Goal: Task Accomplishment & Management: Use online tool/utility

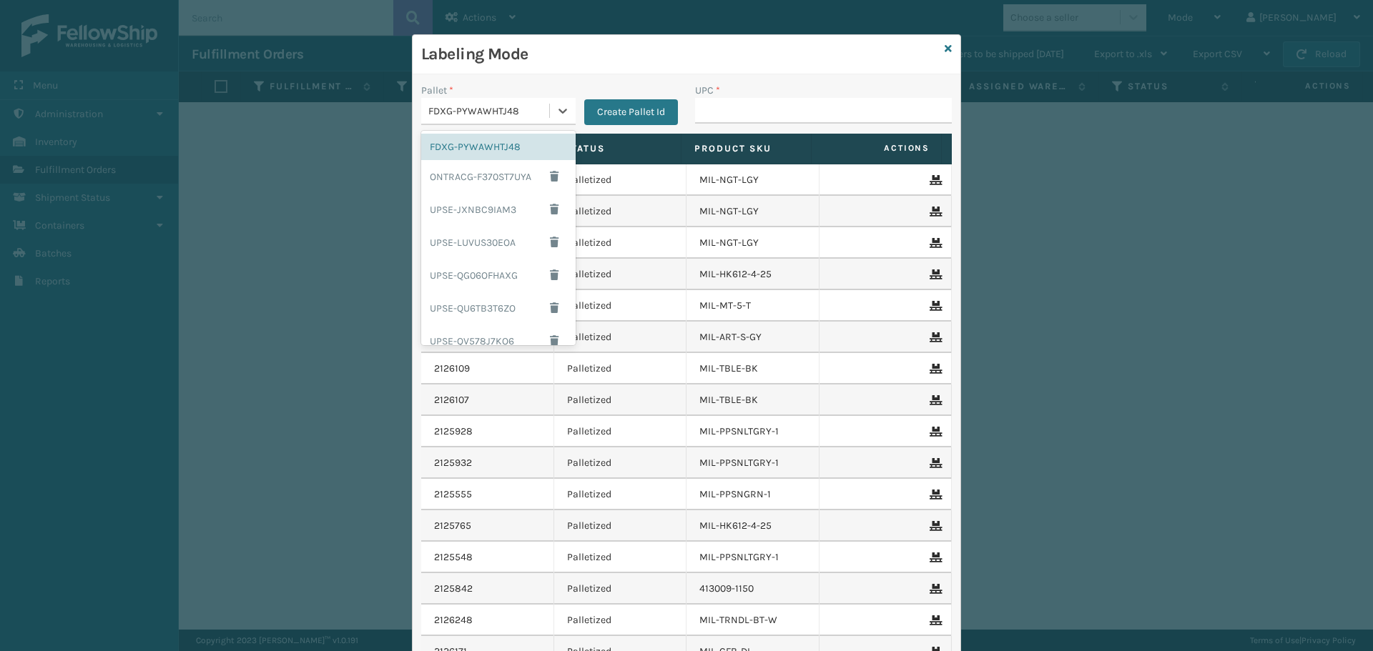
click at [531, 122] on div "FDXG-PYWAWHTJ48" at bounding box center [485, 111] width 128 height 24
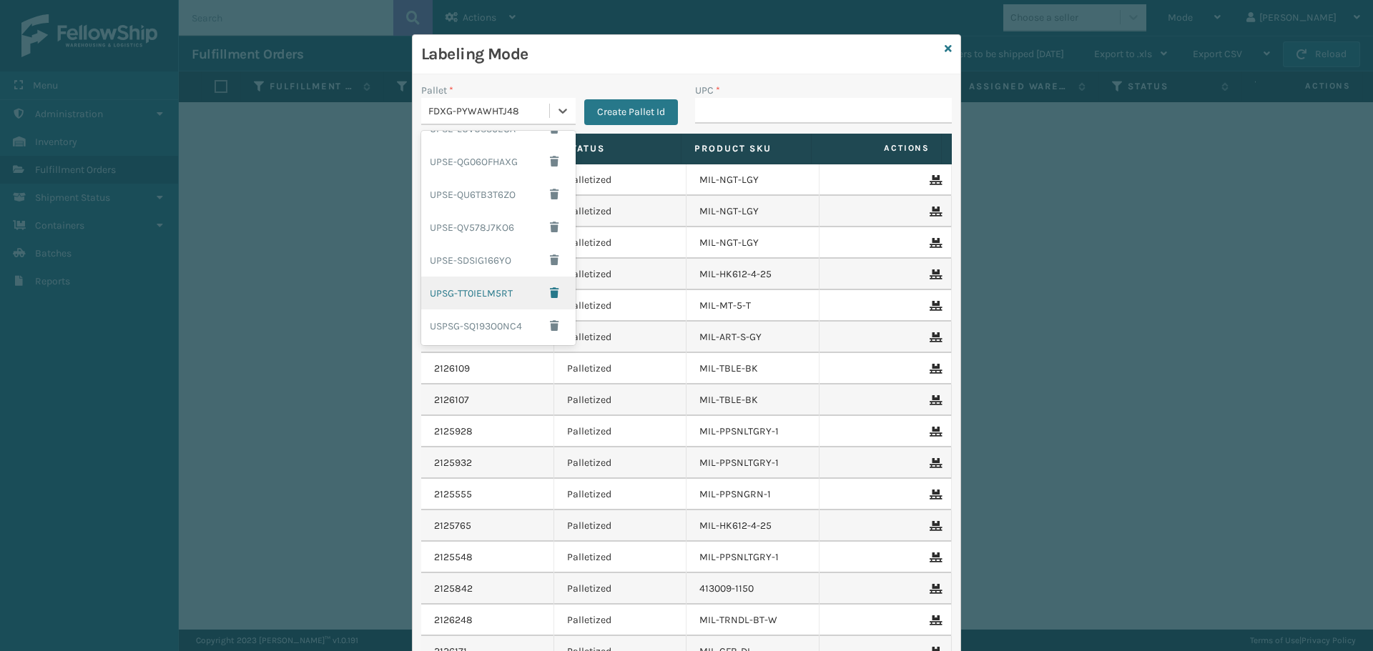
click at [483, 292] on div "UPSG-TT0IELM5RT" at bounding box center [498, 293] width 154 height 33
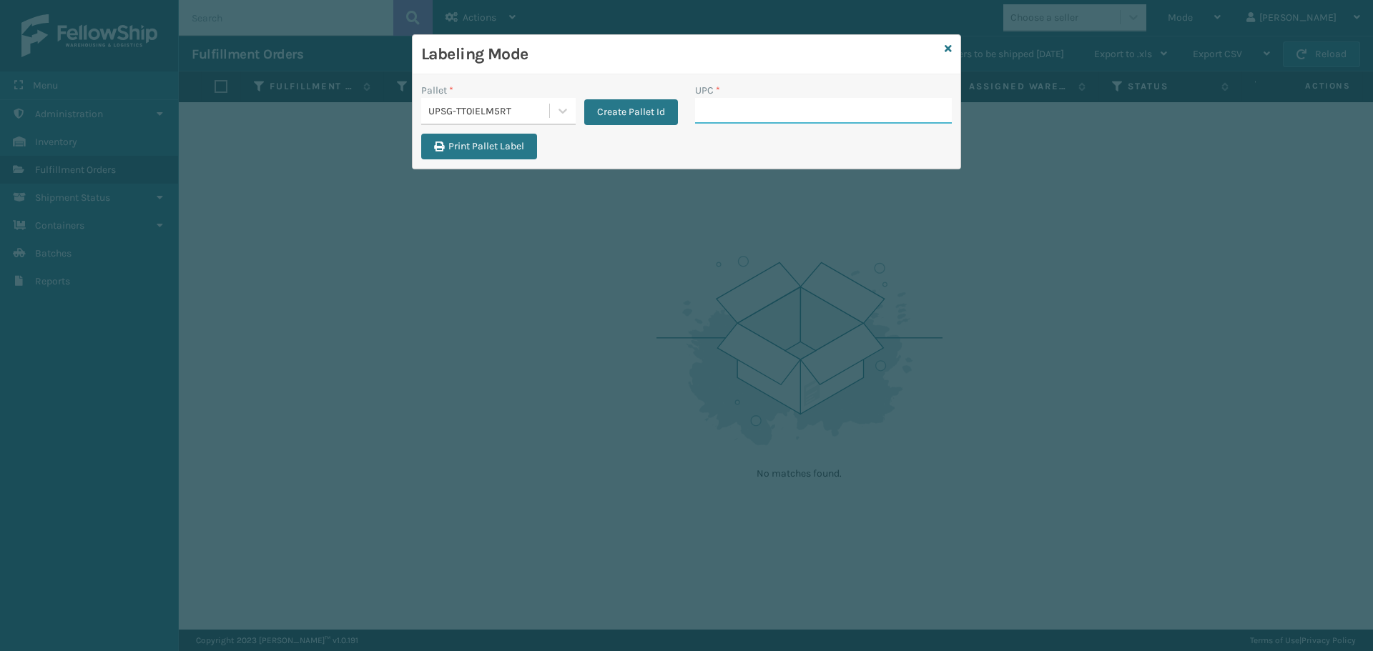
click at [774, 114] on input "UPC *" at bounding box center [823, 111] width 257 height 26
click at [949, 48] on icon at bounding box center [948, 49] width 7 height 10
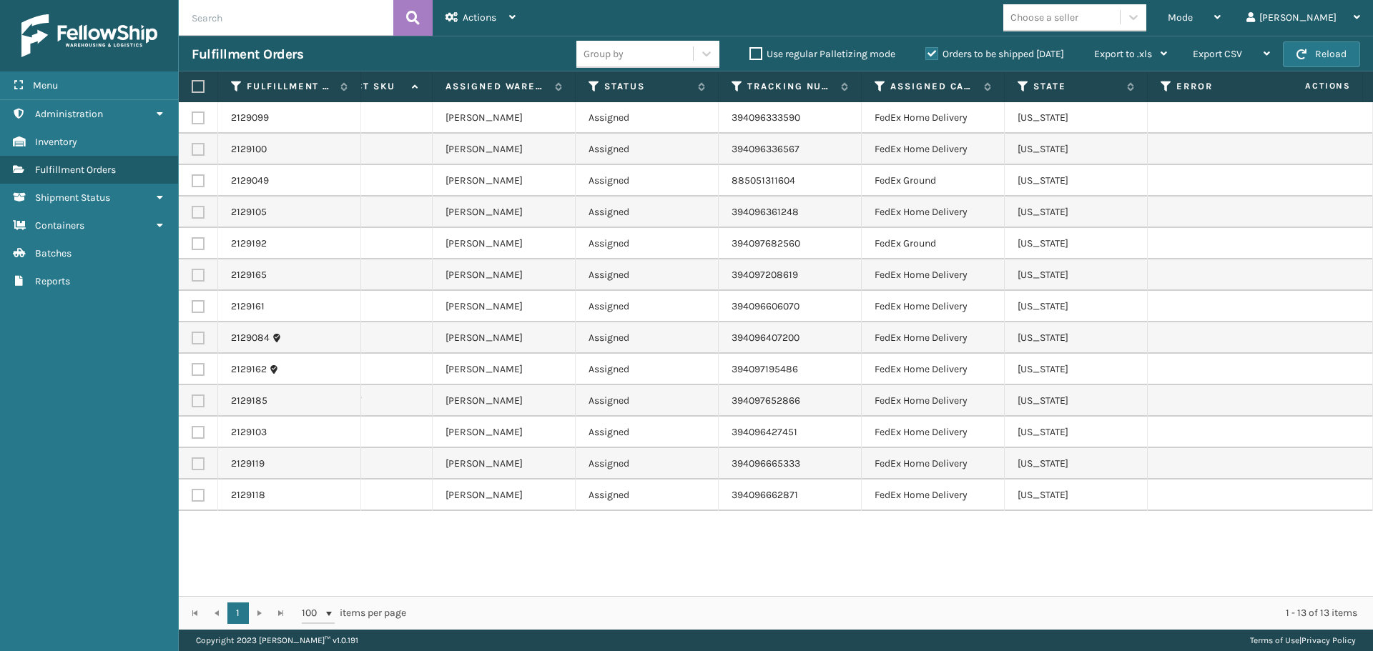
scroll to position [0, 0]
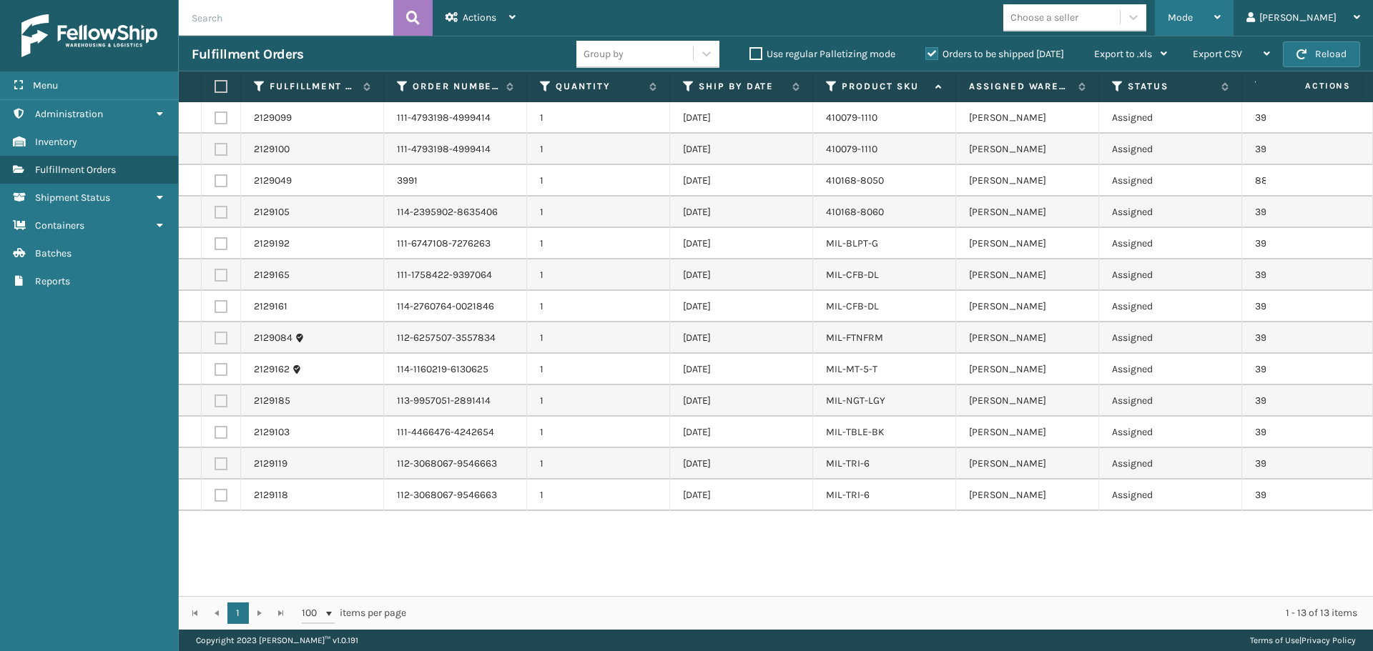
click at [1209, 6] on div "Mode" at bounding box center [1194, 18] width 53 height 36
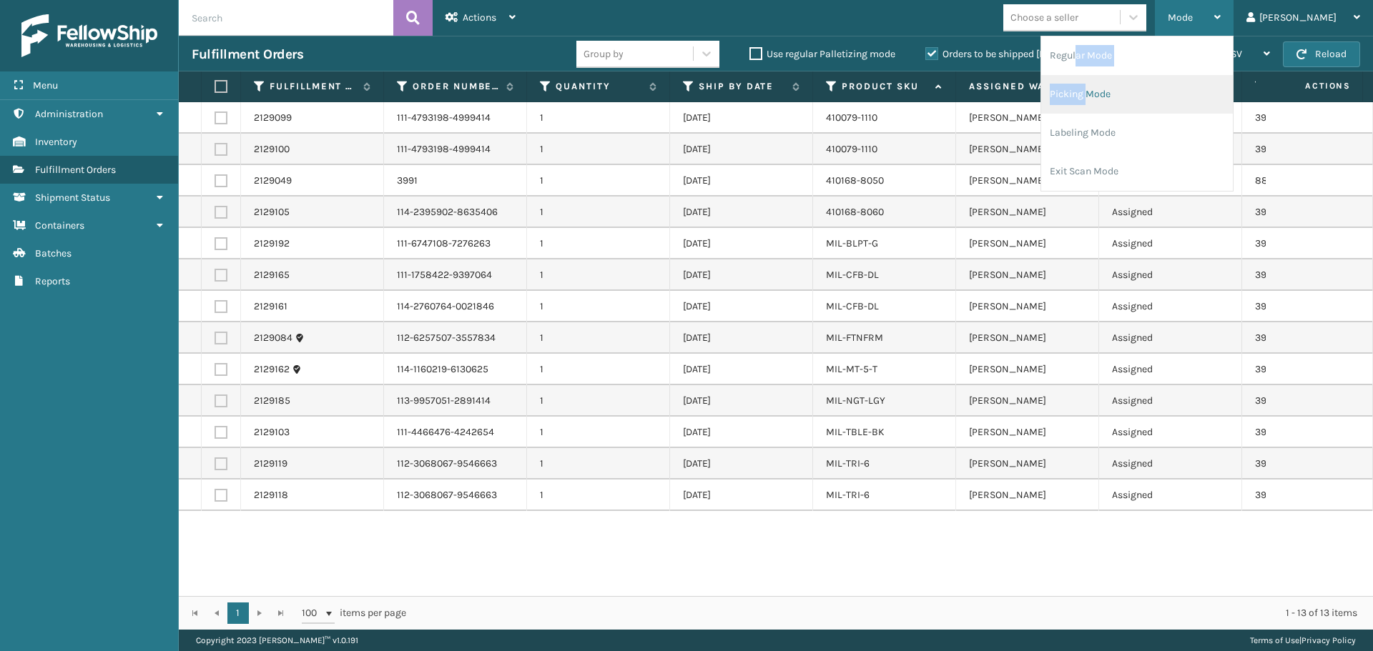
drag, startPoint x: 1118, startPoint y: 63, endPoint x: 1123, endPoint y: 75, distance: 13.1
click at [1128, 76] on ul "Regular Mode Picking Mode Labeling Mode Exit Scan Mode" at bounding box center [1137, 113] width 192 height 154
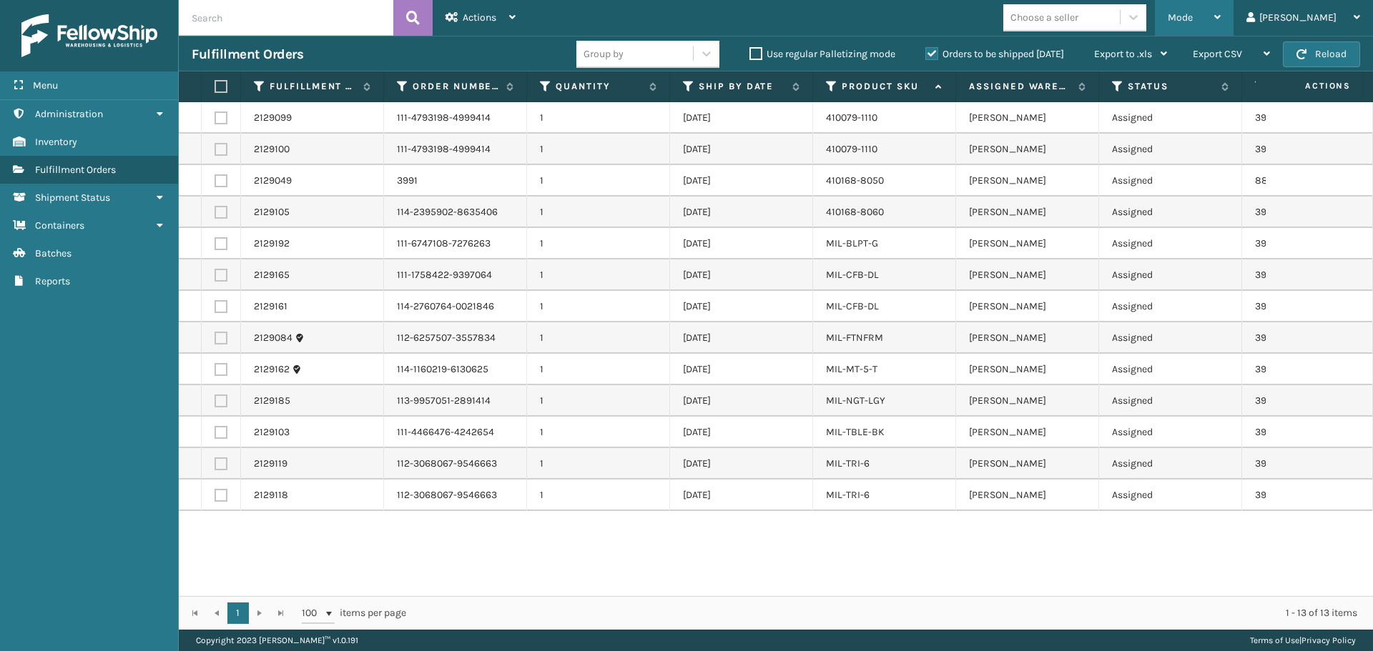
click at [1221, 21] on div "Mode" at bounding box center [1194, 18] width 53 height 36
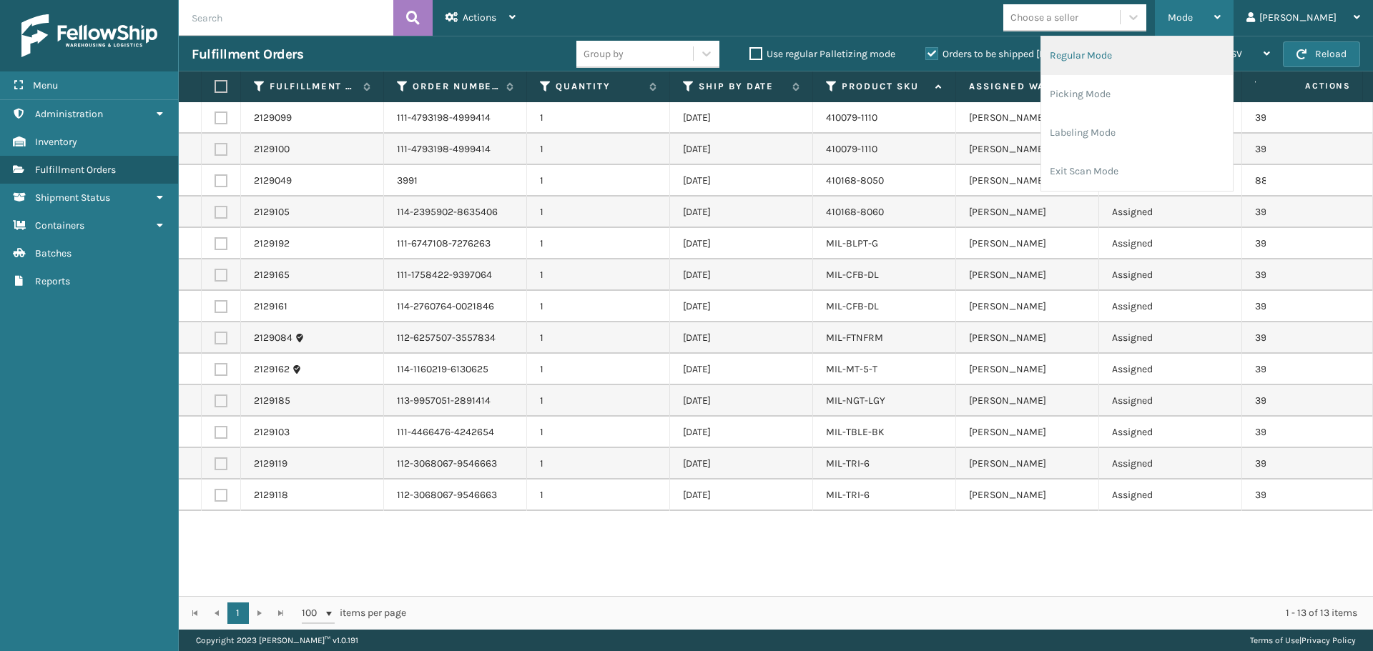
click at [1168, 56] on li "Regular Mode" at bounding box center [1137, 55] width 192 height 39
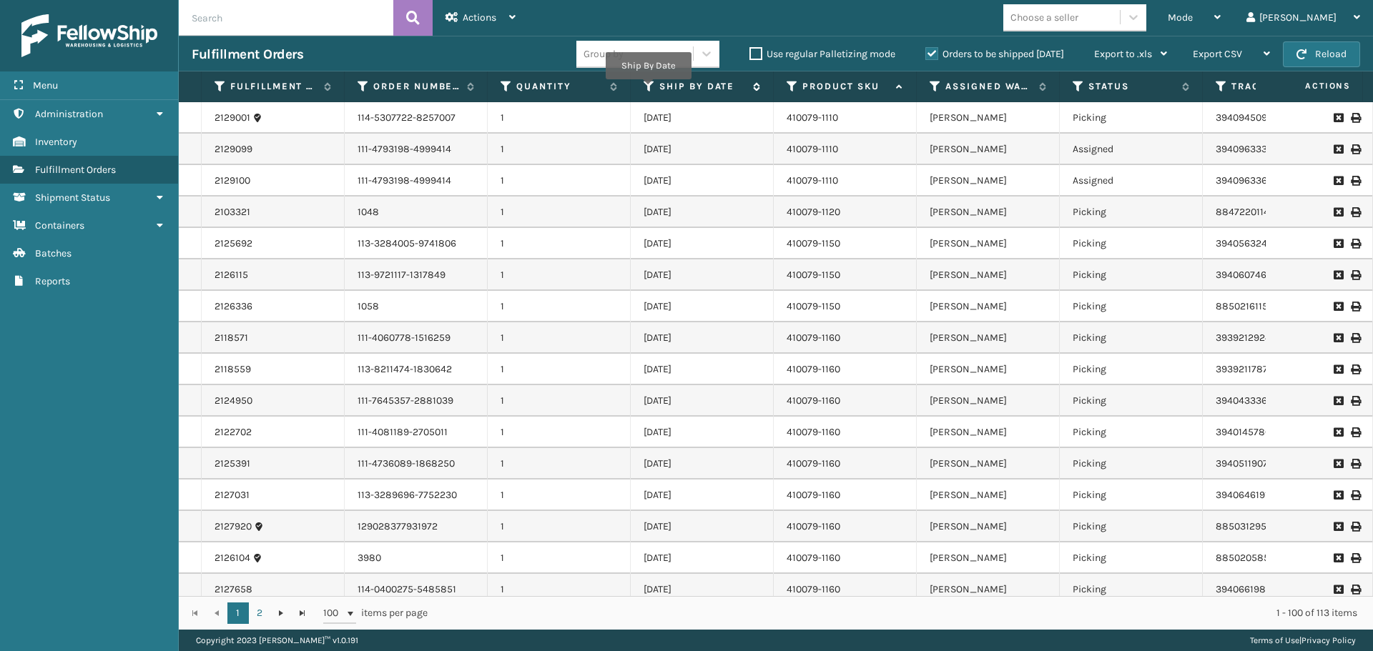
click at [646, 86] on icon at bounding box center [649, 86] width 11 height 13
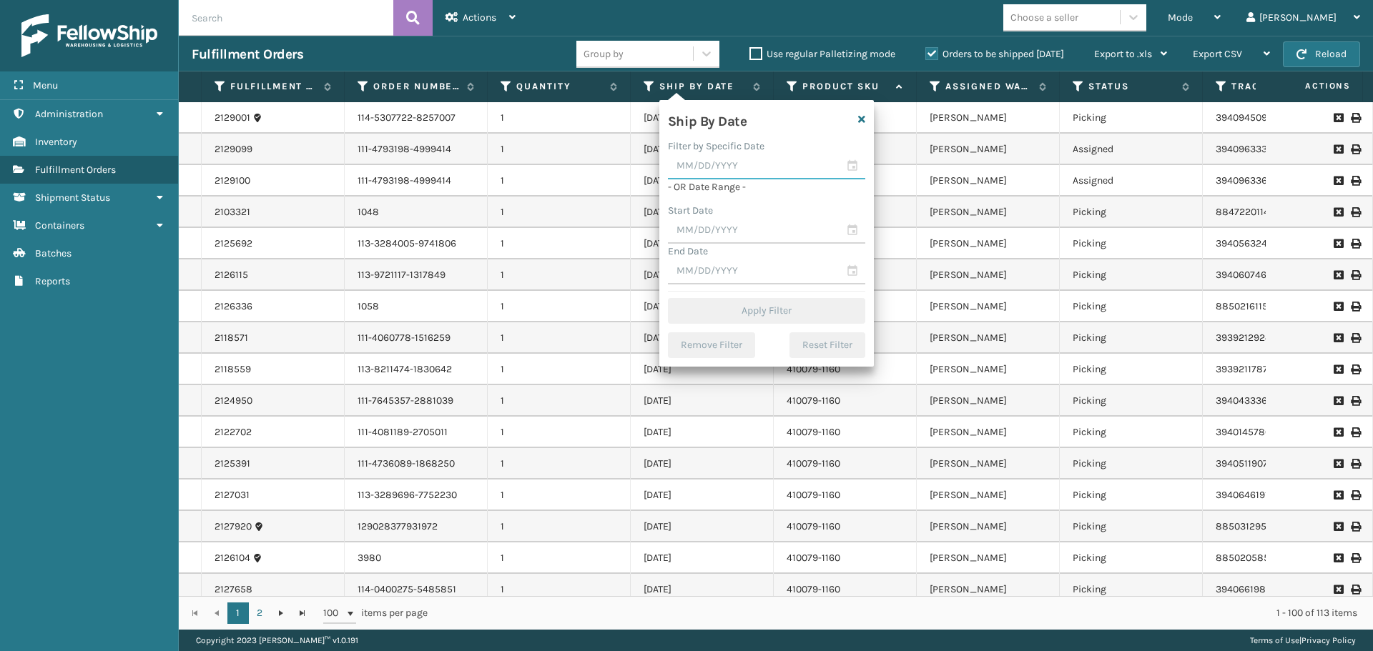
click at [699, 168] on input "text" at bounding box center [766, 167] width 197 height 26
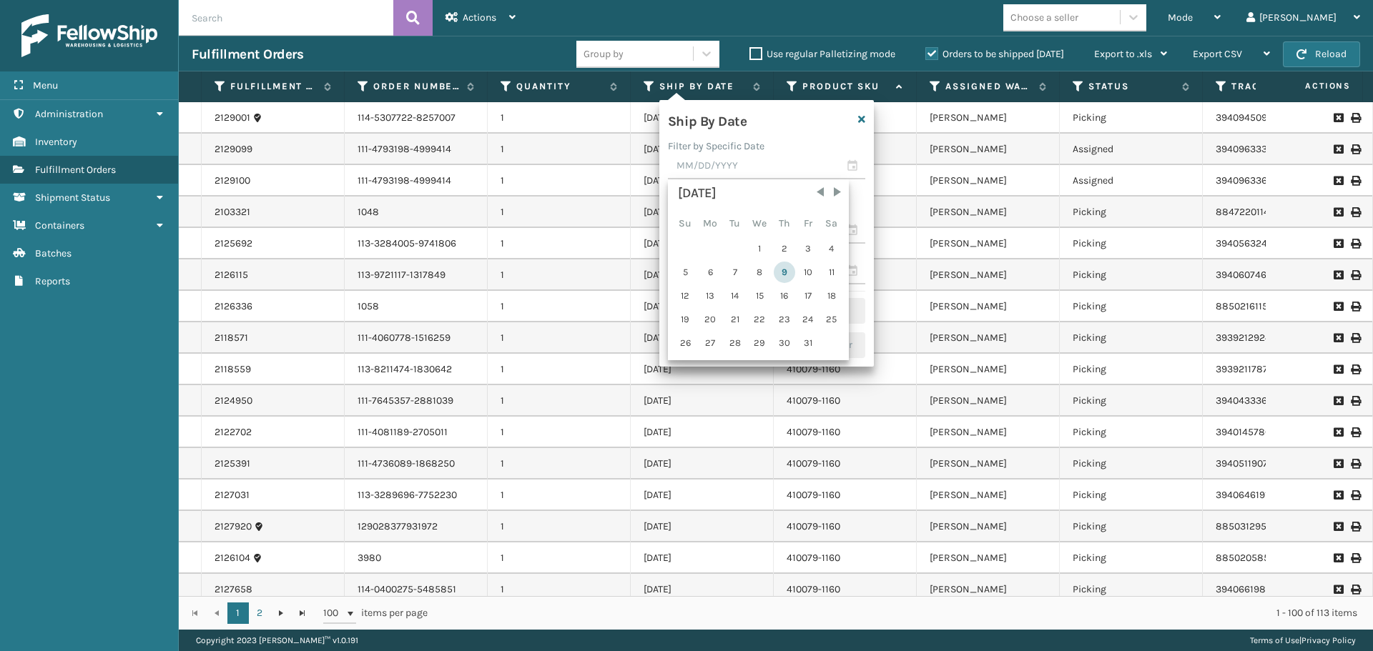
click at [782, 276] on div "9" at bounding box center [784, 272] width 21 height 21
type input "[DATE]"
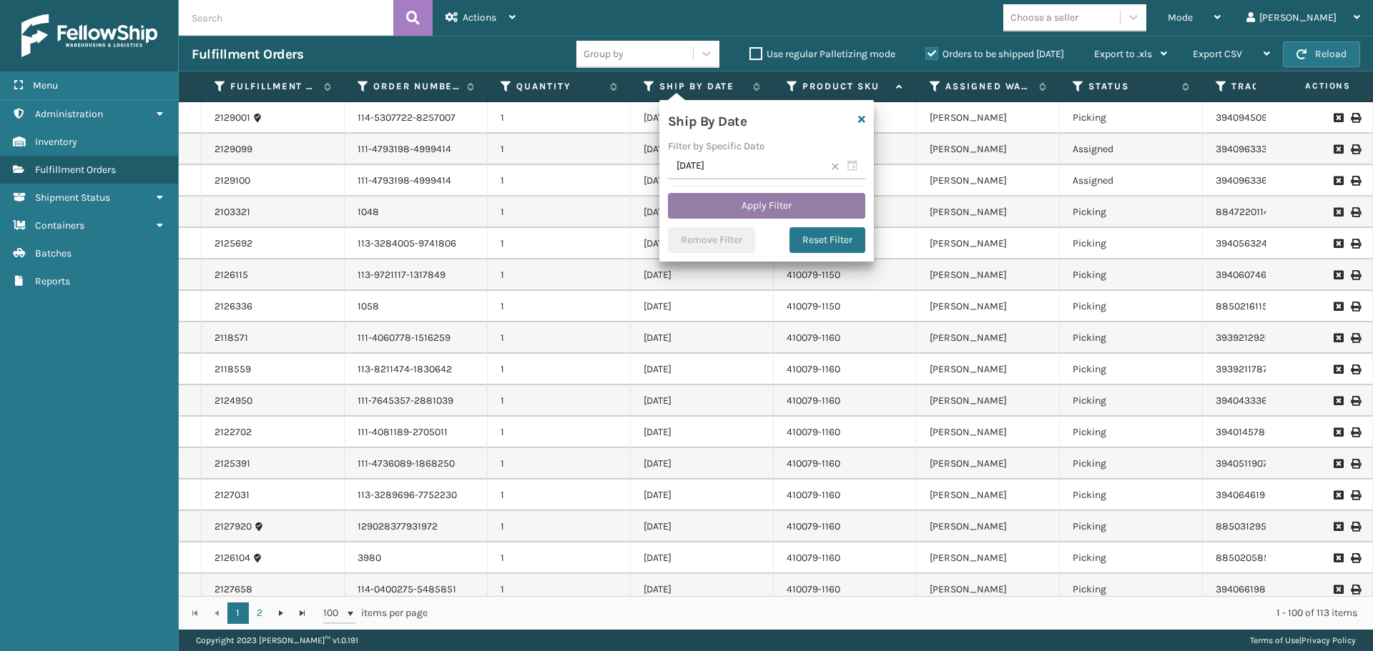
click at [808, 203] on button "Apply Filter" at bounding box center [766, 206] width 197 height 26
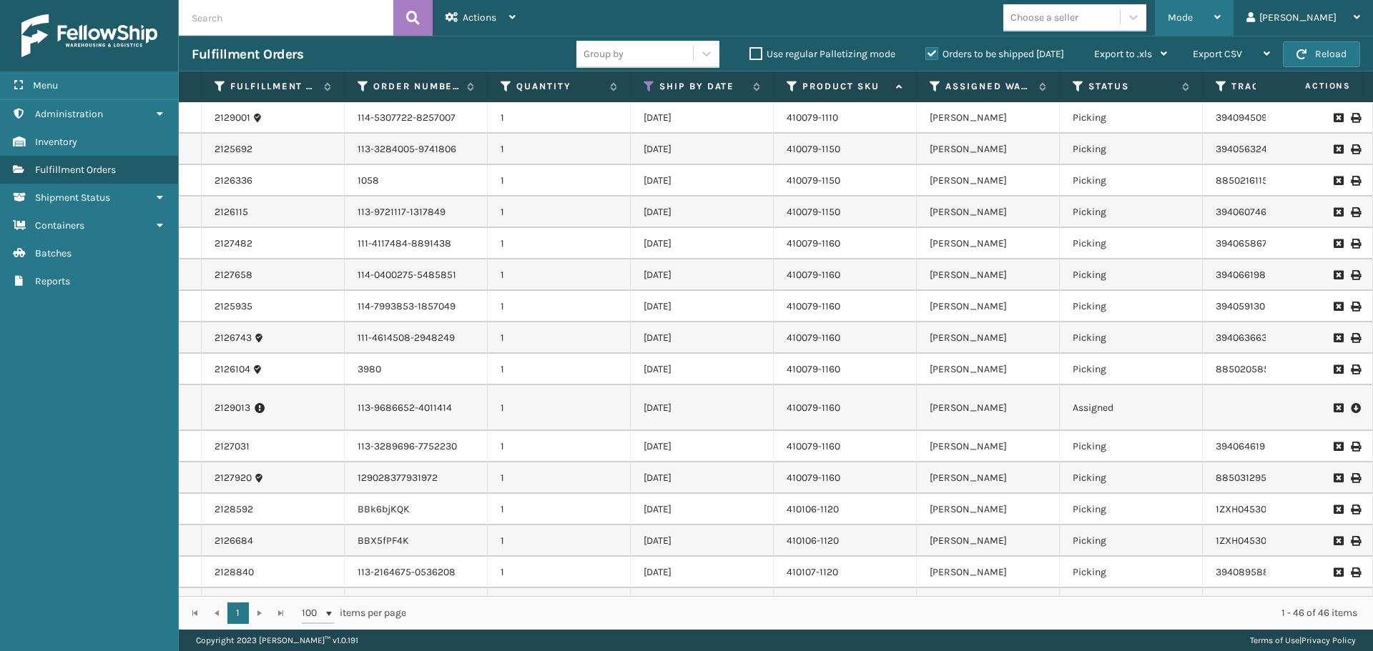
click at [1193, 17] on span "Mode" at bounding box center [1180, 17] width 25 height 12
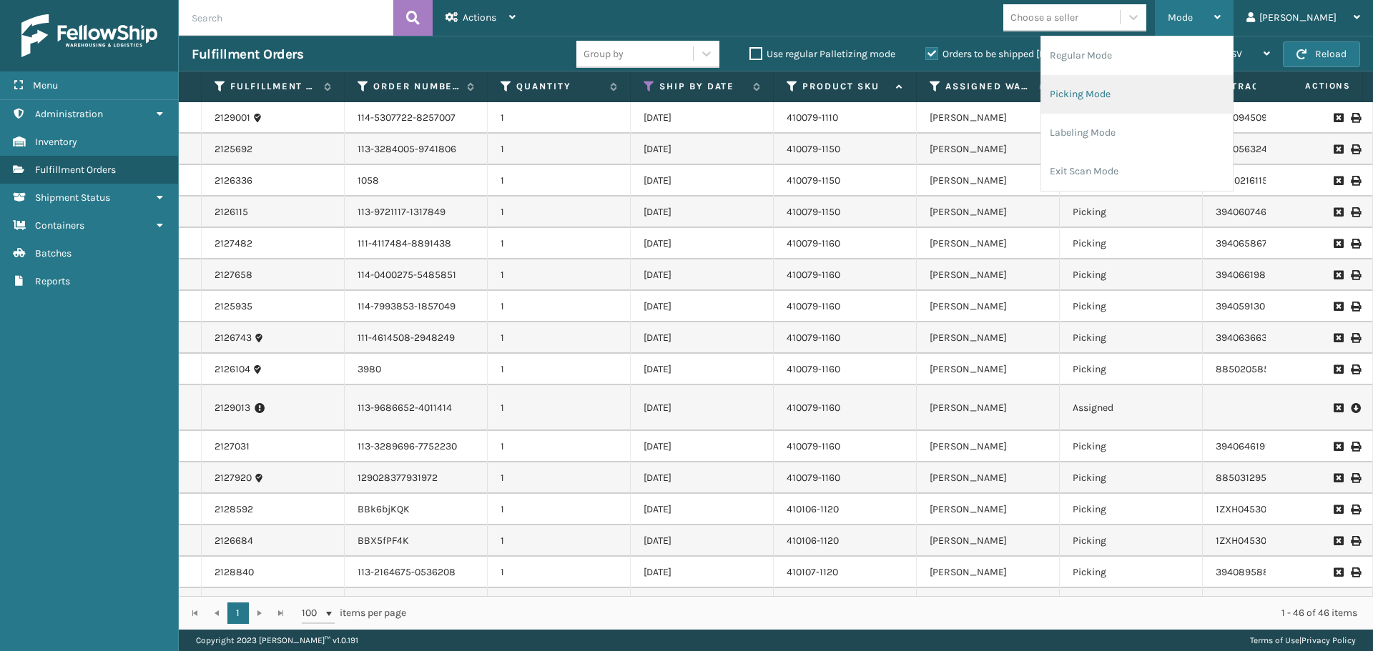
click at [1153, 87] on li "Picking Mode" at bounding box center [1137, 94] width 192 height 39
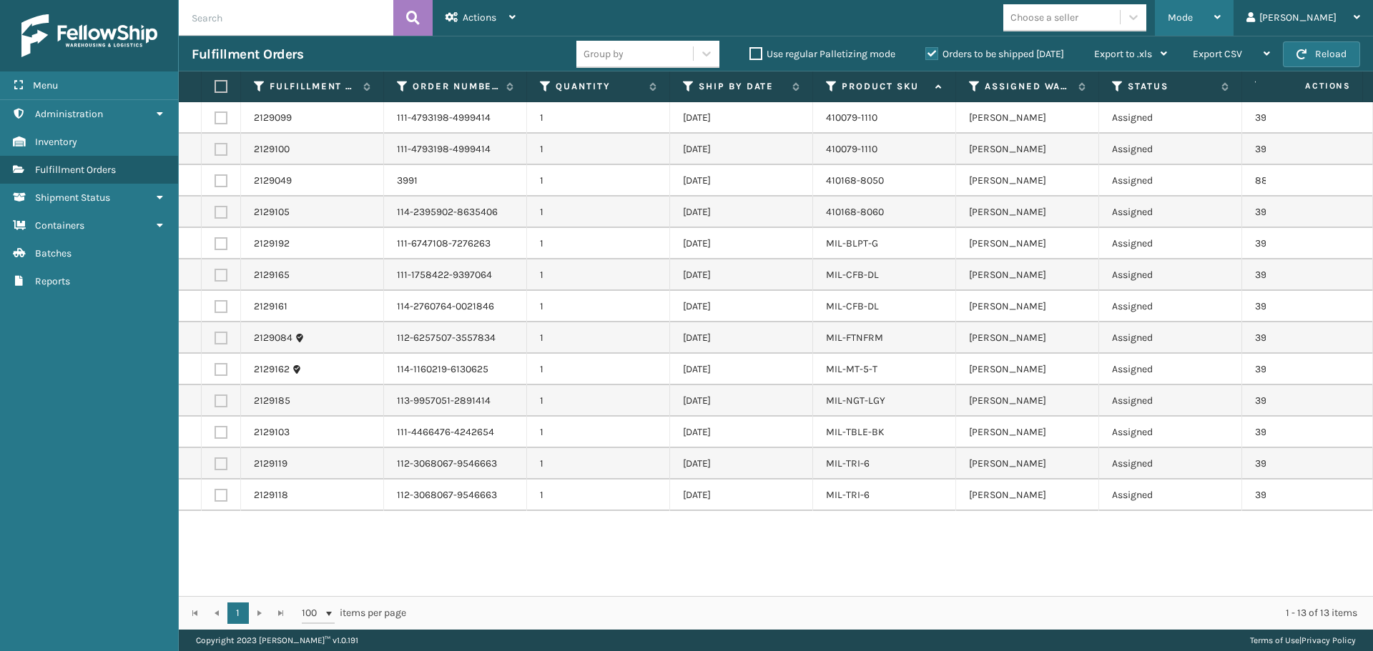
click at [1221, 19] on div "Mode" at bounding box center [1194, 18] width 53 height 36
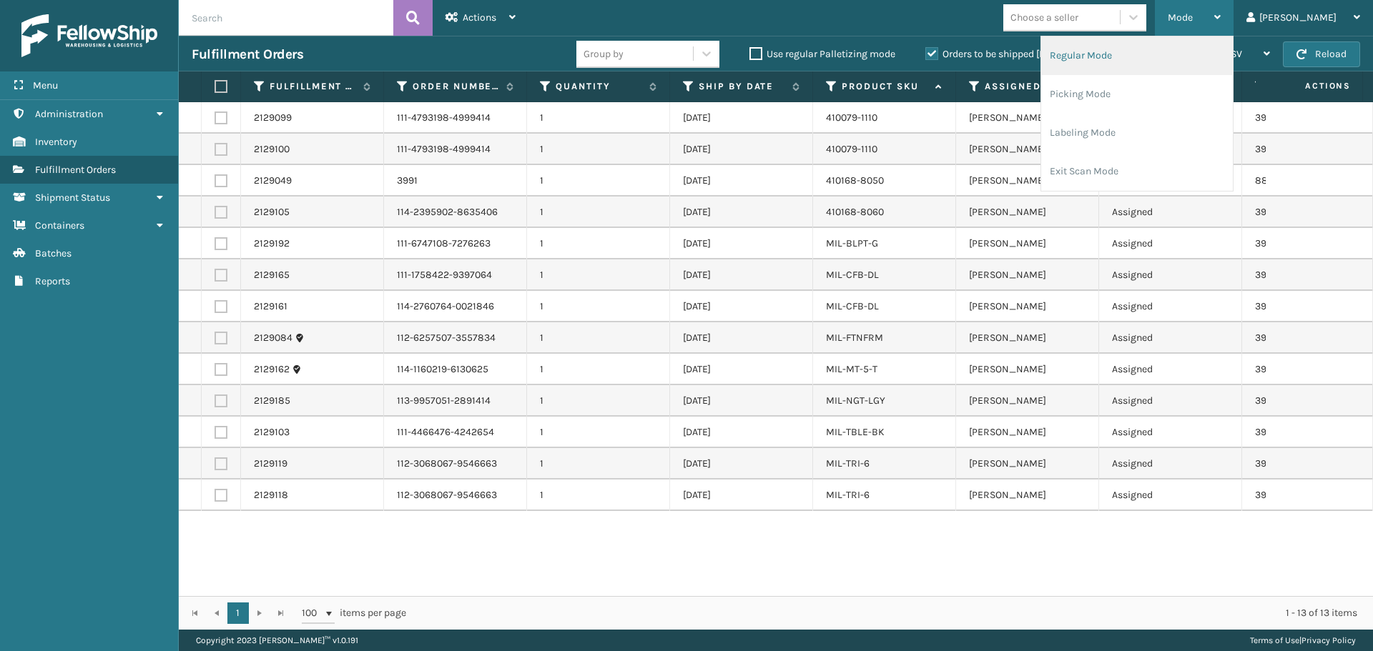
click at [1169, 54] on li "Regular Mode" at bounding box center [1137, 55] width 192 height 39
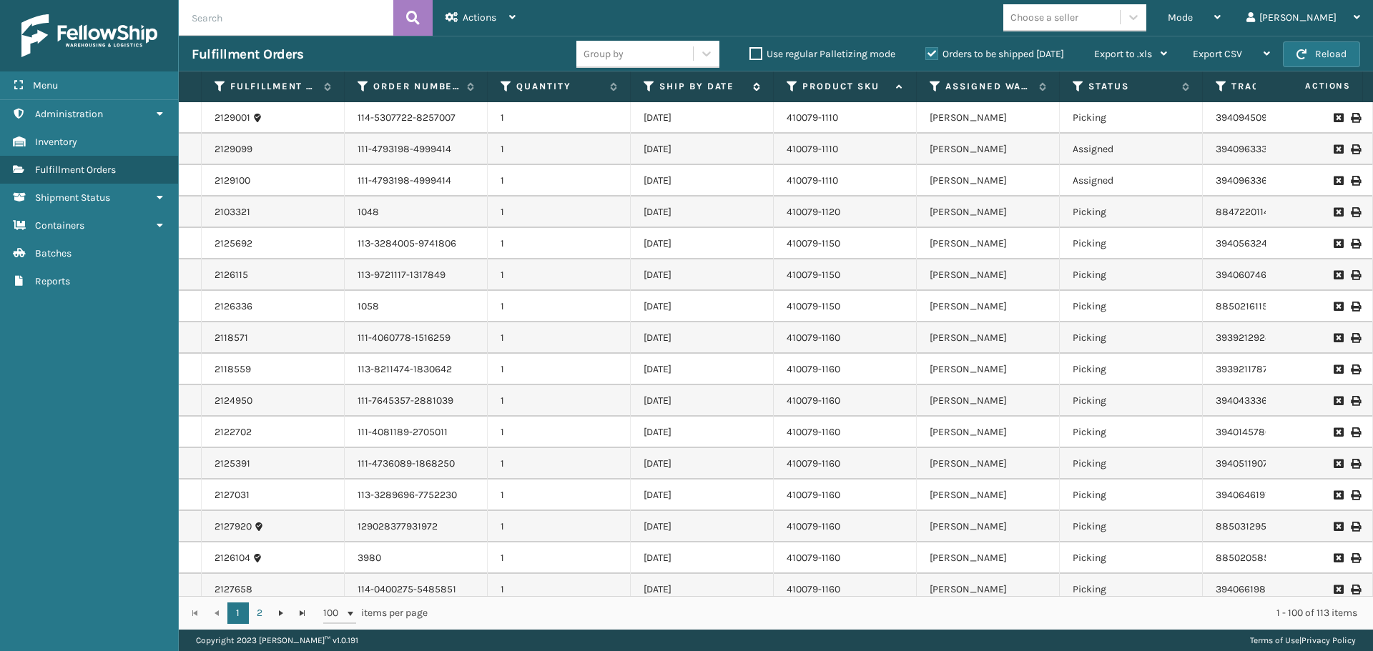
click at [646, 92] on icon at bounding box center [649, 86] width 11 height 13
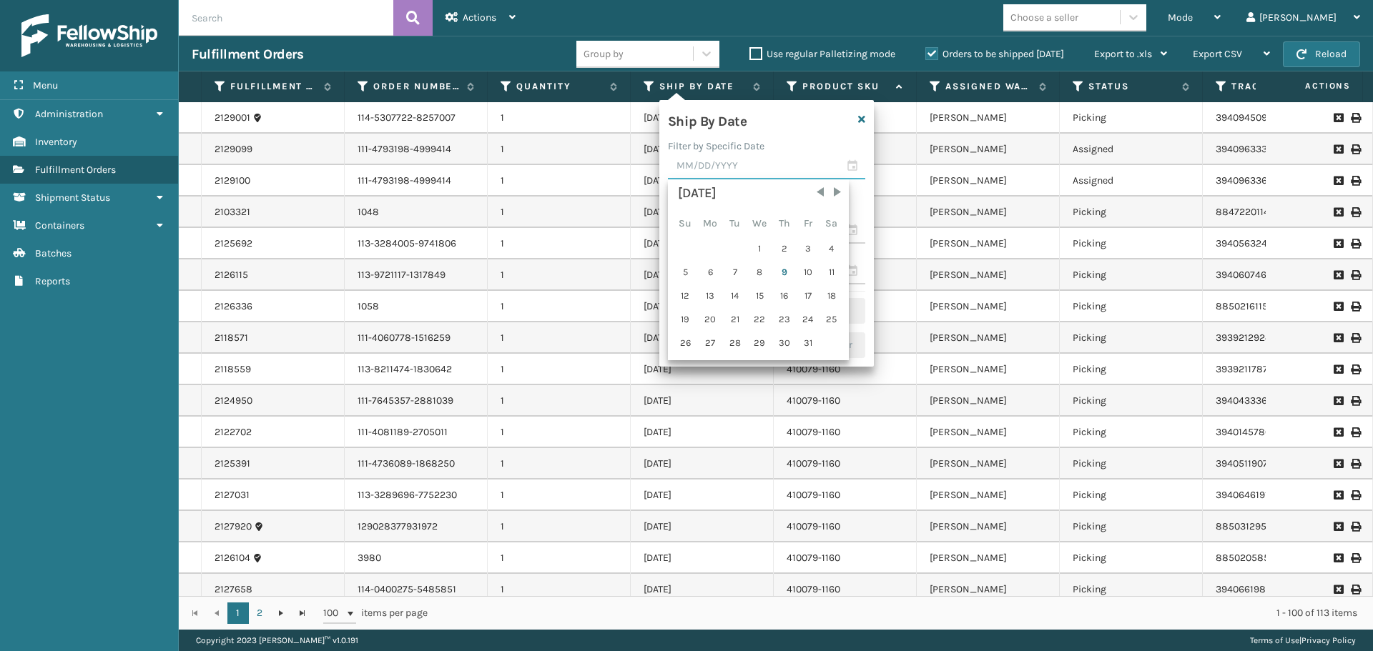
click at [733, 166] on input "text" at bounding box center [766, 167] width 197 height 26
click at [787, 269] on div "9" at bounding box center [784, 272] width 21 height 21
type input "[DATE]"
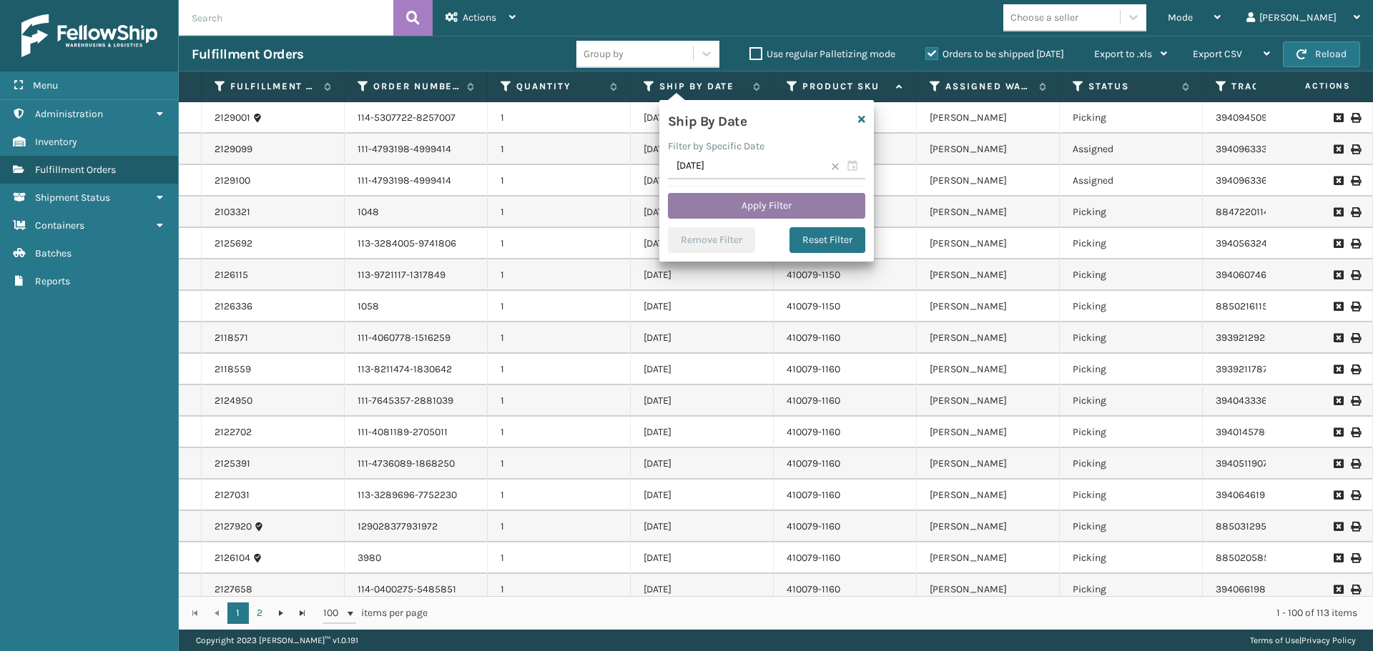
click at [814, 202] on button "Apply Filter" at bounding box center [766, 206] width 197 height 26
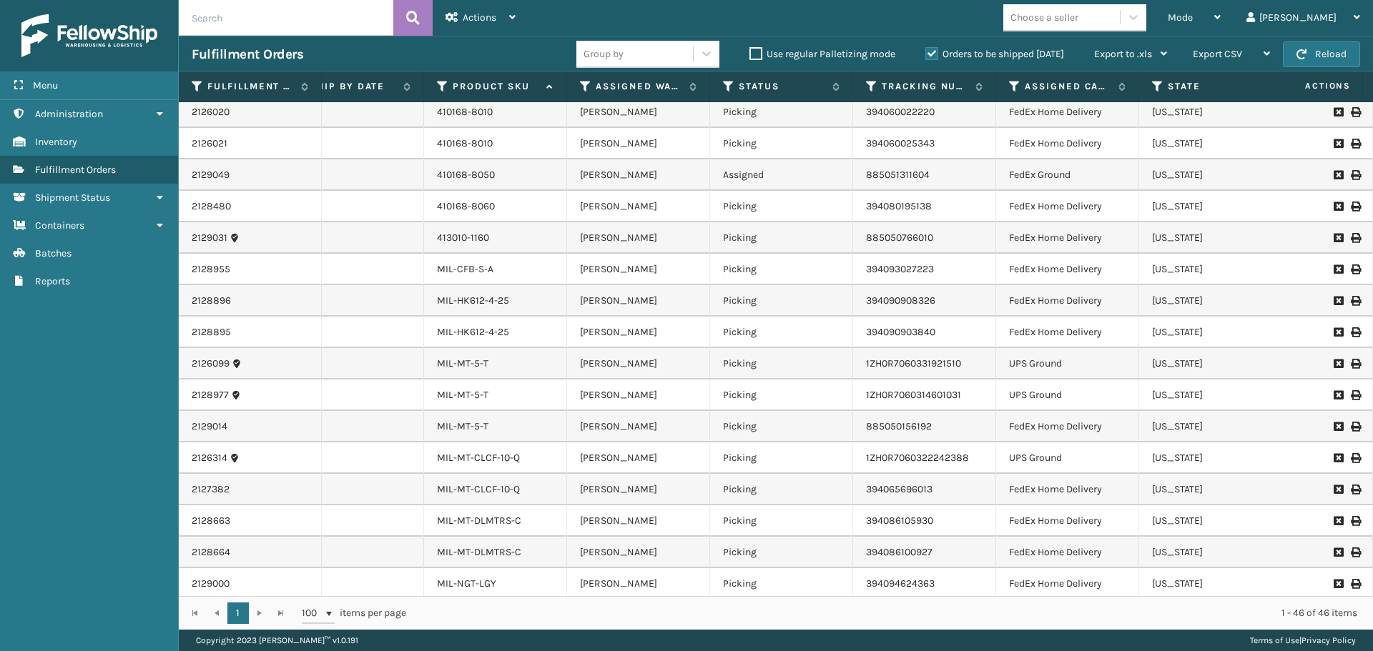
click at [994, 400] on td "1ZH0R7060314601031" at bounding box center [924, 395] width 143 height 31
click at [1351, 365] on icon at bounding box center [1355, 364] width 9 height 10
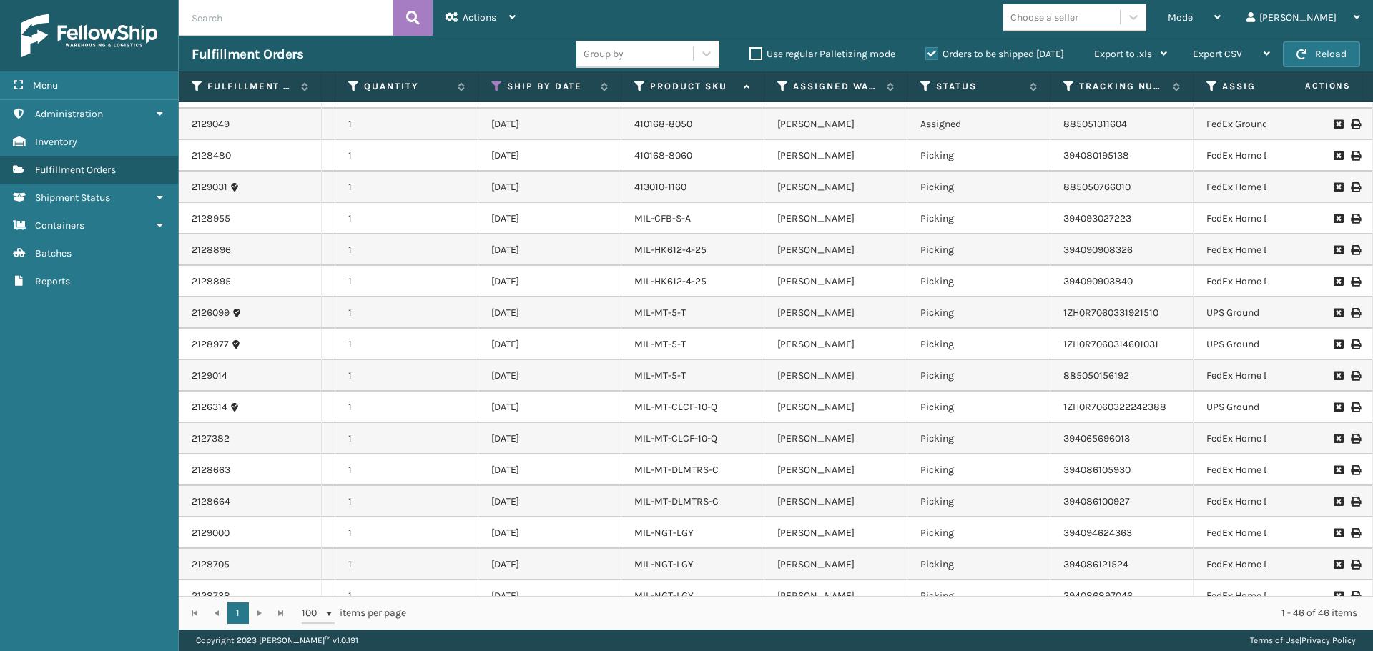
scroll to position [0, 159]
click at [1351, 343] on icon at bounding box center [1355, 345] width 9 height 10
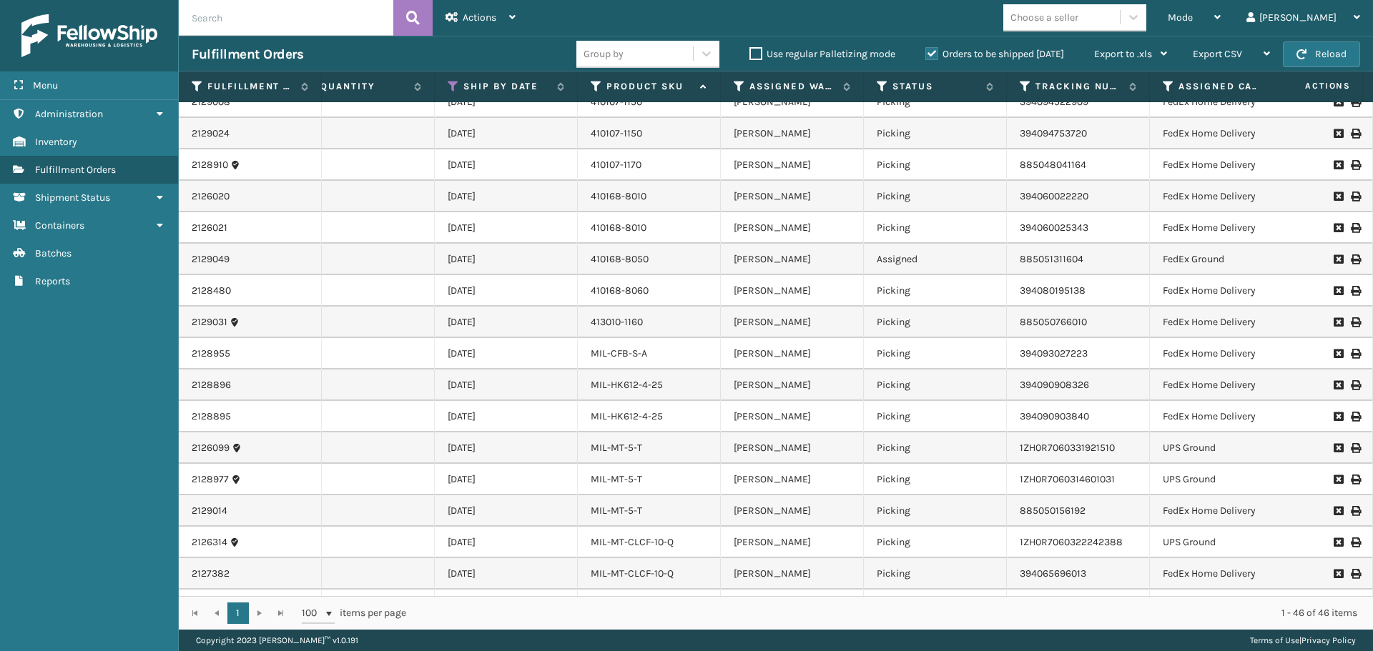
scroll to position [0, 205]
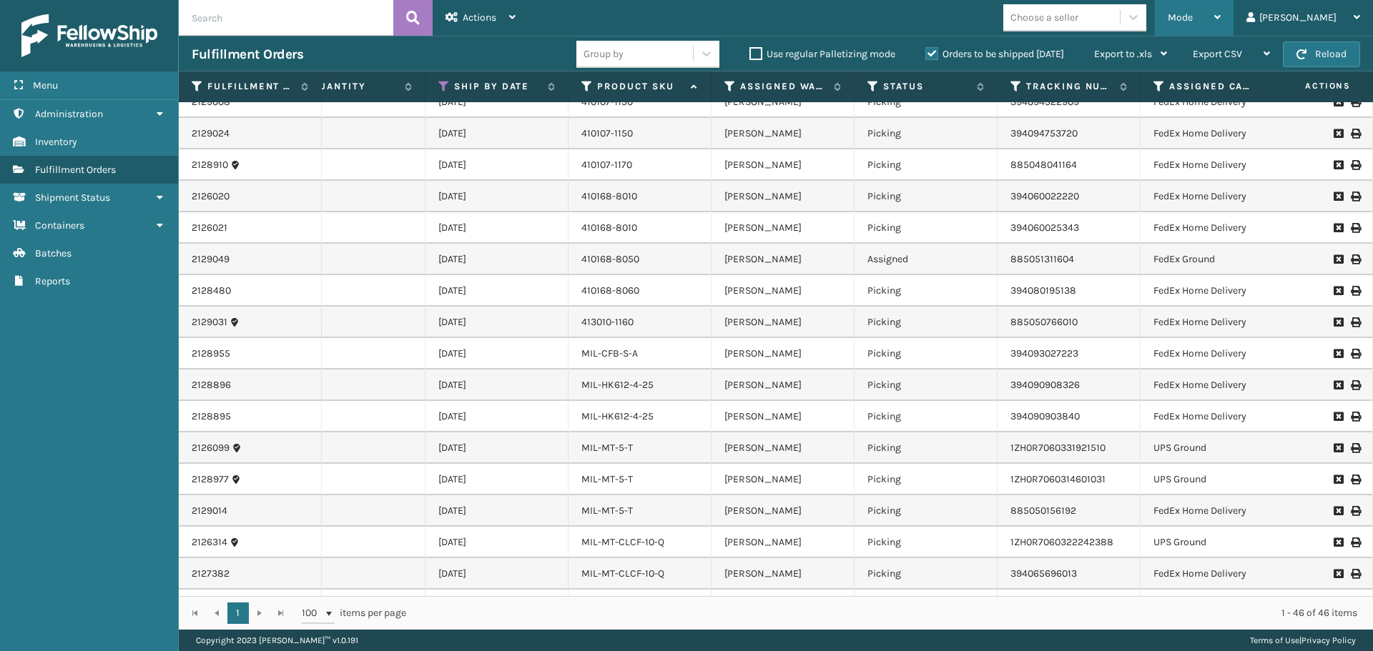
click at [1221, 15] on div "Mode" at bounding box center [1194, 18] width 53 height 36
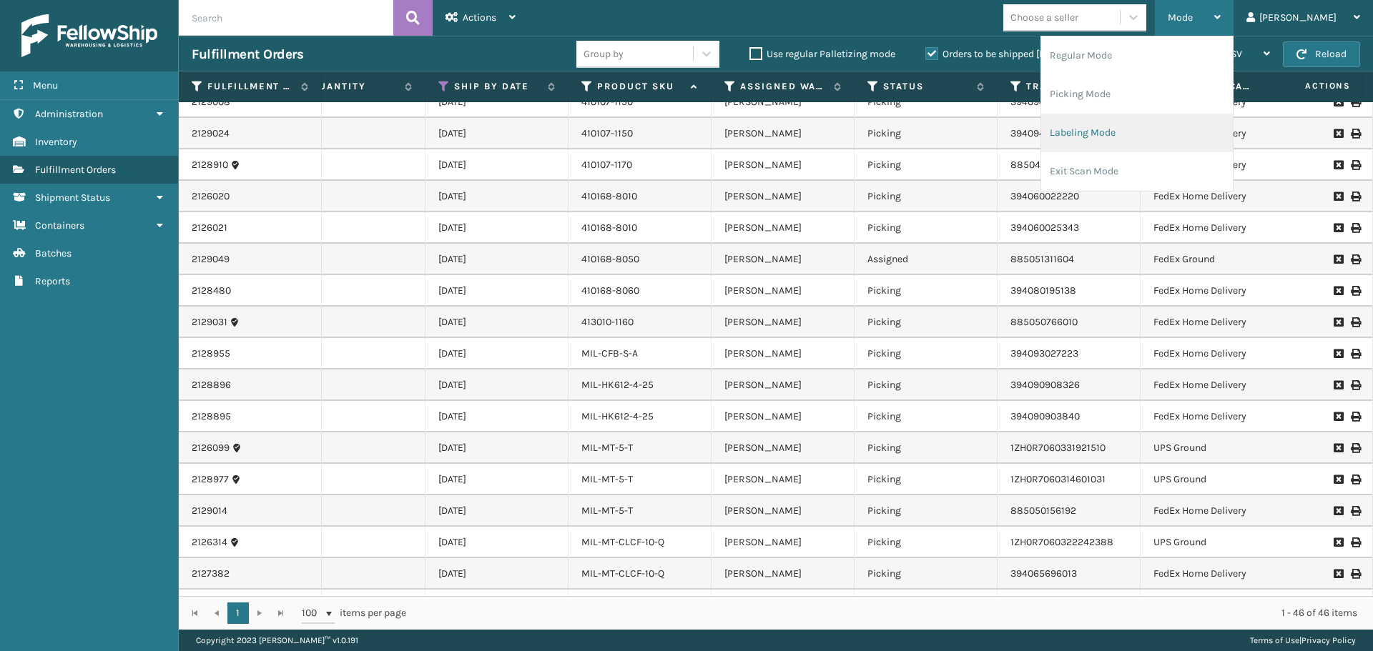
click at [1195, 141] on li "Labeling Mode" at bounding box center [1137, 133] width 192 height 39
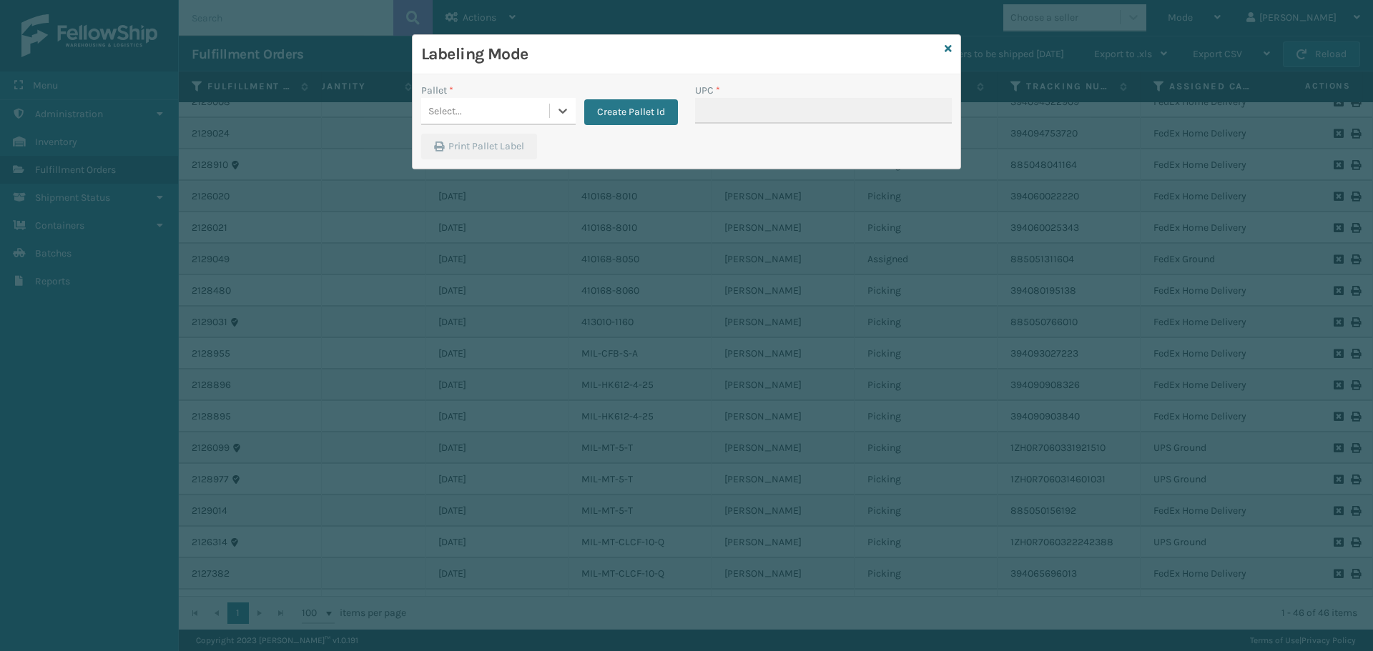
click at [530, 102] on div "Select..." at bounding box center [485, 111] width 128 height 24
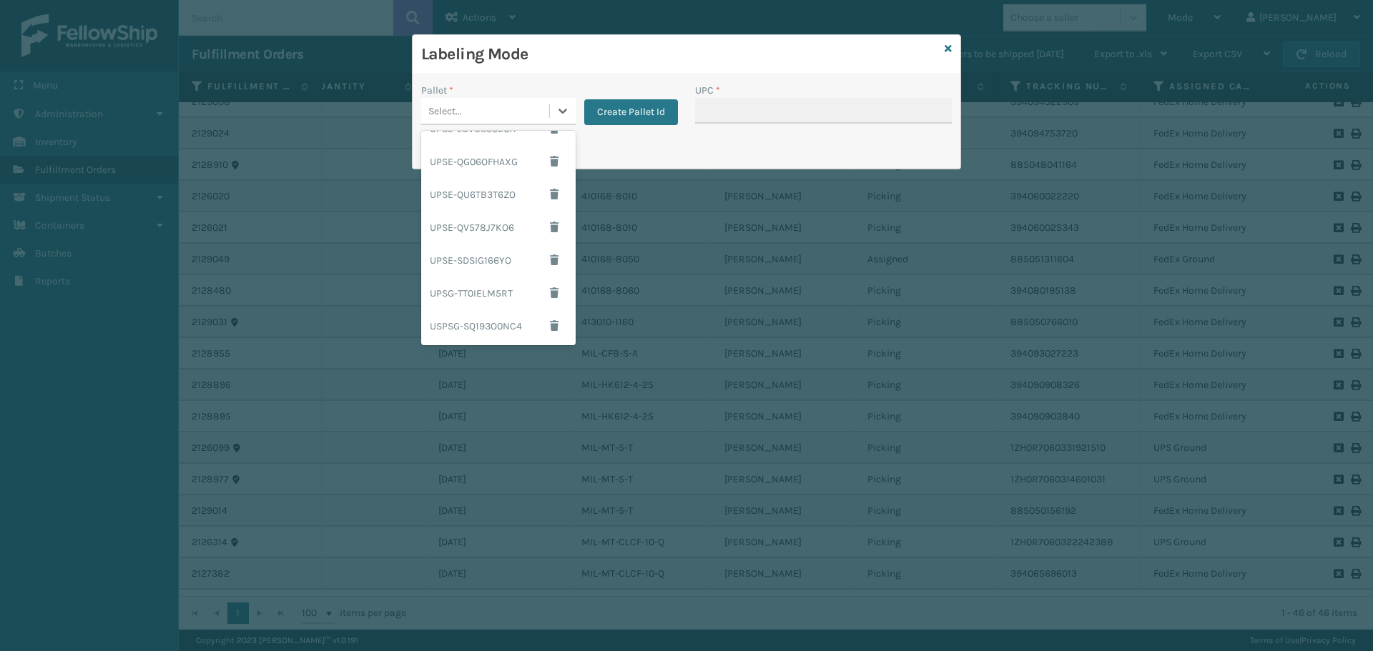
scroll to position [122, 0]
click at [469, 301] on div "UPSG-TT0IELM5RT" at bounding box center [498, 293] width 154 height 33
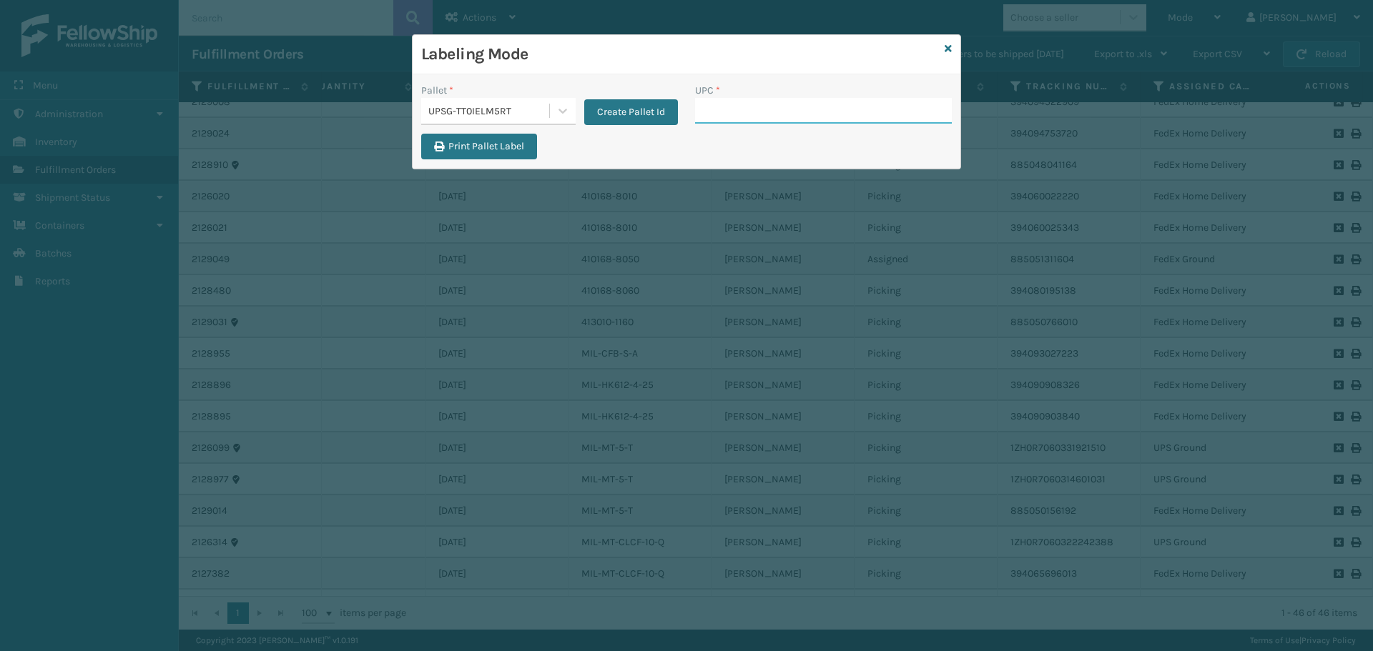
click at [726, 121] on input "UPC *" at bounding box center [823, 111] width 257 height 26
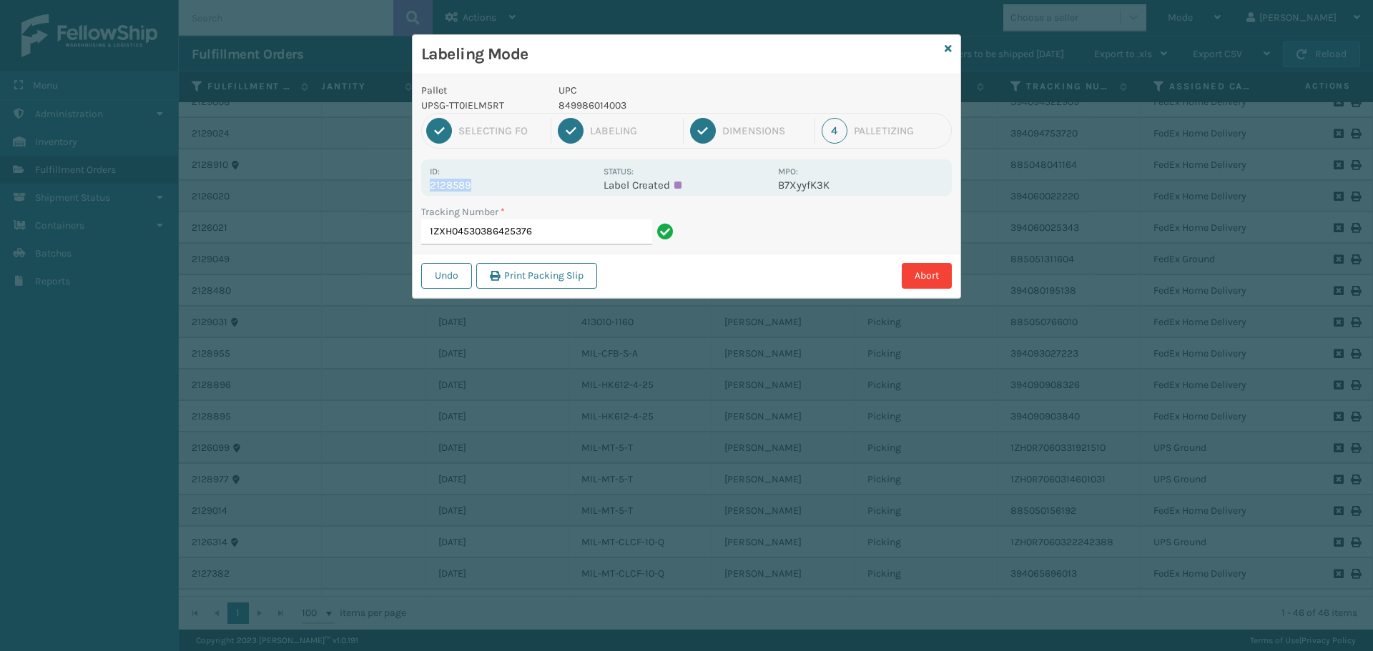
drag, startPoint x: 435, startPoint y: 179, endPoint x: 510, endPoint y: 192, distance: 75.5
click at [510, 192] on div "Id: 2128589 Status: Label Created MPO: B7XyyfK3K" at bounding box center [686, 177] width 531 height 36
copy p "2128589"
click at [536, 227] on input "1ZXH04530386425376" at bounding box center [536, 233] width 231 height 26
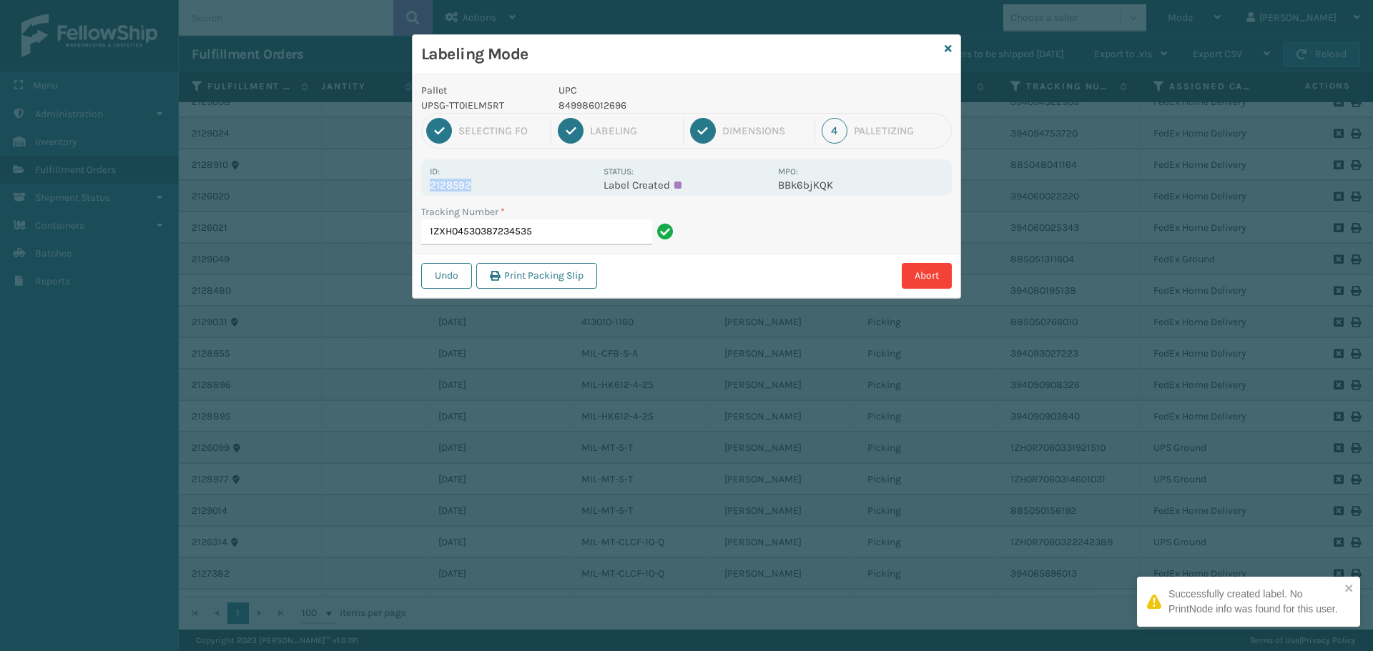
drag, startPoint x: 425, startPoint y: 184, endPoint x: 536, endPoint y: 189, distance: 110.3
click at [534, 189] on div "Id: 2128592 Status: Label Created MPO: BBk6bjKQK" at bounding box center [686, 177] width 531 height 36
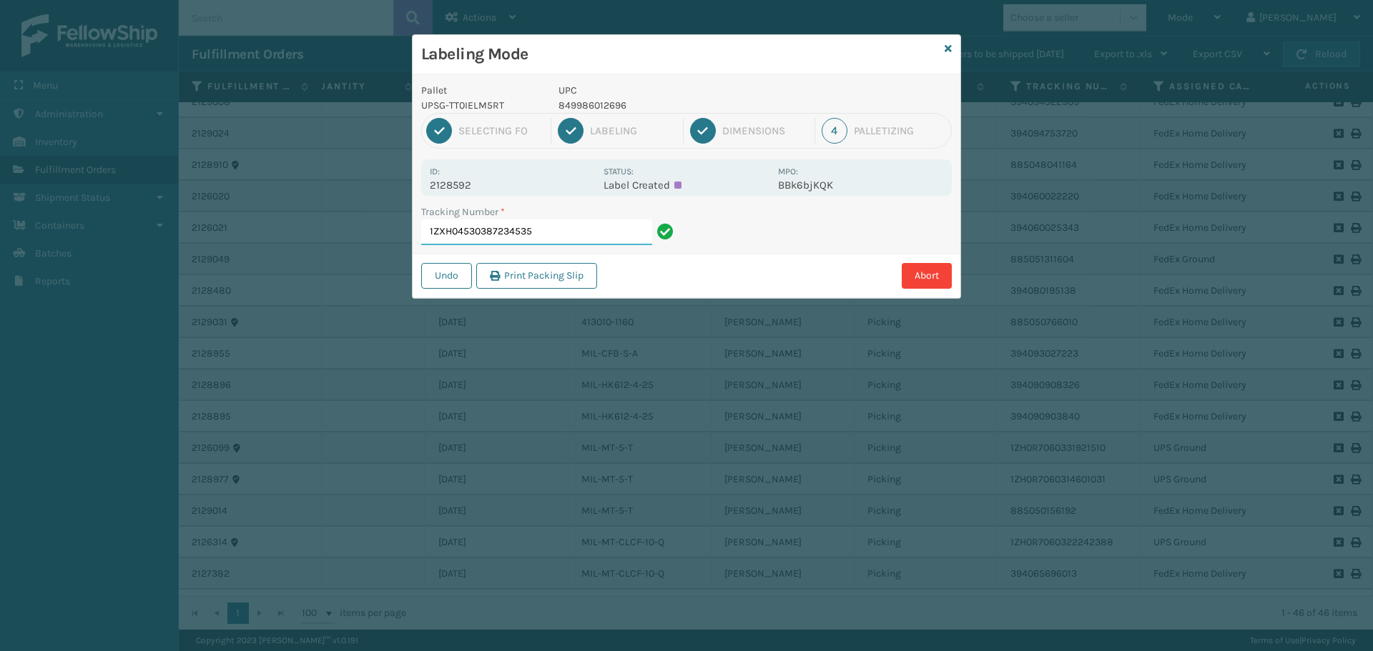
click at [564, 229] on input "1ZXH04530387234535" at bounding box center [536, 233] width 231 height 26
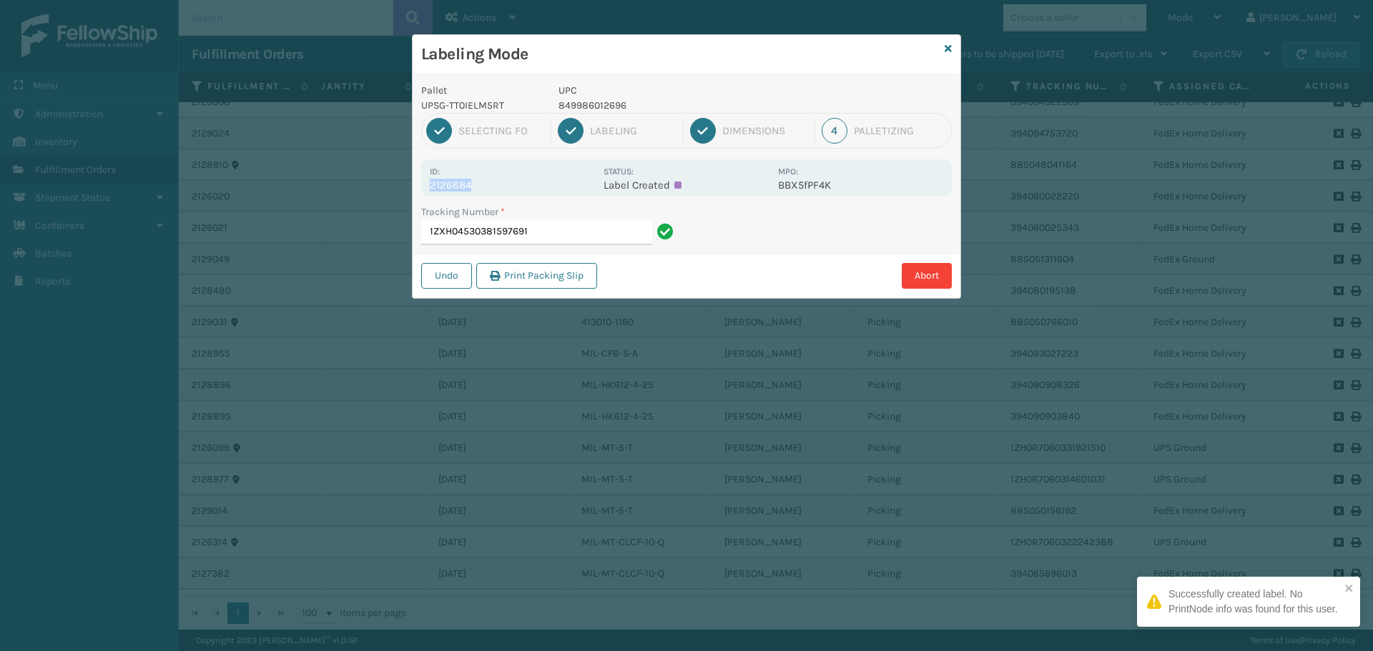
drag, startPoint x: 426, startPoint y: 184, endPoint x: 480, endPoint y: 181, distance: 53.8
click at [480, 181] on div "Id: 2126684 Status: Label Created MPO: BBX5fPF4K" at bounding box center [686, 177] width 531 height 36
copy p "2126684"
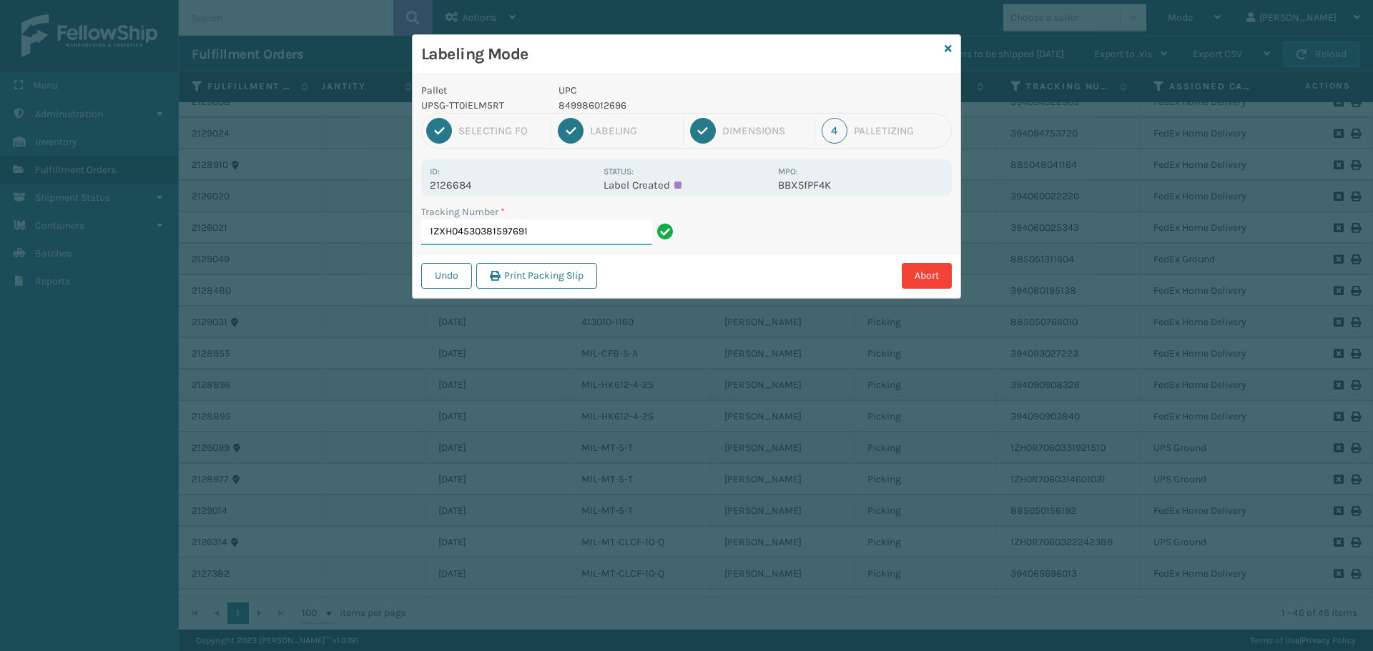
click at [602, 229] on input "1ZXH04530381597691" at bounding box center [536, 233] width 231 height 26
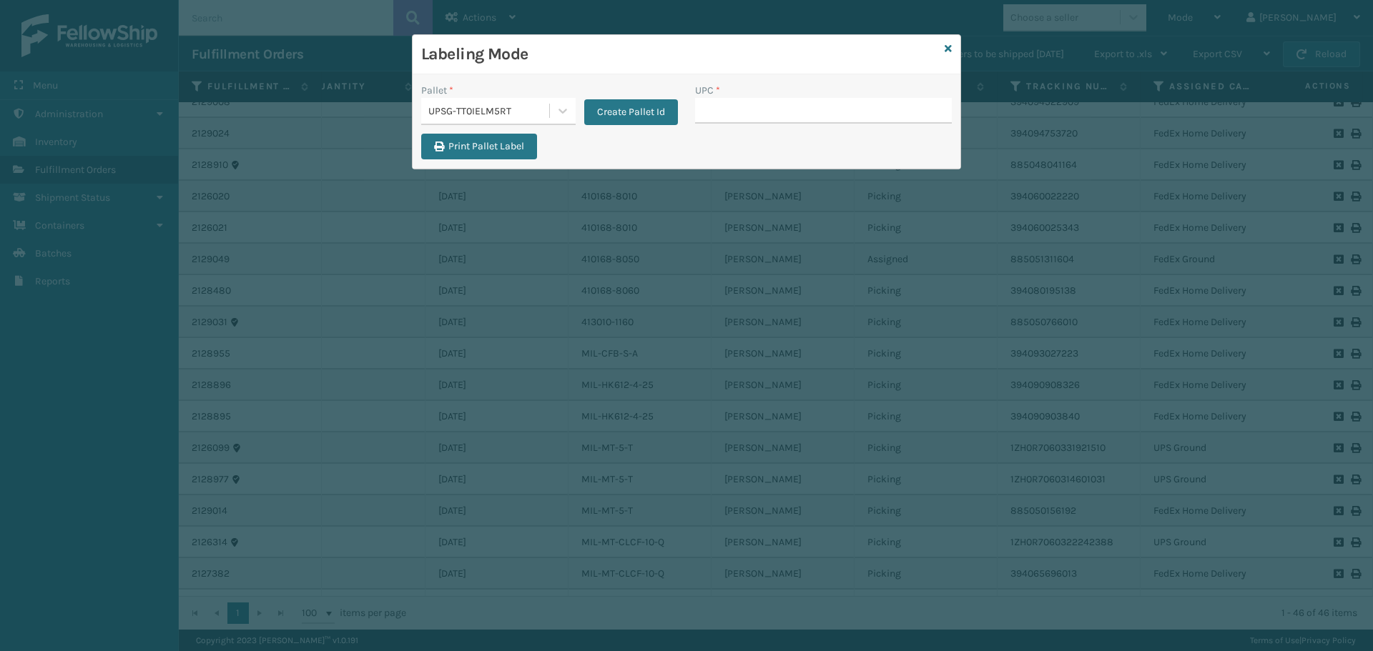
click at [952, 52] on div "Labeling Mode" at bounding box center [687, 54] width 548 height 39
click at [947, 52] on icon at bounding box center [948, 49] width 7 height 10
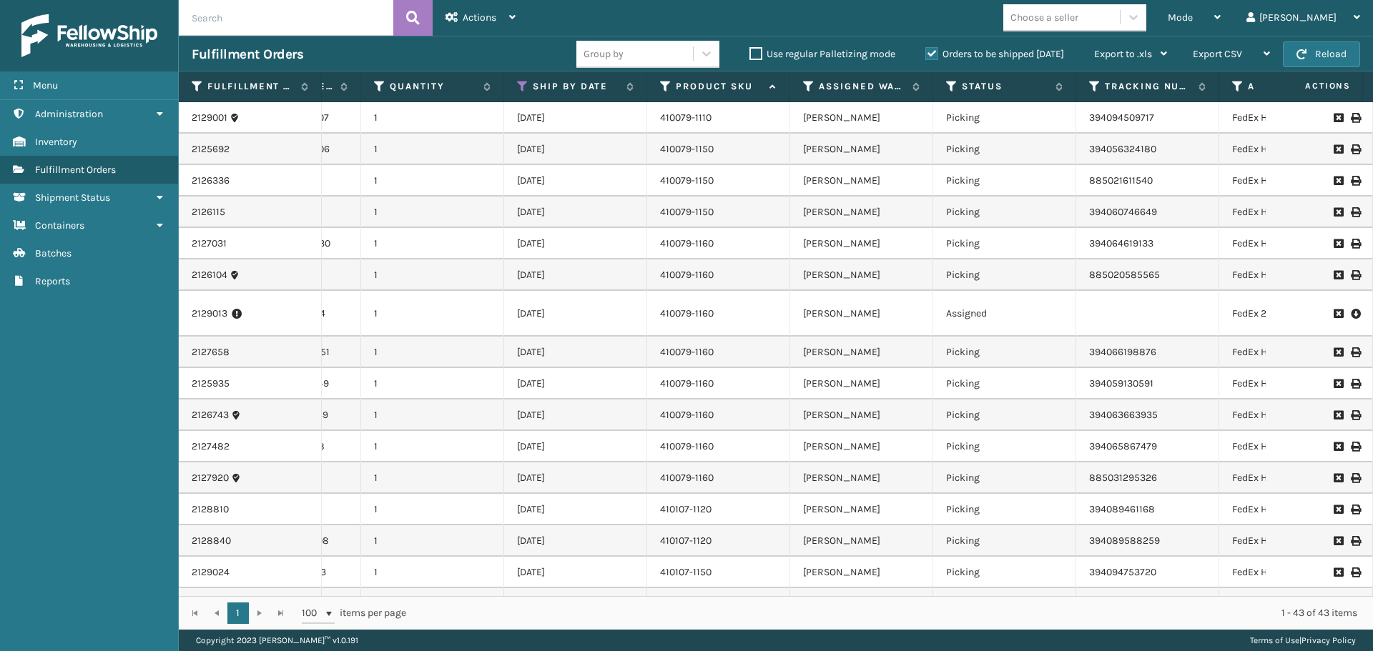
scroll to position [0, 0]
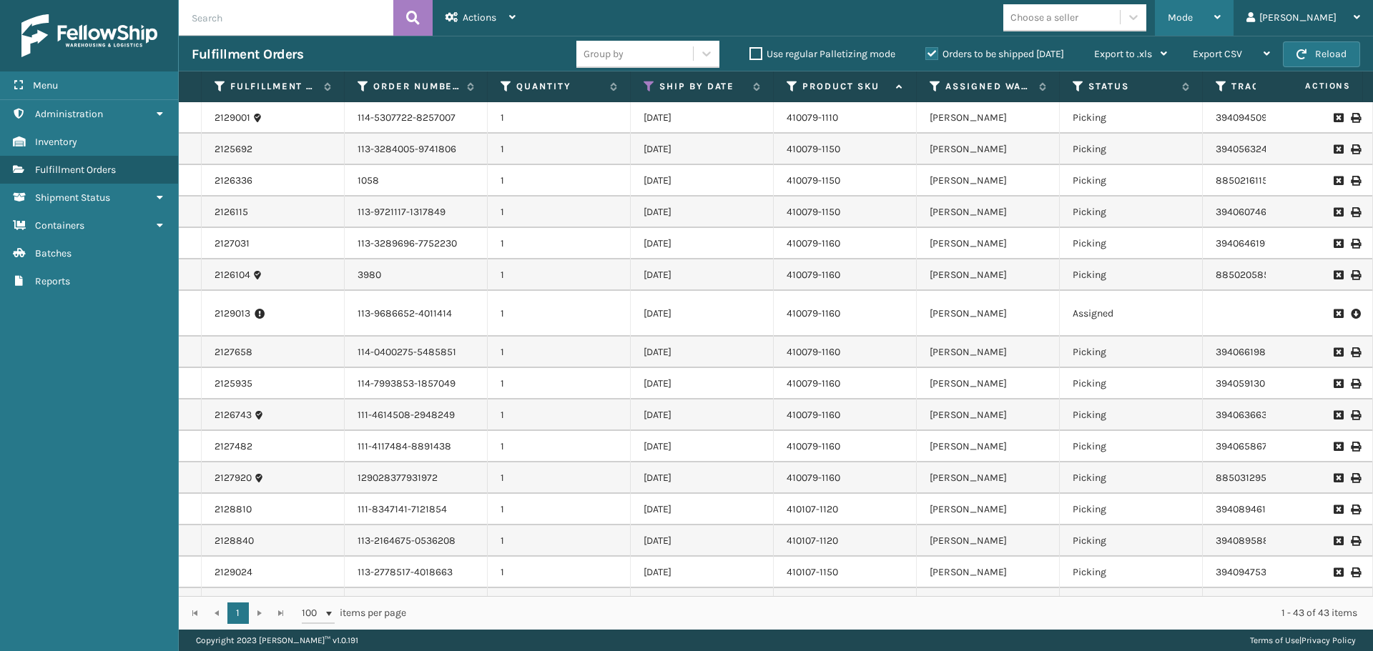
drag, startPoint x: 1232, startPoint y: 11, endPoint x: 1226, endPoint y: 16, distance: 8.2
click at [1221, 11] on div "Mode" at bounding box center [1194, 18] width 53 height 36
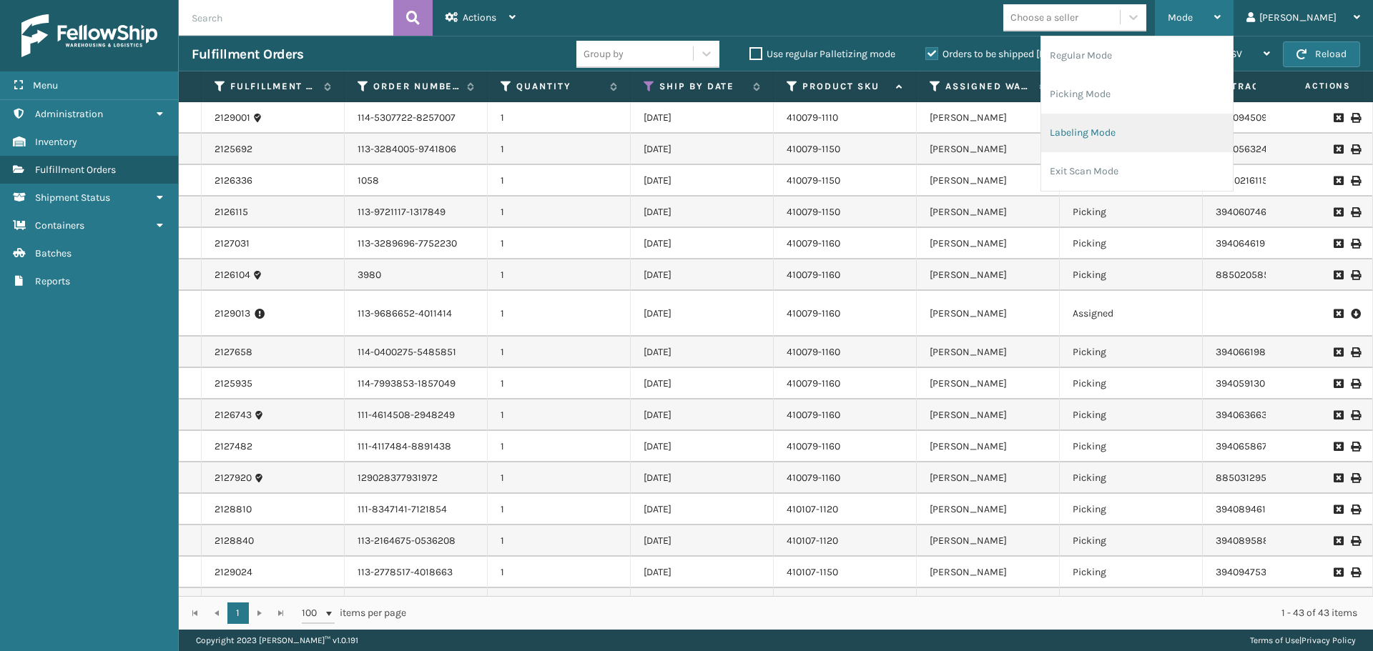
click at [1134, 137] on li "Labeling Mode" at bounding box center [1137, 133] width 192 height 39
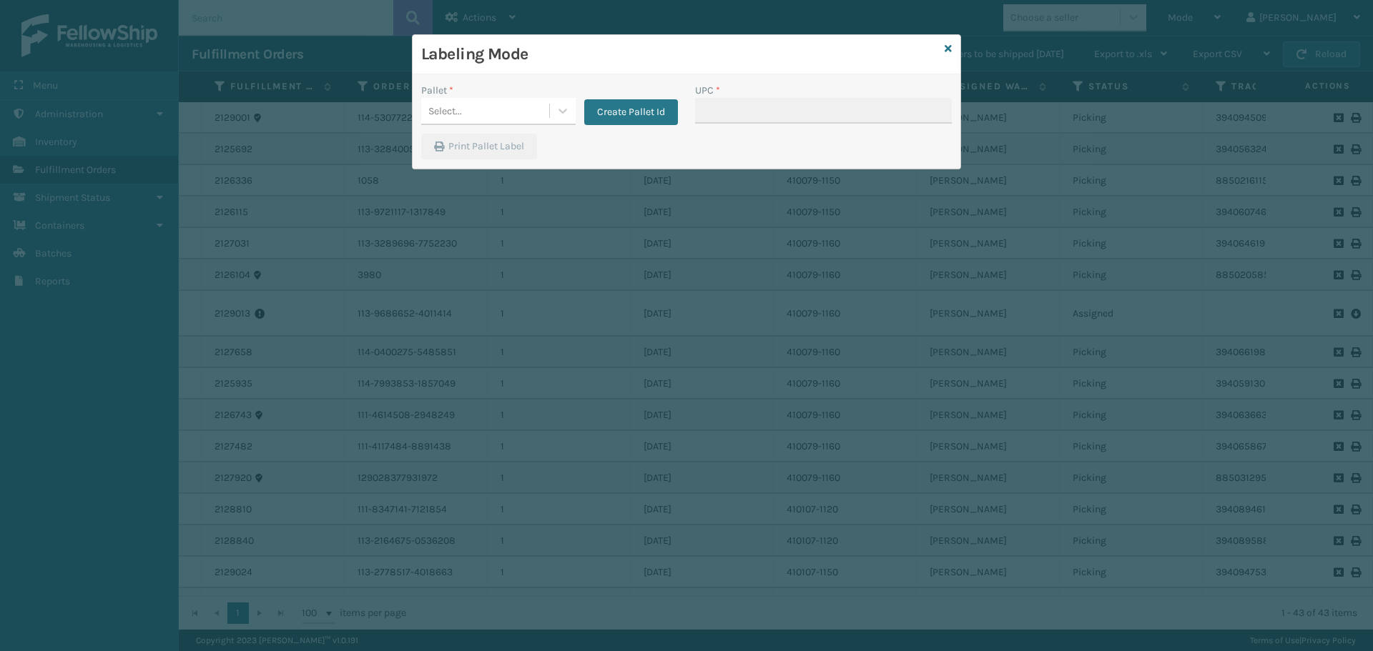
click at [511, 92] on div "Pallet *" at bounding box center [498, 90] width 154 height 15
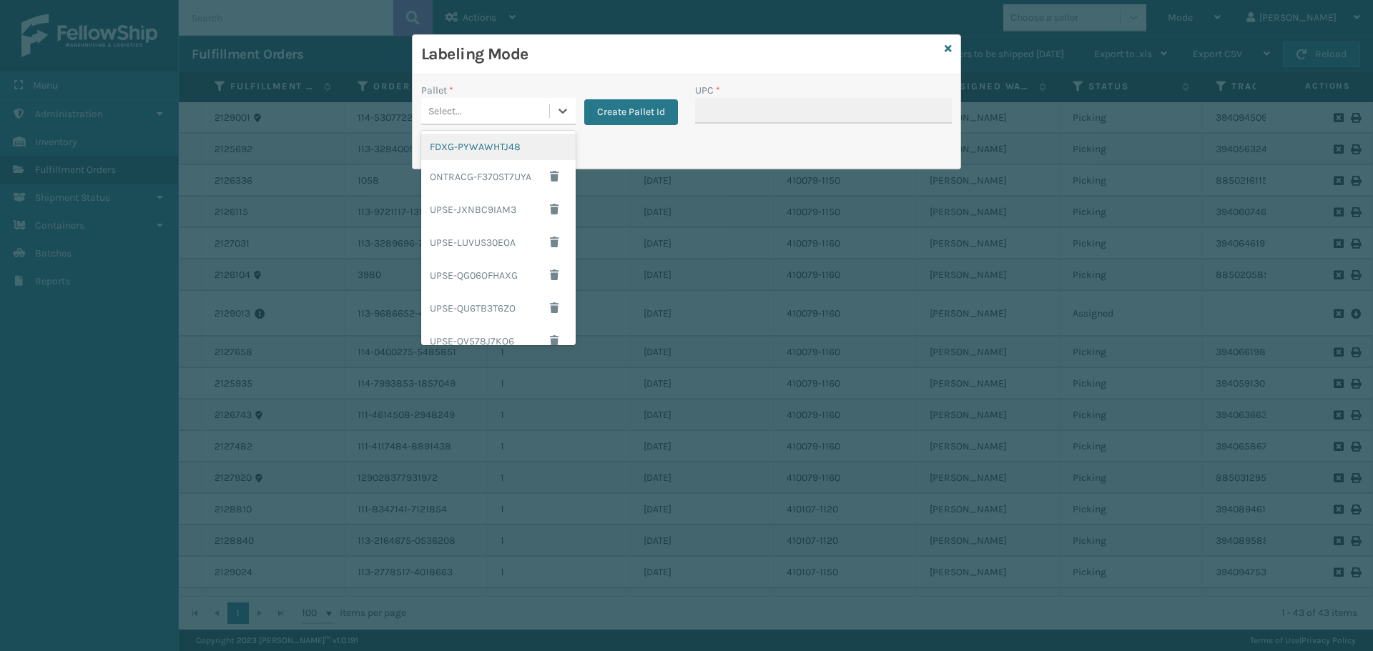
click at [506, 104] on div "Select..." at bounding box center [485, 111] width 128 height 24
click at [488, 154] on div "FDXG-PYWAWHTJ48" at bounding box center [498, 147] width 154 height 26
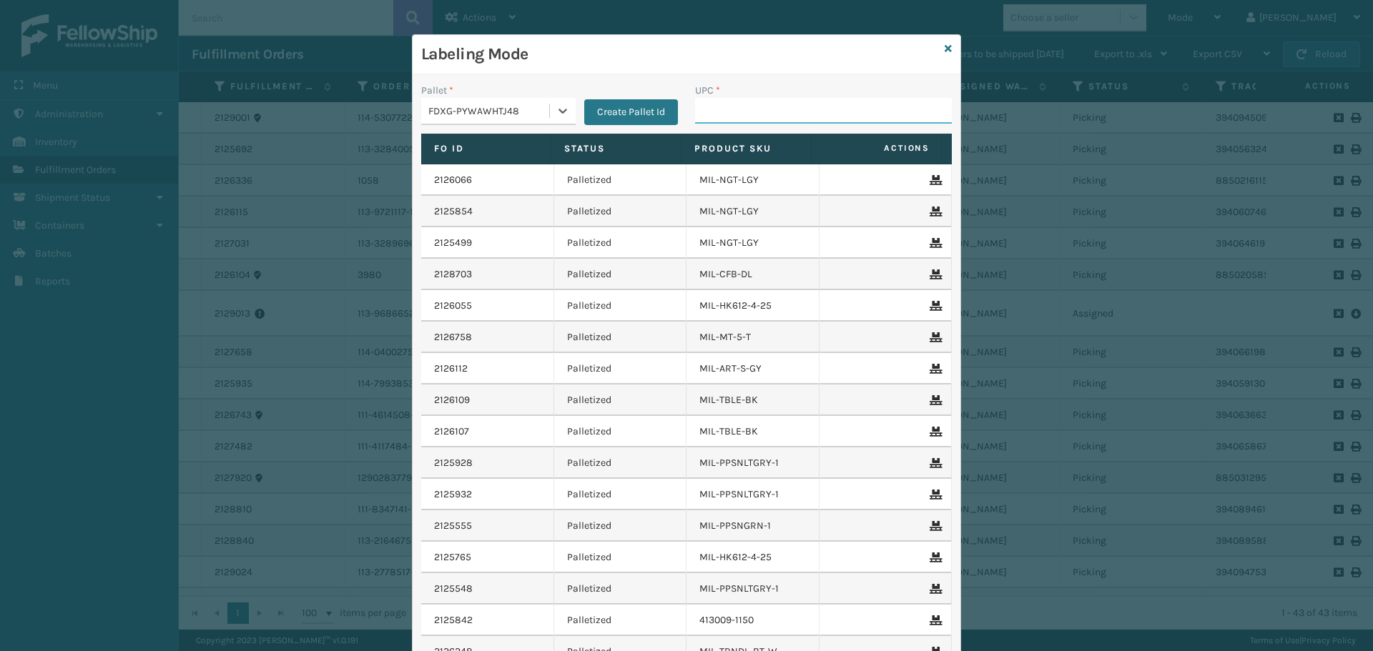
click at [822, 122] on input "UPC *" at bounding box center [823, 111] width 257 height 26
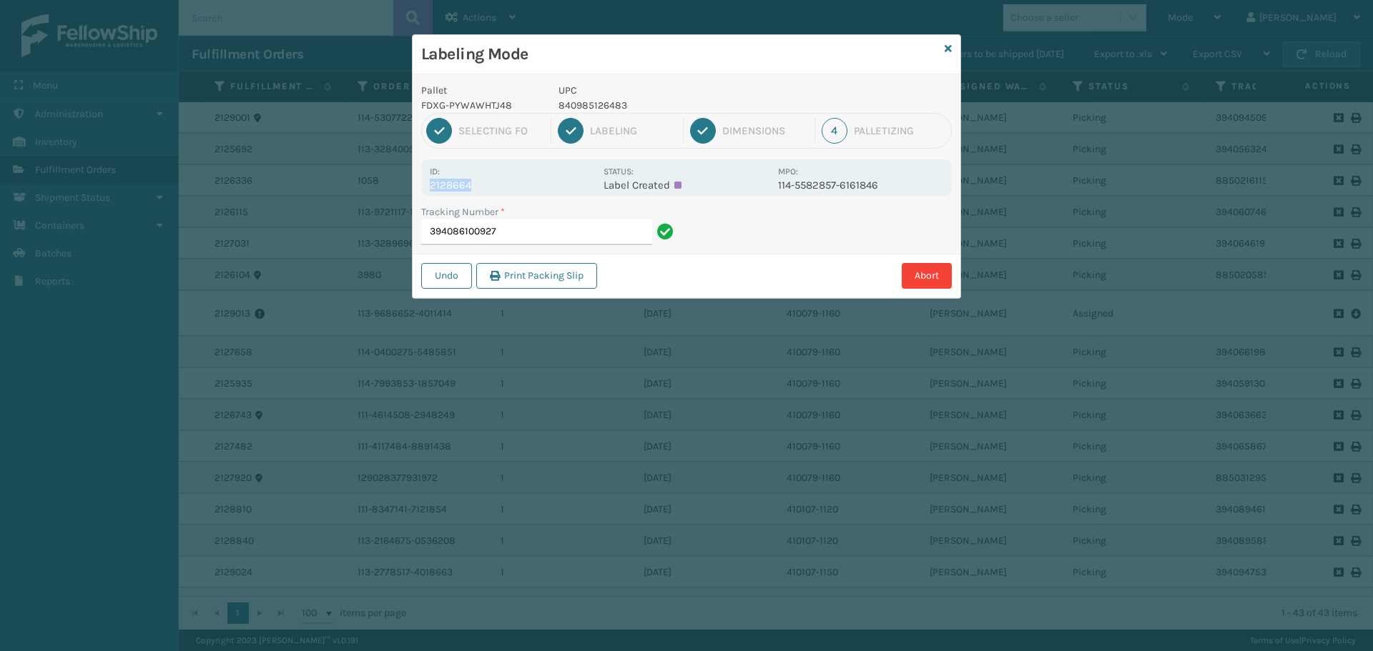
drag, startPoint x: 430, startPoint y: 185, endPoint x: 480, endPoint y: 181, distance: 50.2
click at [480, 181] on p "2128664" at bounding box center [512, 185] width 165 height 13
copy p "2128664"
click at [523, 229] on input "394086100927" at bounding box center [536, 233] width 231 height 26
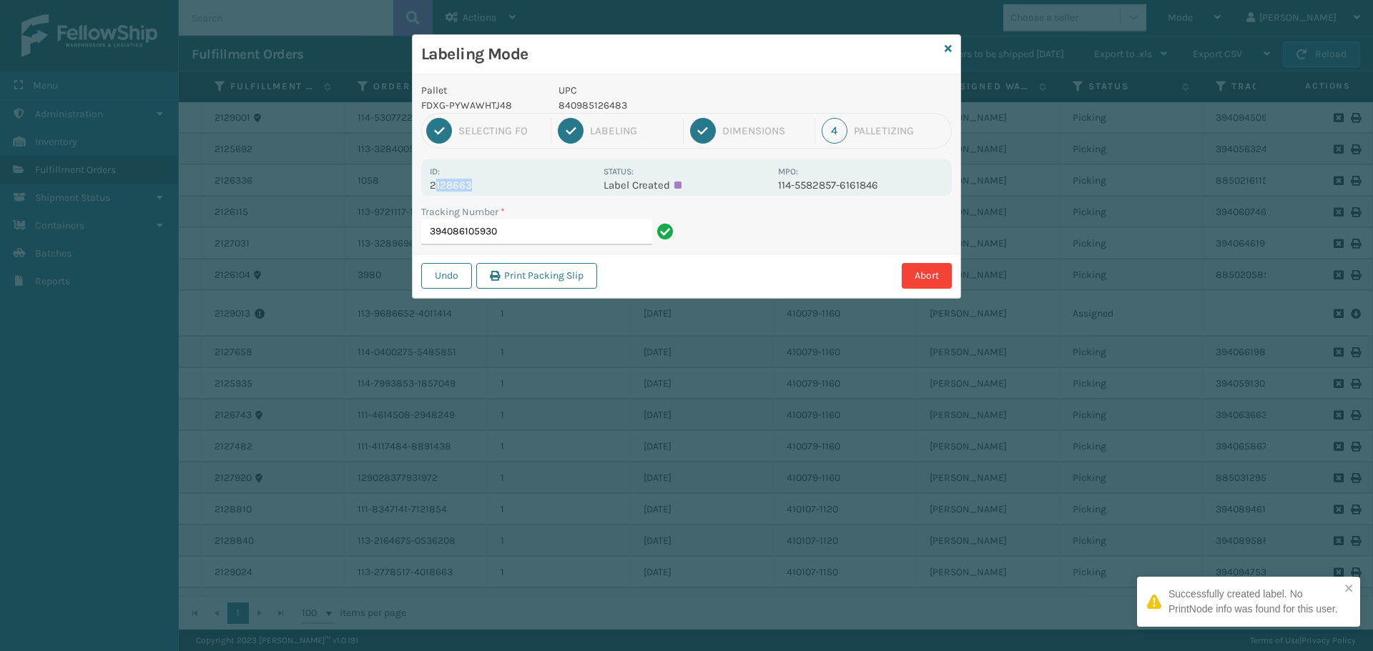
drag, startPoint x: 434, startPoint y: 179, endPoint x: 495, endPoint y: 190, distance: 61.7
click at [495, 190] on p "2128663" at bounding box center [512, 185] width 165 height 13
click at [496, 188] on p "2128663" at bounding box center [512, 185] width 165 height 13
click at [476, 183] on p "2128663" at bounding box center [512, 185] width 165 height 13
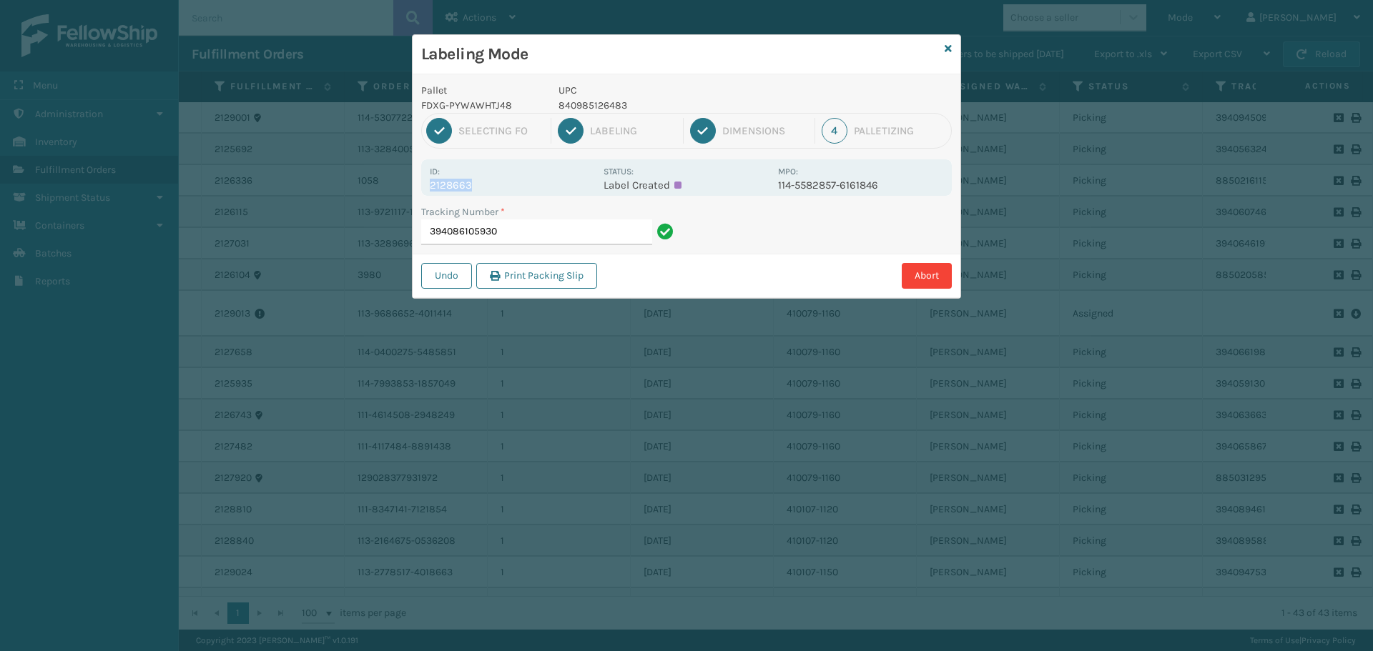
drag, startPoint x: 423, startPoint y: 180, endPoint x: 505, endPoint y: 182, distance: 81.5
click at [505, 182] on div "Id: 2128663 Status: Label Created MPO: 114-5582857-6161846" at bounding box center [686, 177] width 531 height 36
copy p "2128663"
click at [536, 220] on input "394086105930" at bounding box center [536, 233] width 231 height 26
drag, startPoint x: 433, startPoint y: 183, endPoint x: 515, endPoint y: 189, distance: 81.7
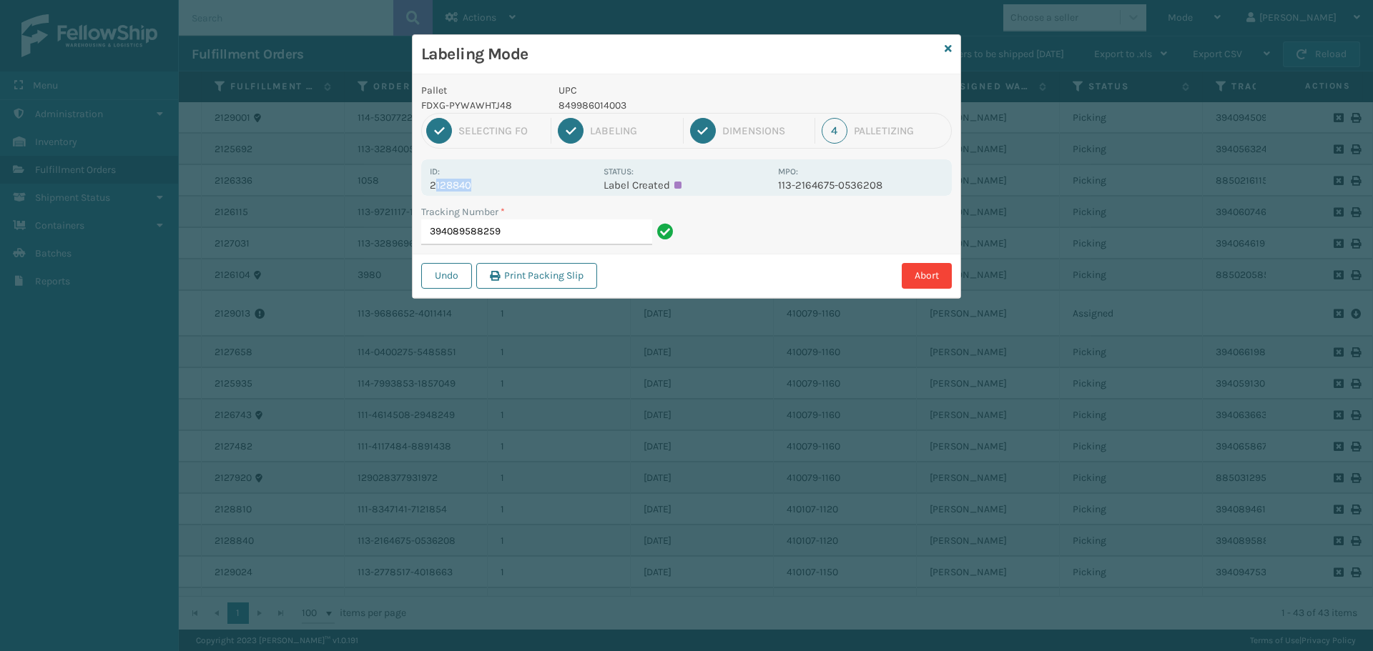
click at [515, 189] on p "2128840" at bounding box center [512, 185] width 165 height 13
click at [516, 189] on p "2128840" at bounding box center [512, 185] width 165 height 13
click at [423, 187] on div "Id: 2128840 Status: Label Created MPO: 113-2164675-0536208" at bounding box center [686, 177] width 531 height 36
copy p "2128840"
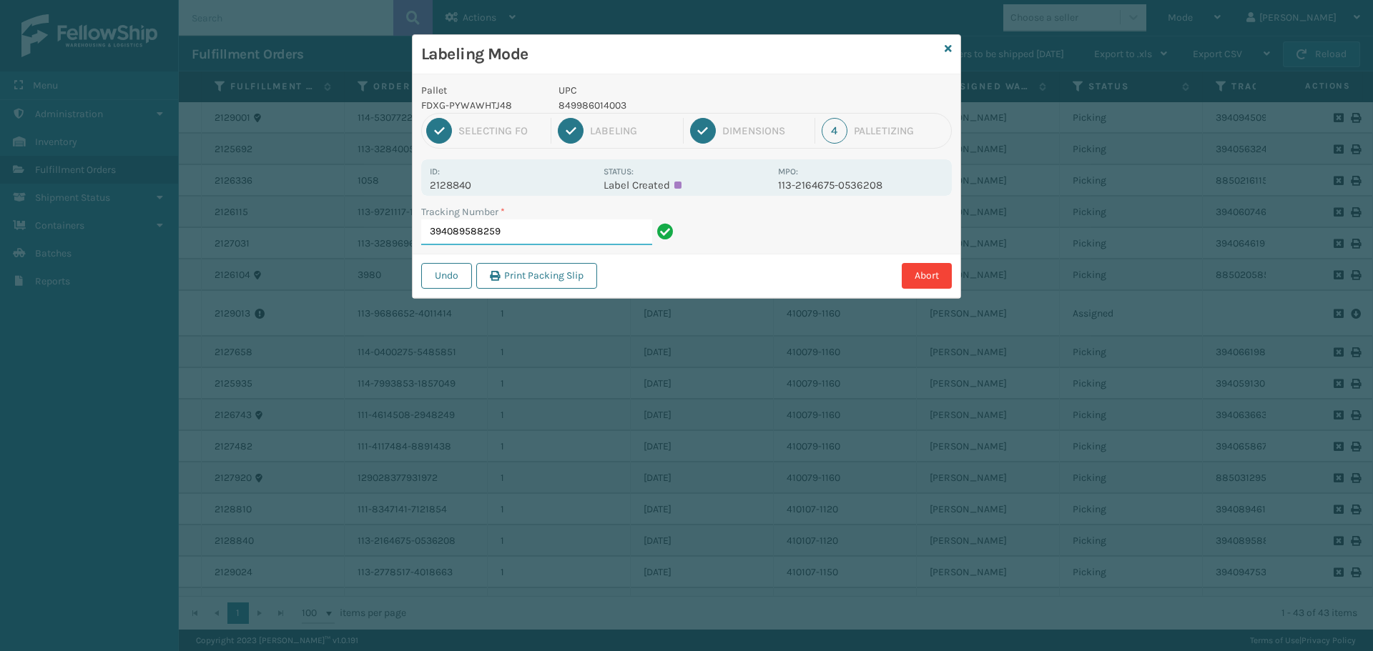
click at [538, 228] on input "394089588259" at bounding box center [536, 233] width 231 height 26
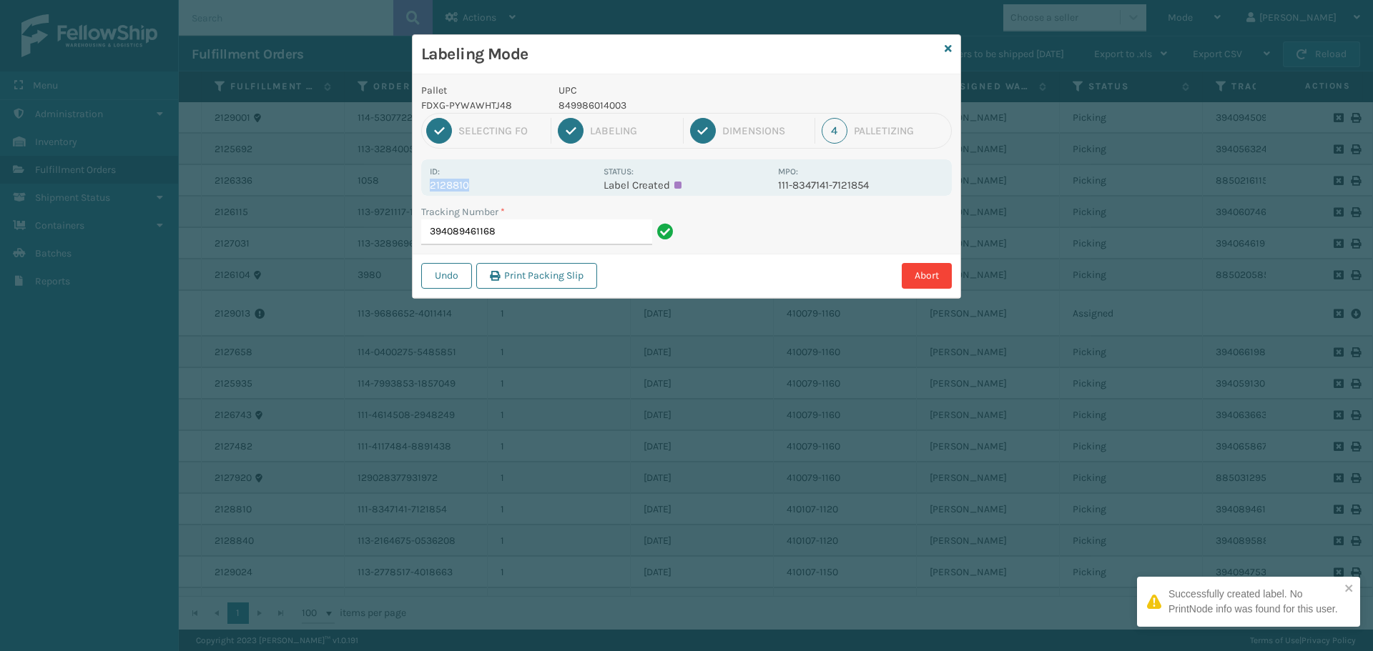
drag, startPoint x: 430, startPoint y: 181, endPoint x: 495, endPoint y: 192, distance: 66.1
click at [495, 192] on div "Id: 2128810 Status: Label Created MPO: 111-8347141-7121854" at bounding box center [686, 177] width 531 height 36
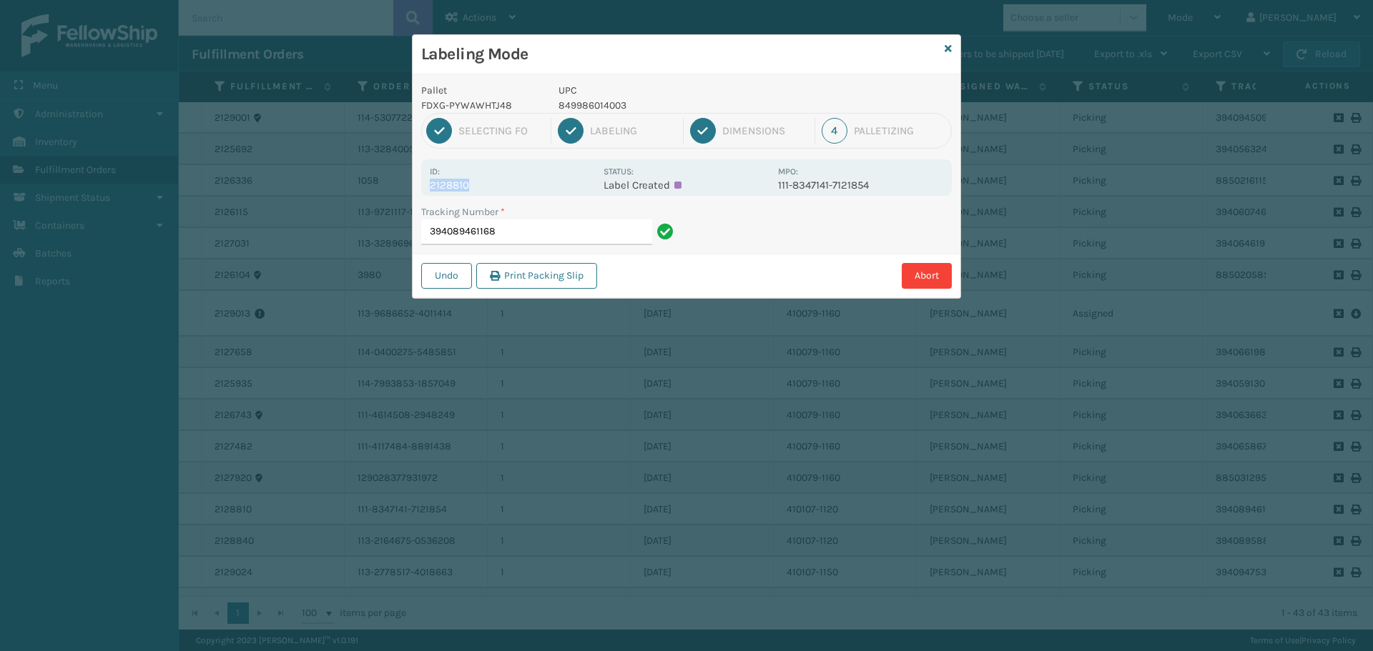
copy p "2128810"
click at [540, 242] on input "394089461168" at bounding box center [536, 233] width 231 height 26
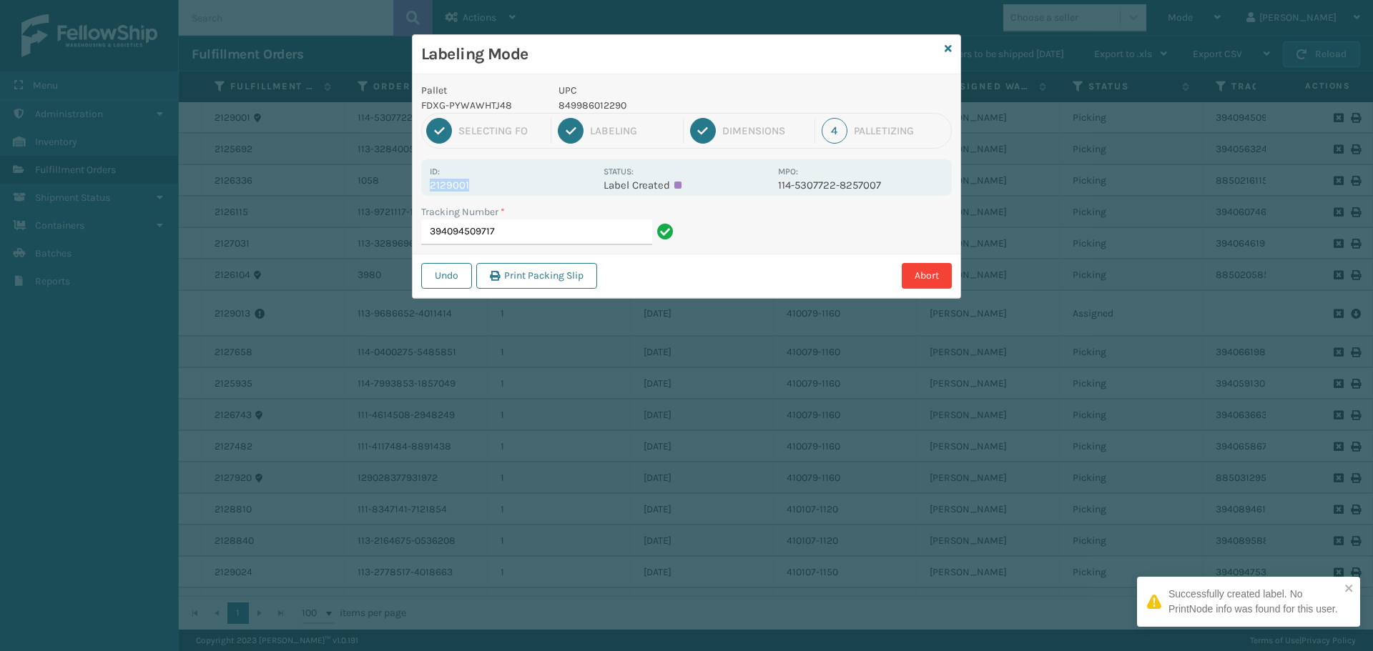
drag, startPoint x: 446, startPoint y: 179, endPoint x: 470, endPoint y: 182, distance: 23.7
click at [470, 182] on p "2129001" at bounding box center [512, 185] width 165 height 13
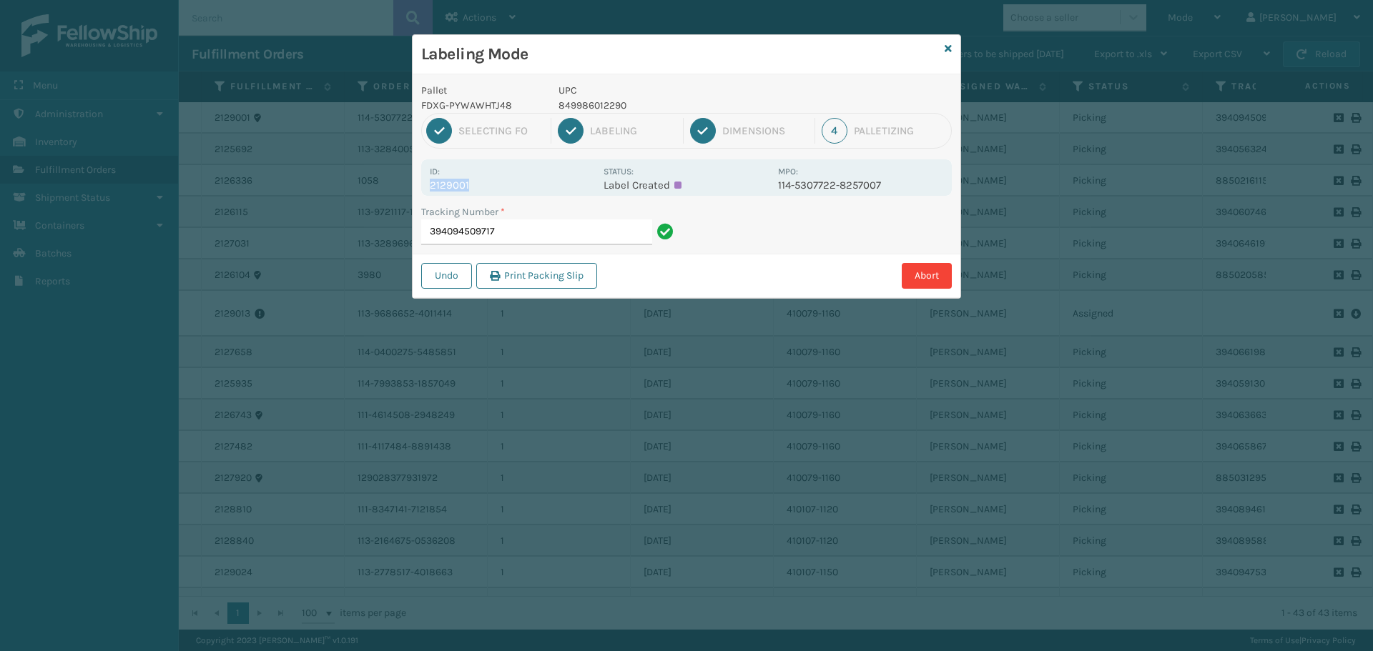
copy p "2129001"
click at [523, 230] on input "394094509717" at bounding box center [536, 233] width 231 height 26
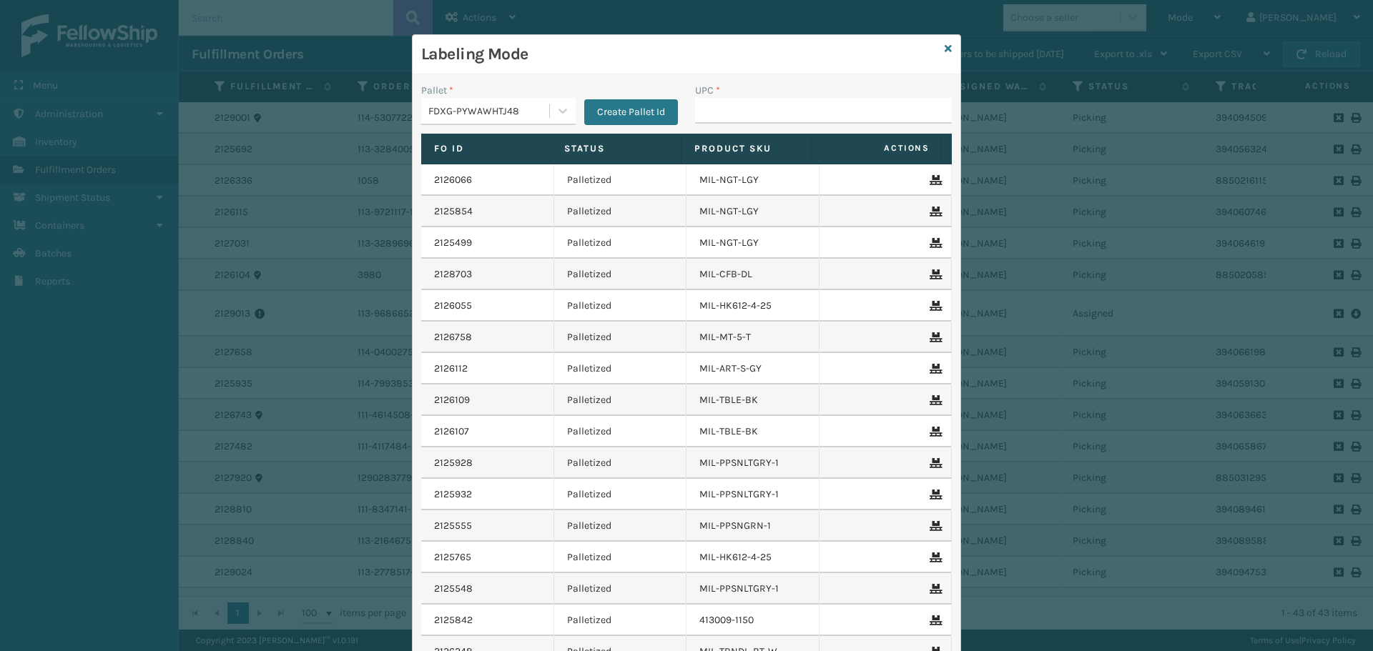
click at [947, 47] on div "Labeling Mode" at bounding box center [687, 54] width 548 height 39
click at [945, 47] on icon at bounding box center [948, 49] width 7 height 10
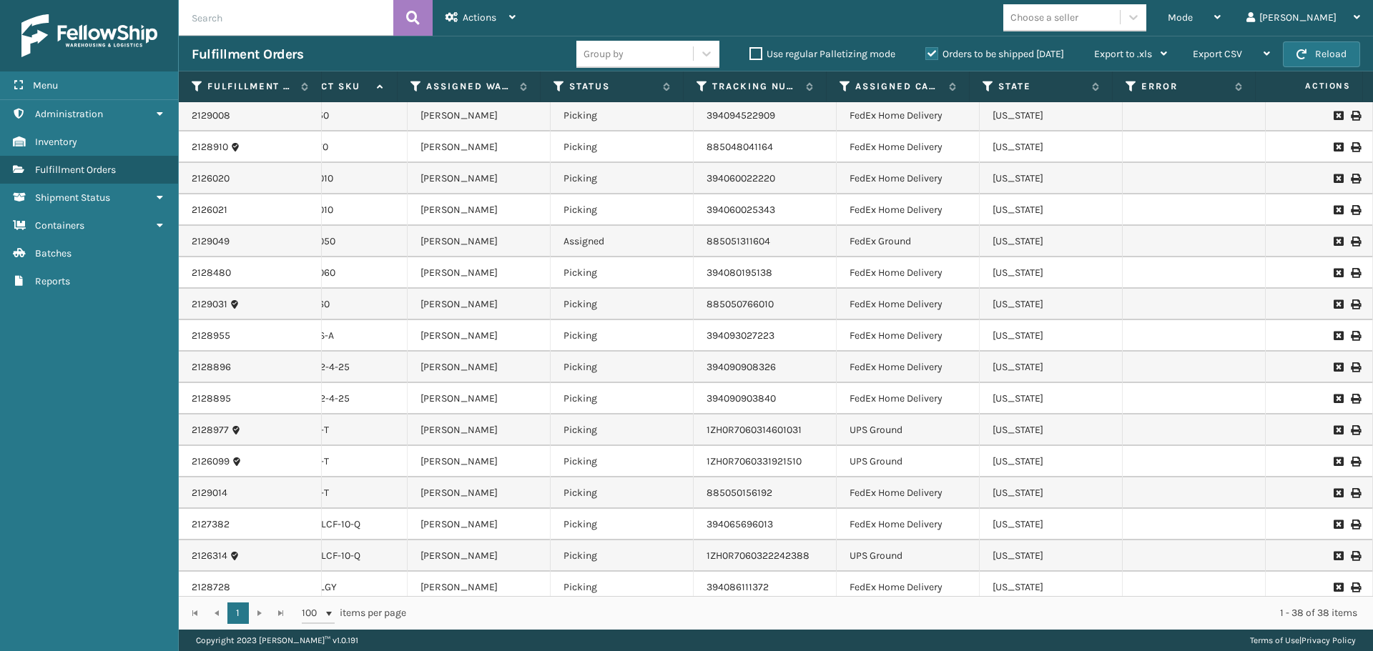
scroll to position [498, 520]
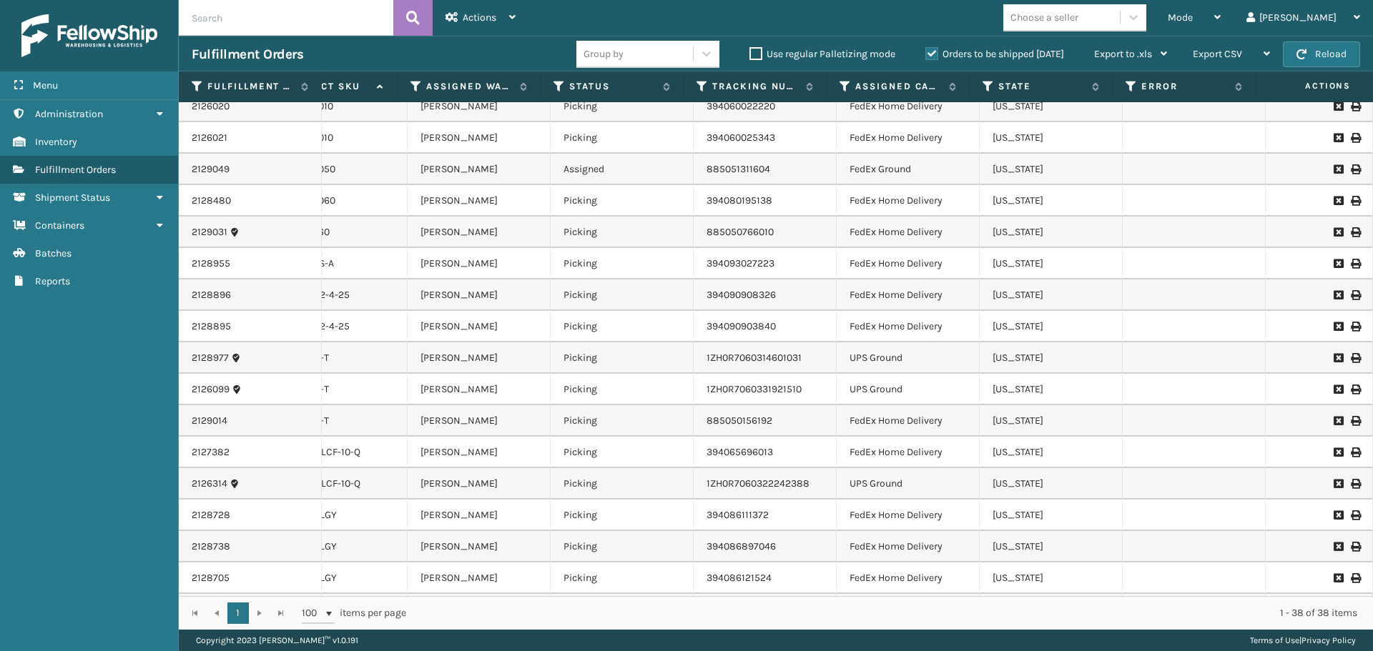
drag, startPoint x: 1003, startPoint y: 596, endPoint x: 976, endPoint y: 598, distance: 26.5
click at [976, 598] on div "1 1 100 items per page 1 - 38 of 38 items" at bounding box center [776, 613] width 1194 height 34
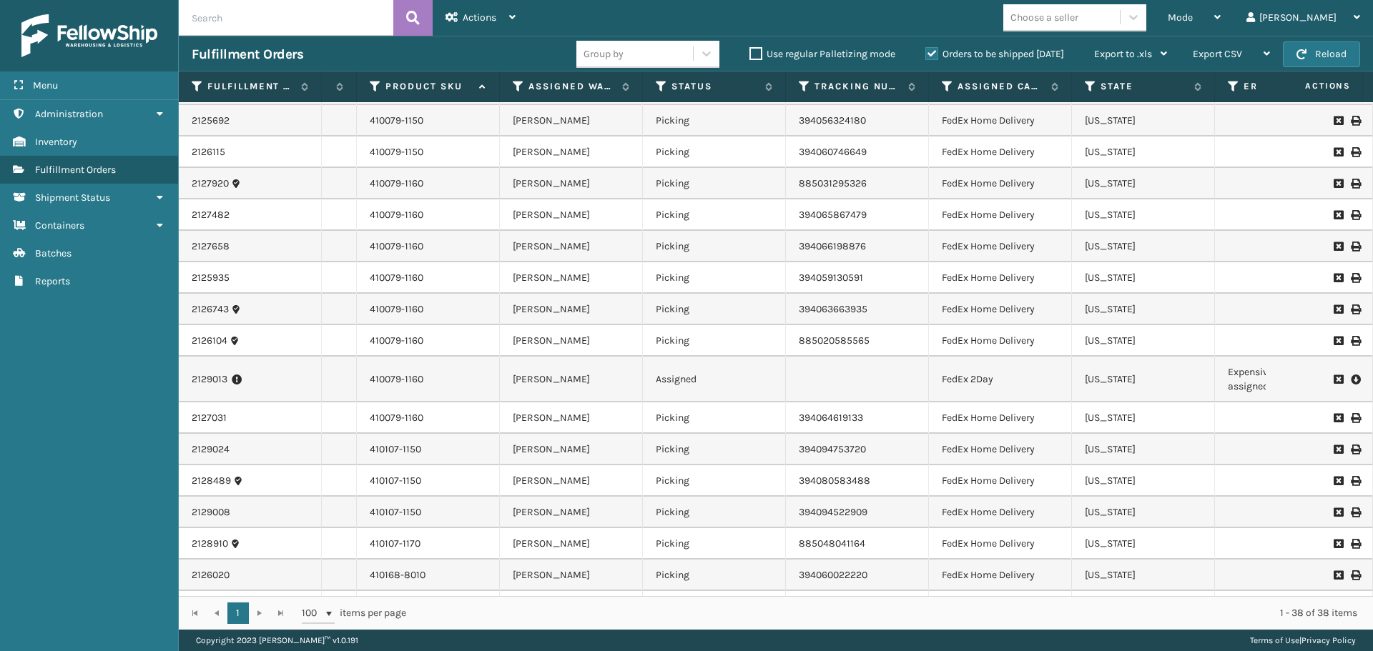
scroll to position [0, 417]
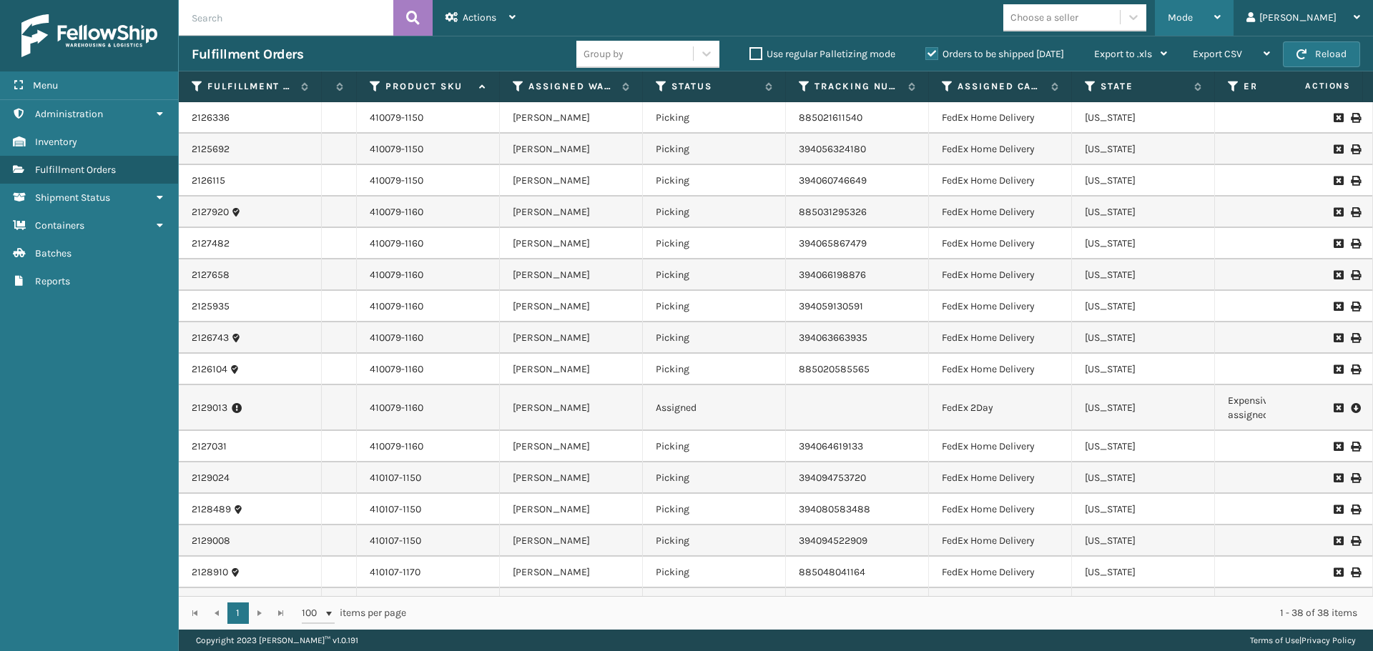
click at [1221, 26] on div "Mode" at bounding box center [1194, 18] width 53 height 36
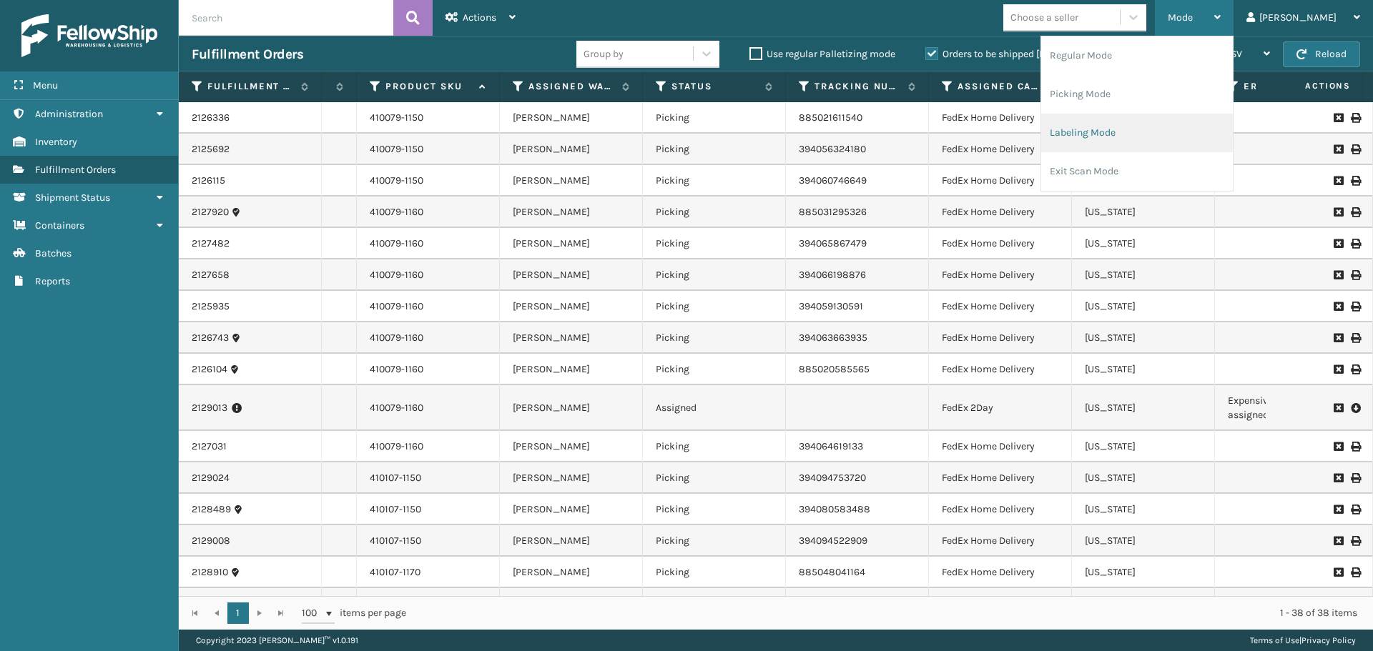
click at [1191, 147] on li "Labeling Mode" at bounding box center [1137, 133] width 192 height 39
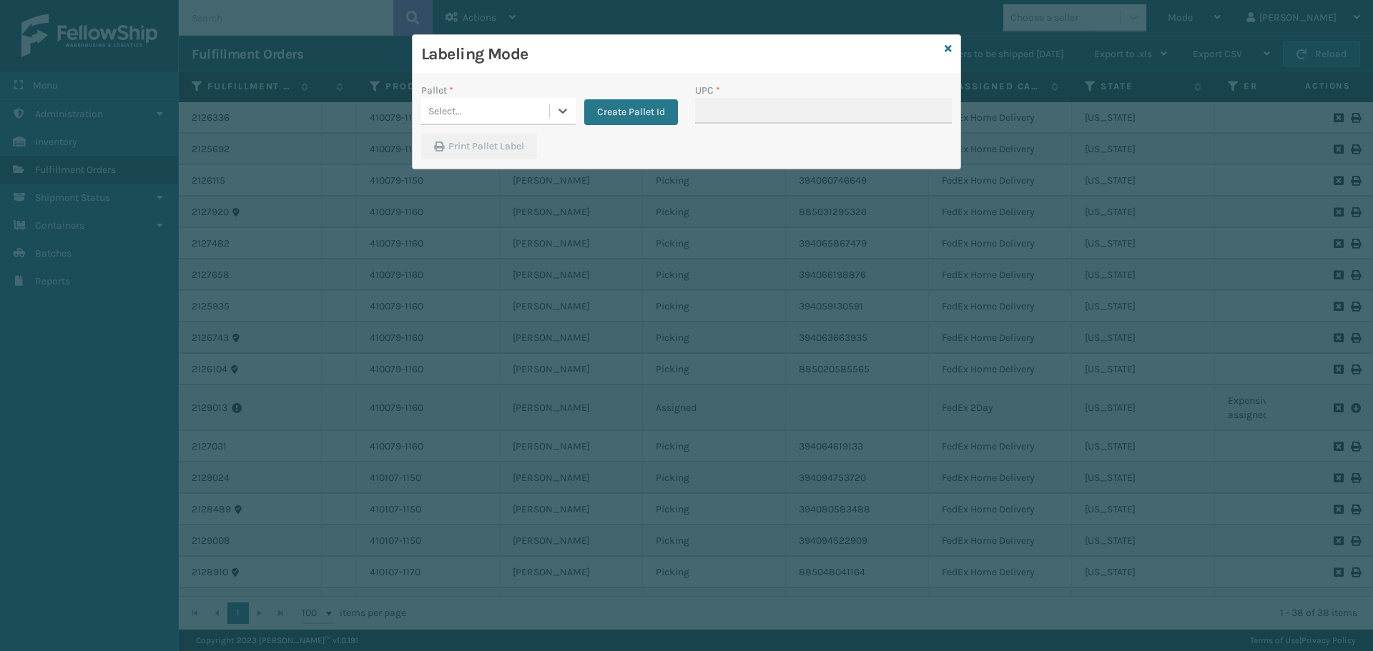
click at [461, 117] on div "Select..." at bounding box center [445, 111] width 34 height 15
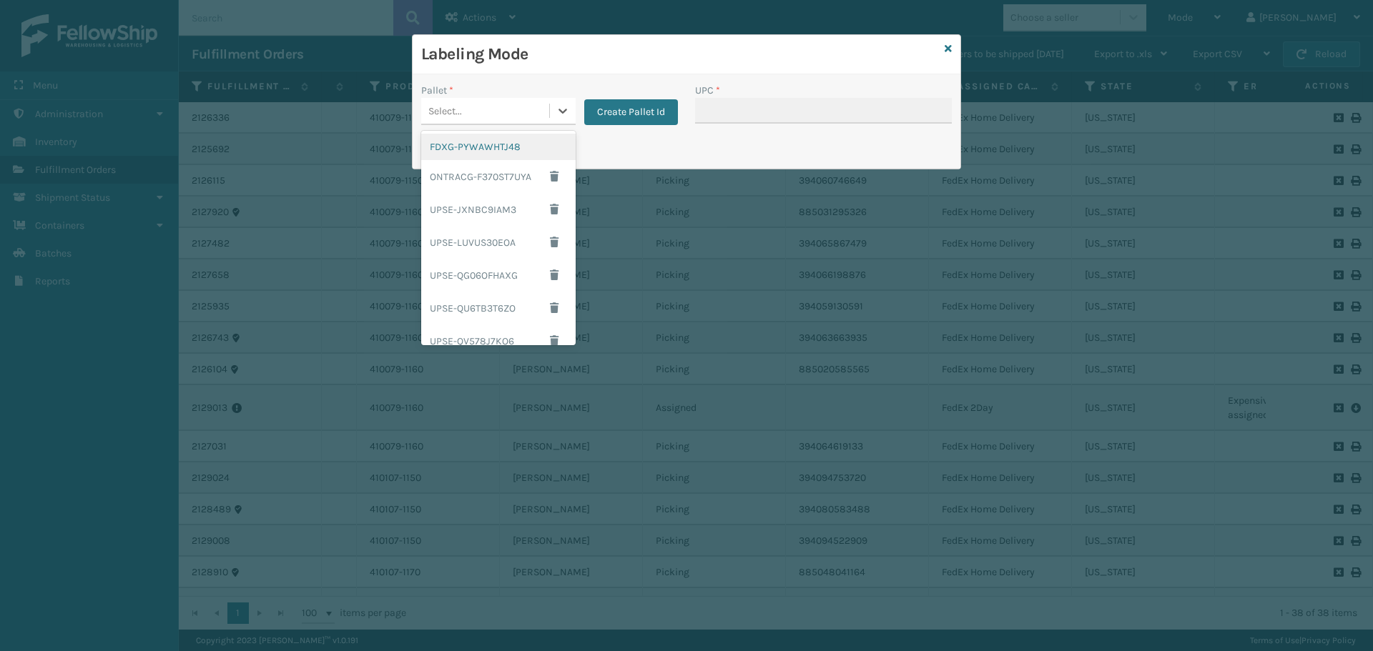
click at [483, 149] on div "FDXG-PYWAWHTJ48" at bounding box center [498, 147] width 154 height 26
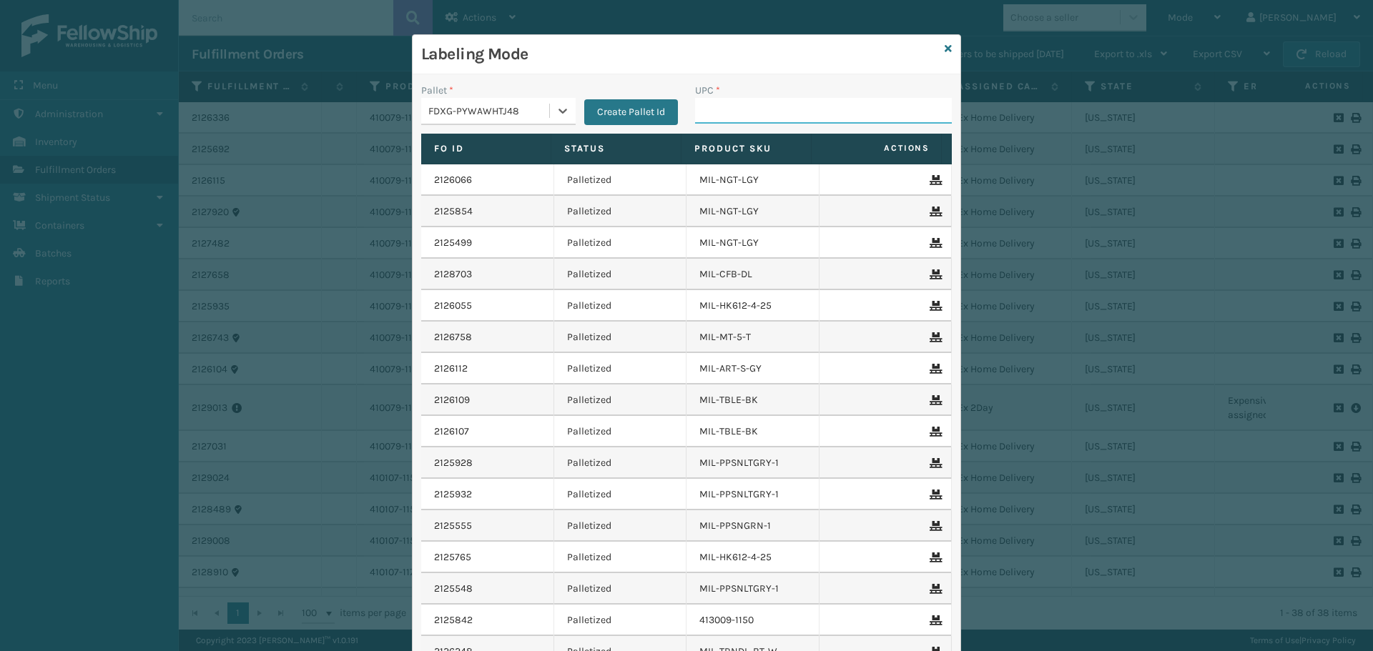
click at [730, 117] on input "UPC *" at bounding box center [823, 111] width 257 height 26
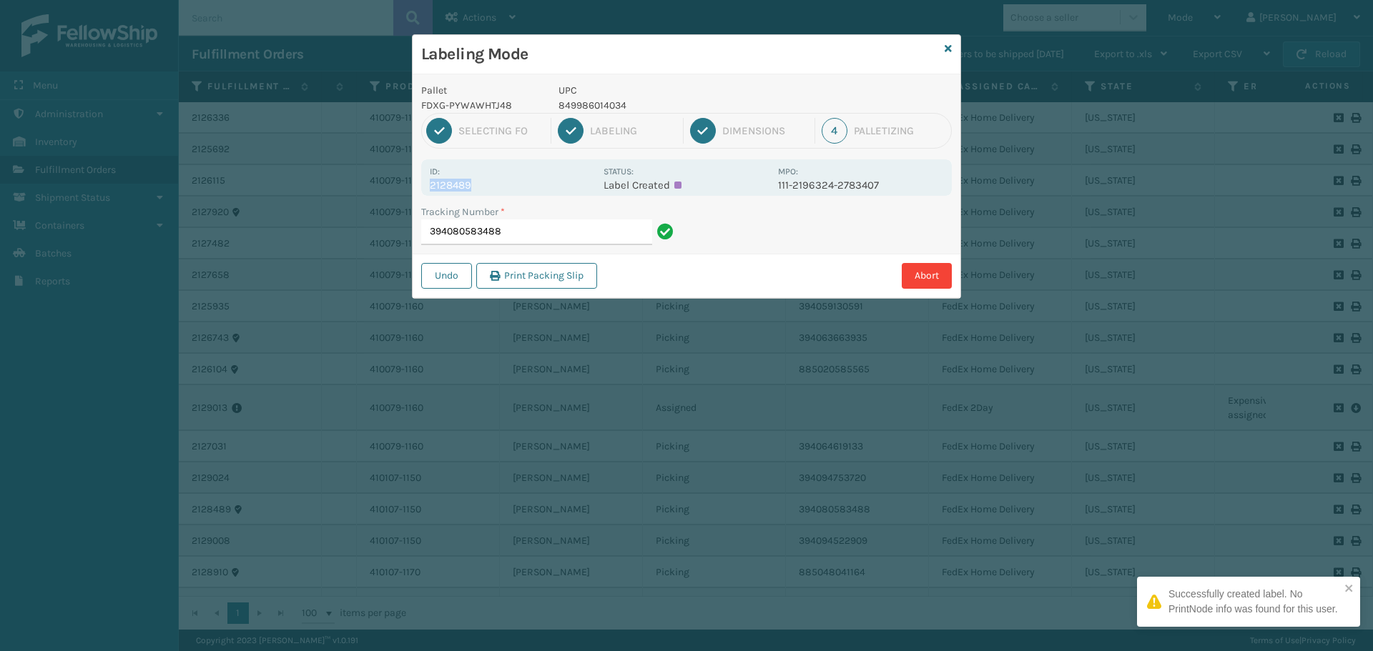
drag, startPoint x: 430, startPoint y: 184, endPoint x: 502, endPoint y: 182, distance: 72.3
click at [501, 182] on p "2128489" at bounding box center [512, 185] width 165 height 13
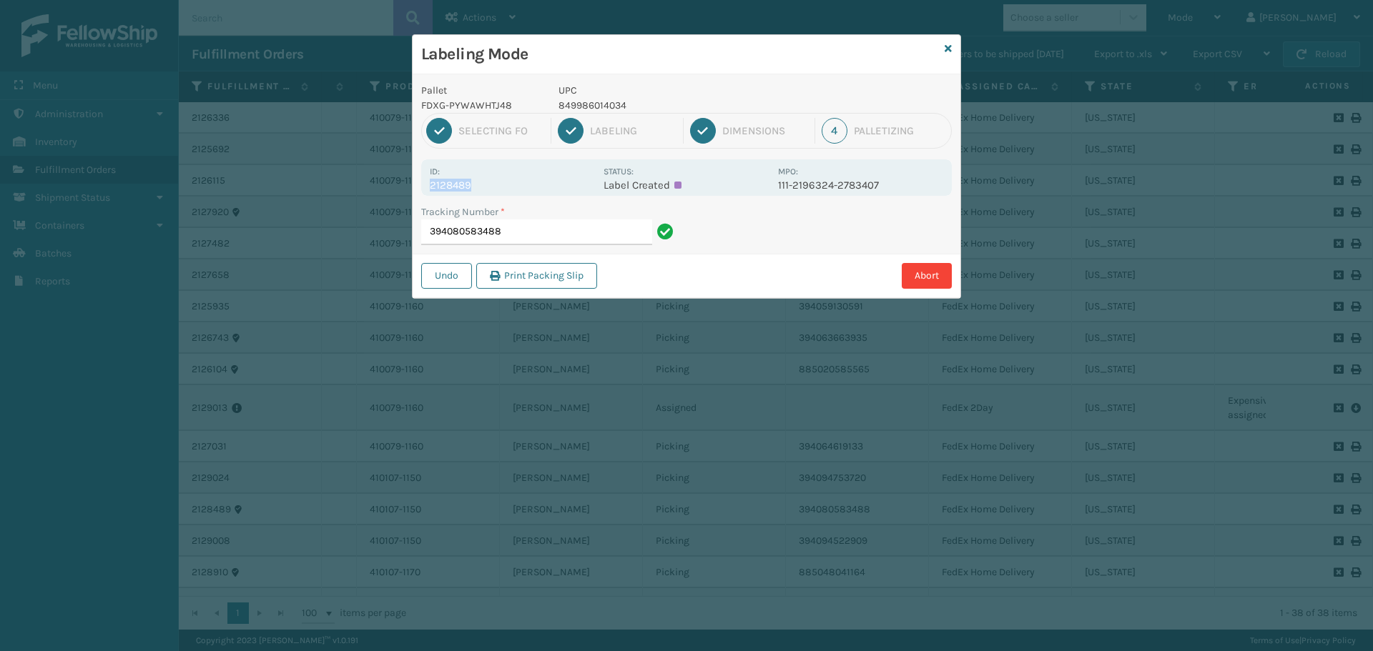
copy p "2128489"
click at [543, 242] on input "394080583488" at bounding box center [536, 233] width 231 height 26
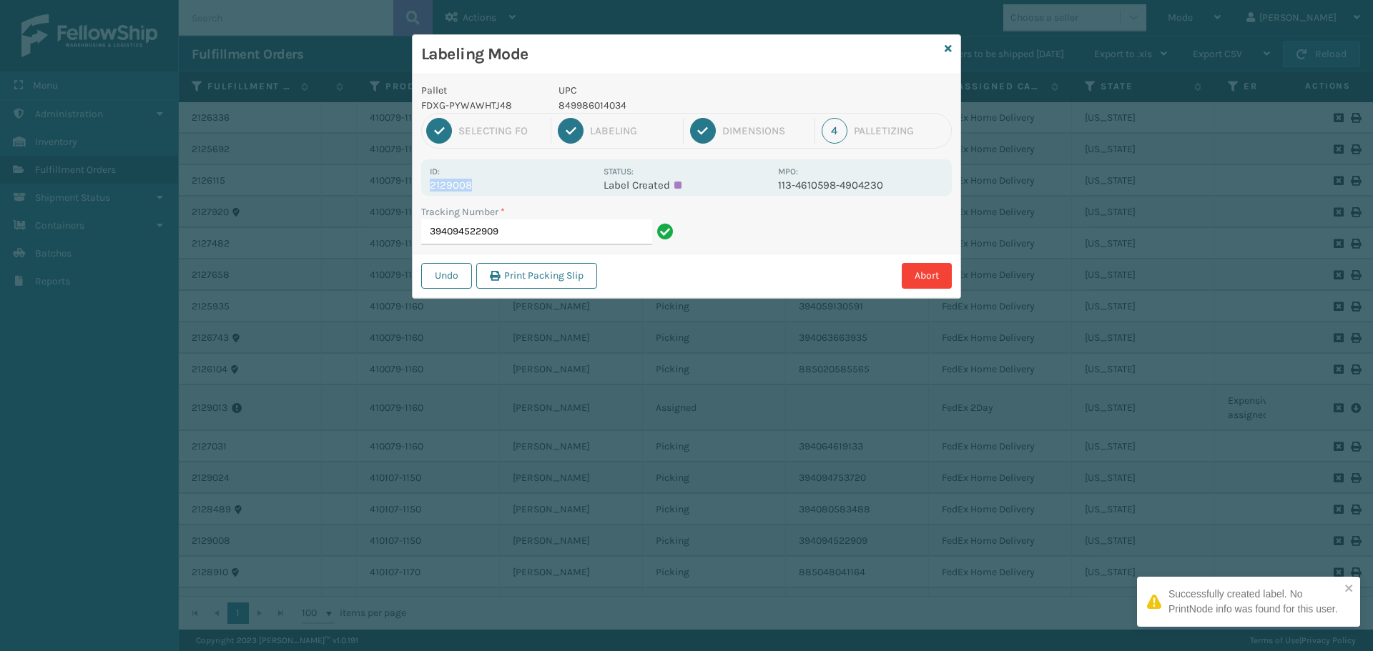
drag, startPoint x: 428, startPoint y: 182, endPoint x: 521, endPoint y: 183, distance: 93.0
click at [521, 183] on div "Id: 2129008 Status: Label Created MPO: 113-4610598-4904230" at bounding box center [686, 177] width 531 height 36
copy p "2129008"
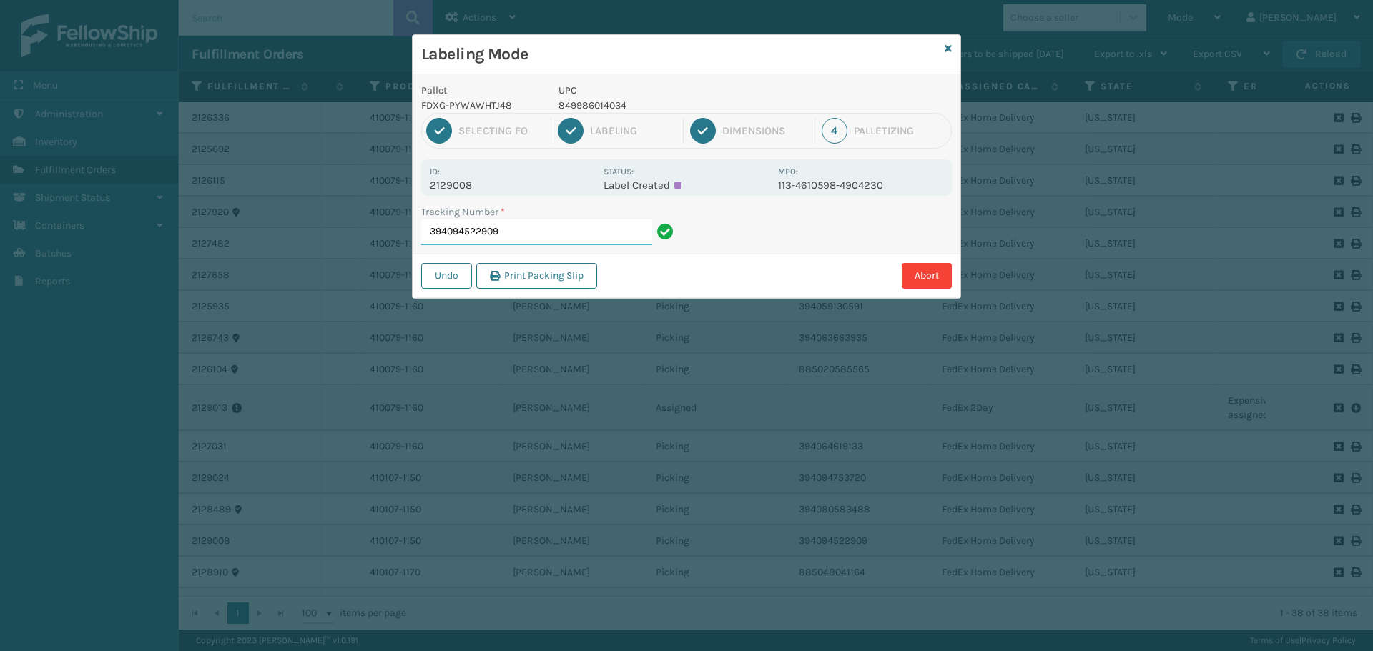
click at [561, 230] on input "394094522909" at bounding box center [536, 233] width 231 height 26
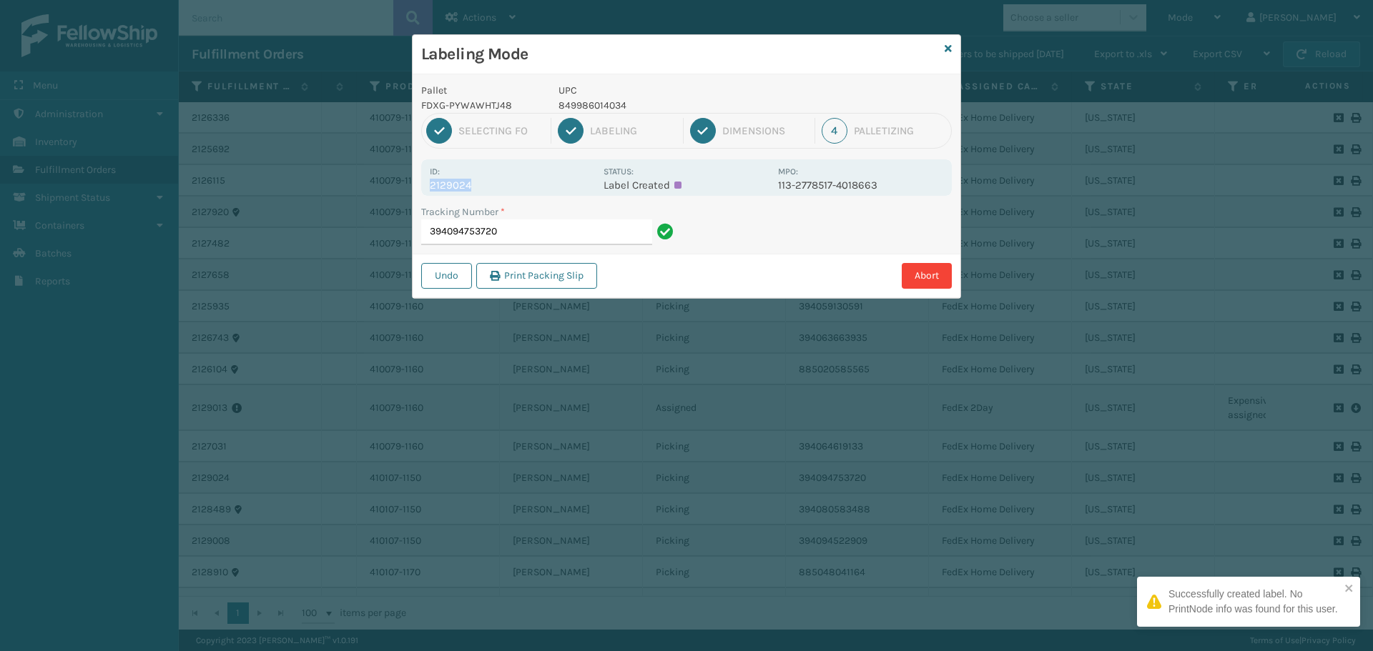
drag, startPoint x: 428, startPoint y: 182, endPoint x: 517, endPoint y: 194, distance: 89.4
click at [516, 194] on div "Id: 2129024 Status: Label Created MPO: 113-2778517-4018663" at bounding box center [686, 177] width 531 height 36
copy p "2129024"
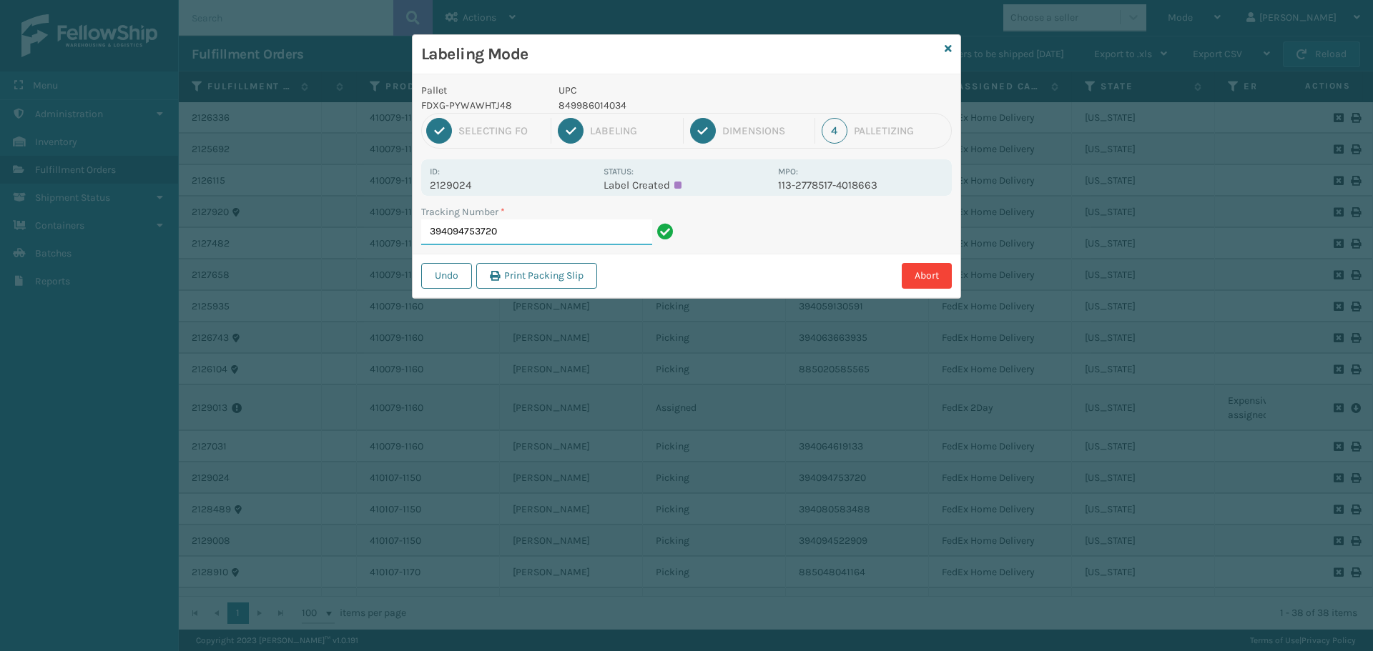
click at [538, 225] on input "394094753720" at bounding box center [536, 233] width 231 height 26
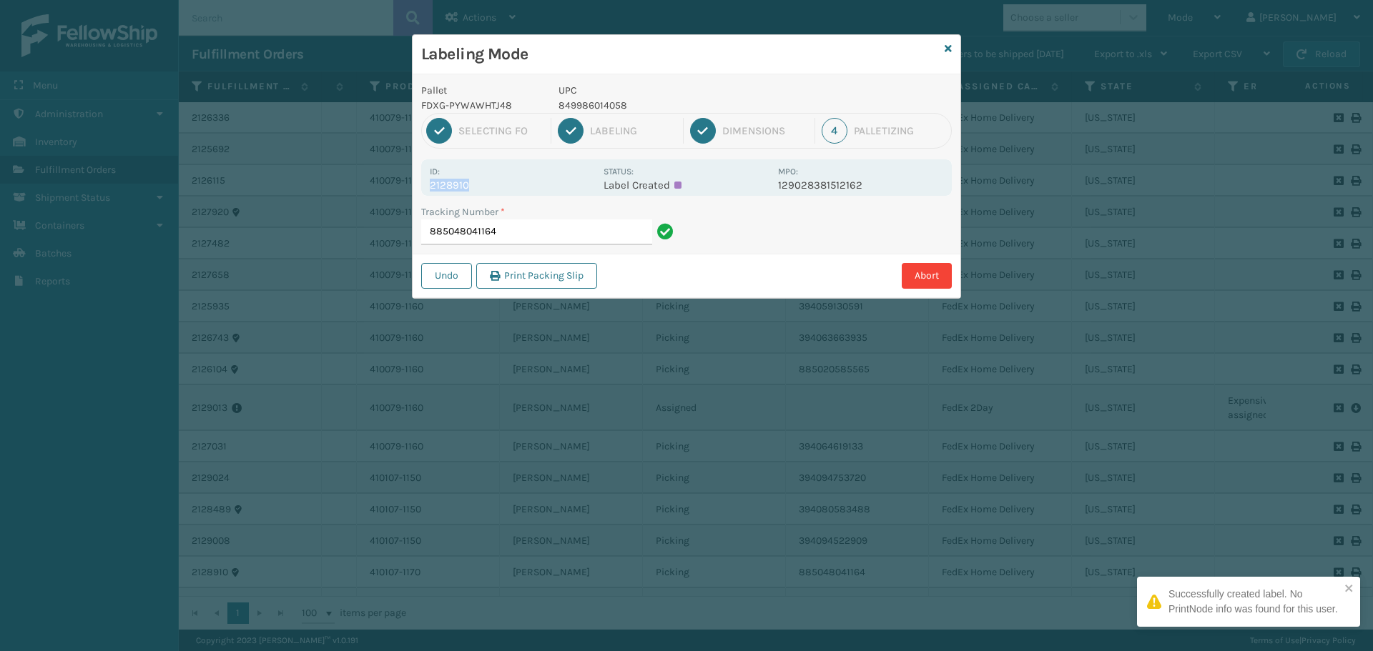
drag, startPoint x: 428, startPoint y: 184, endPoint x: 531, endPoint y: 189, distance: 102.3
click at [531, 189] on div "Id: 2128910 Status: Label Created MPO: 129028381512162" at bounding box center [686, 177] width 531 height 36
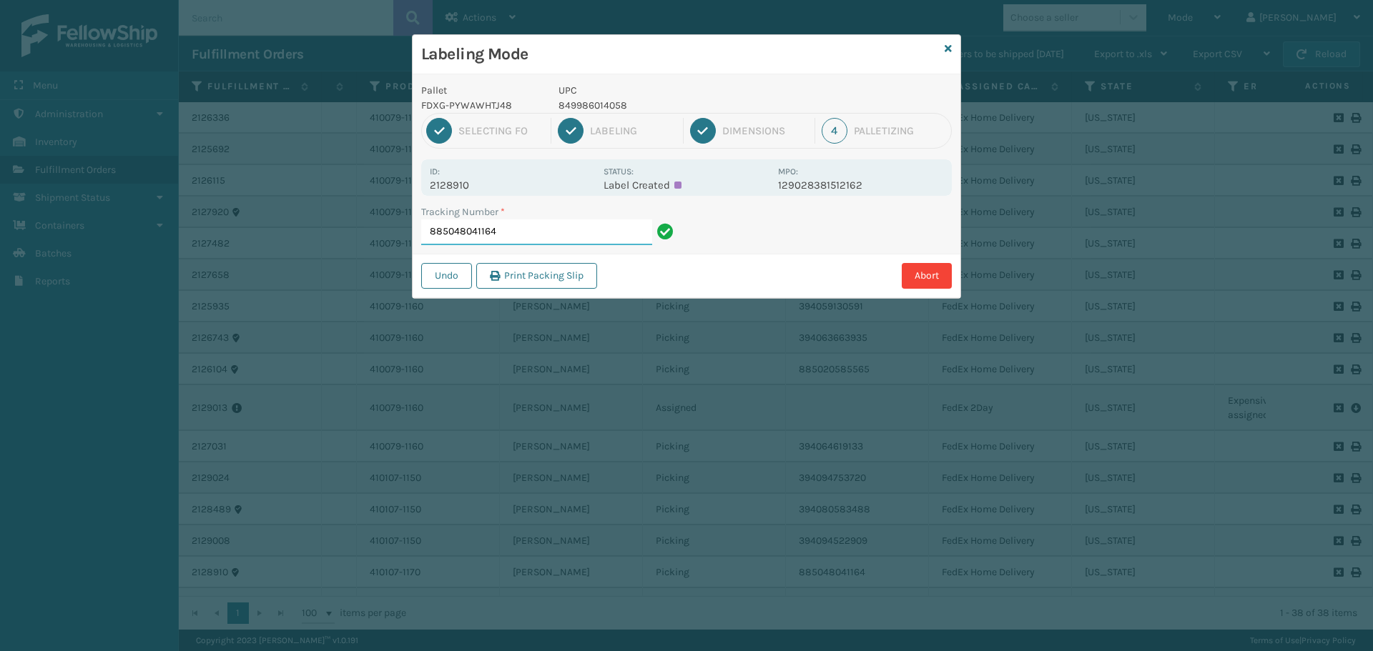
click at [559, 237] on input "885048041164" at bounding box center [536, 233] width 231 height 26
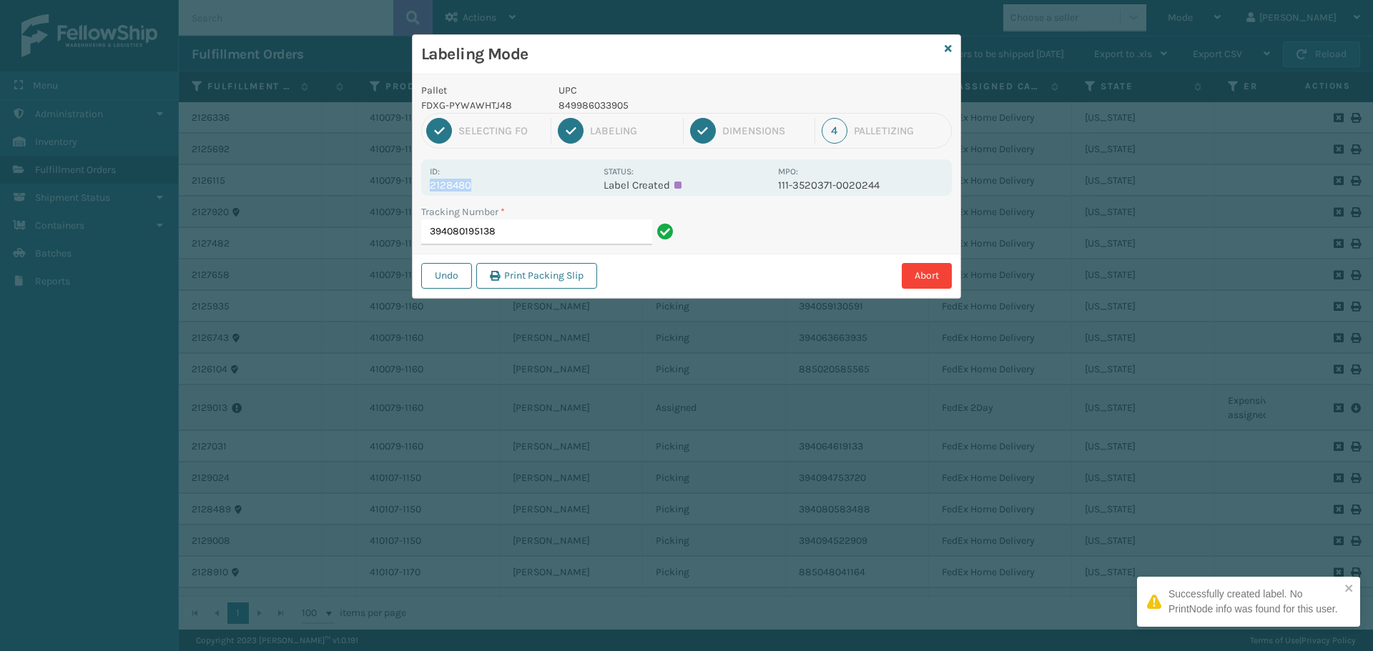
drag, startPoint x: 430, startPoint y: 187, endPoint x: 490, endPoint y: 191, distance: 59.5
click at [490, 191] on p "2128480" at bounding box center [512, 185] width 165 height 13
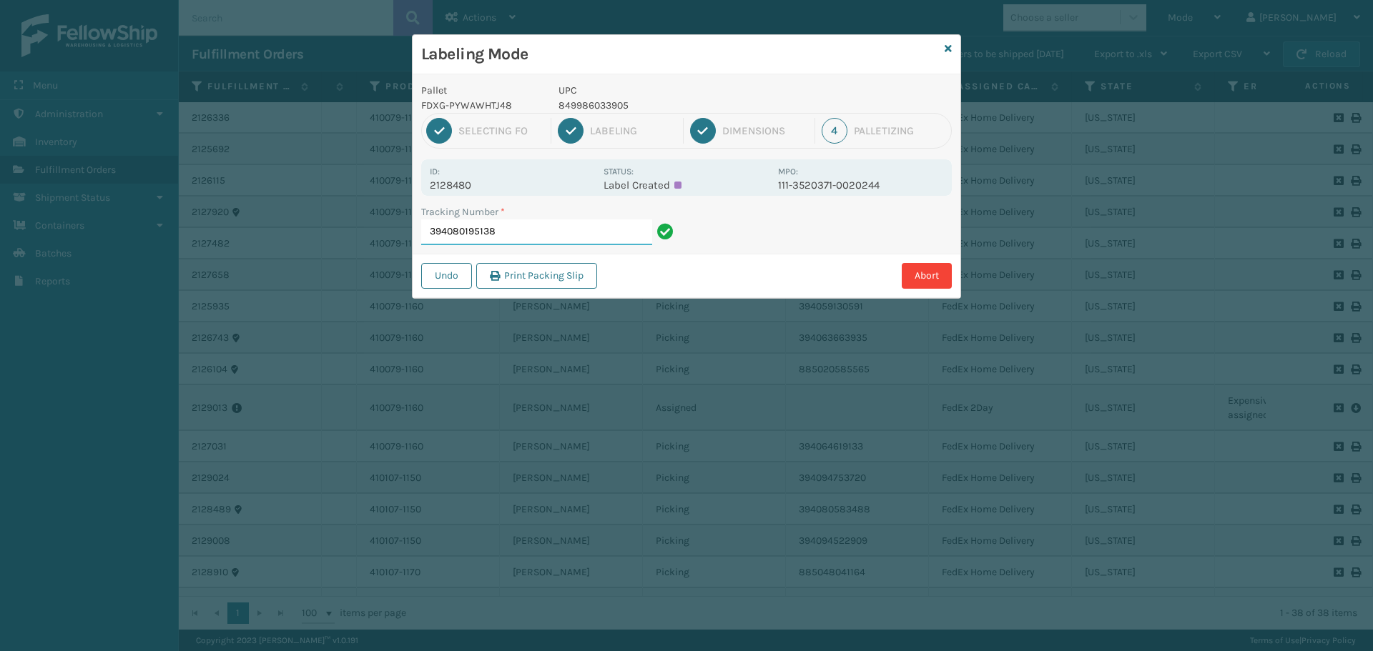
click at [533, 240] on input "394080195138" at bounding box center [536, 233] width 231 height 26
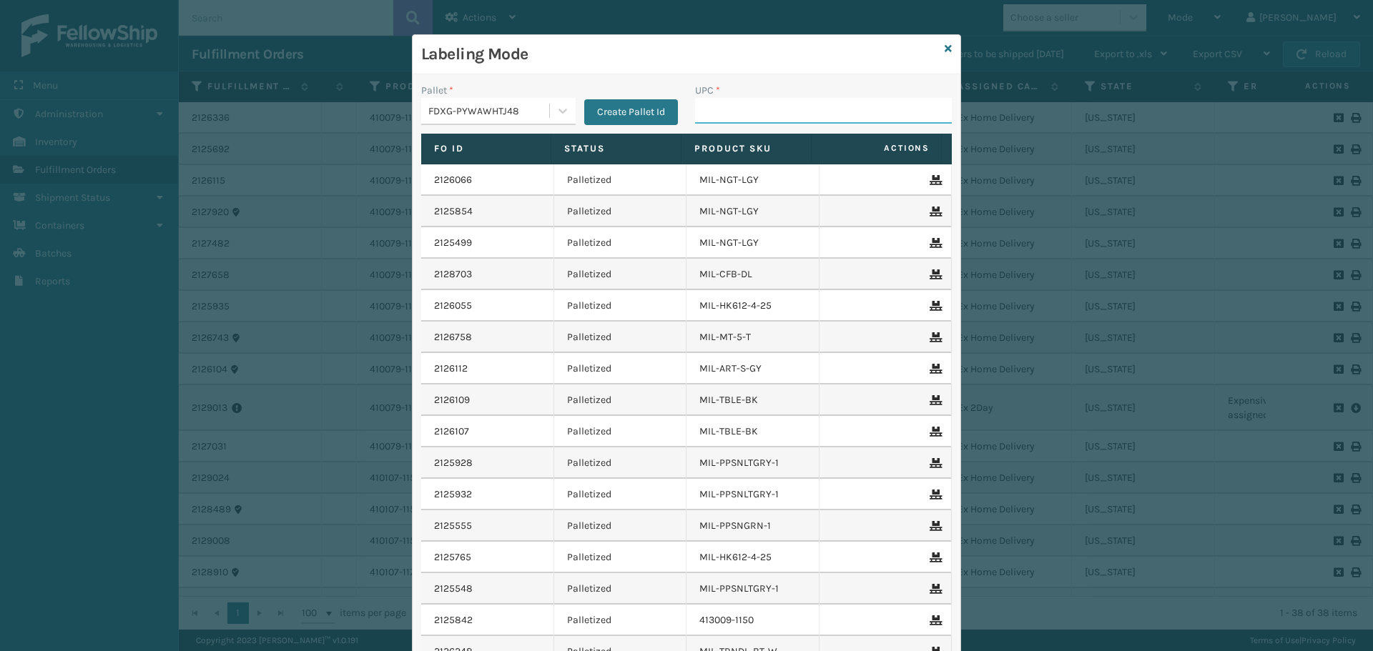
click at [789, 108] on input "UPC *" at bounding box center [823, 111] width 257 height 26
click at [800, 71] on div "Labeling Mode" at bounding box center [687, 54] width 548 height 39
click at [797, 112] on input "UPC *" at bounding box center [823, 111] width 257 height 26
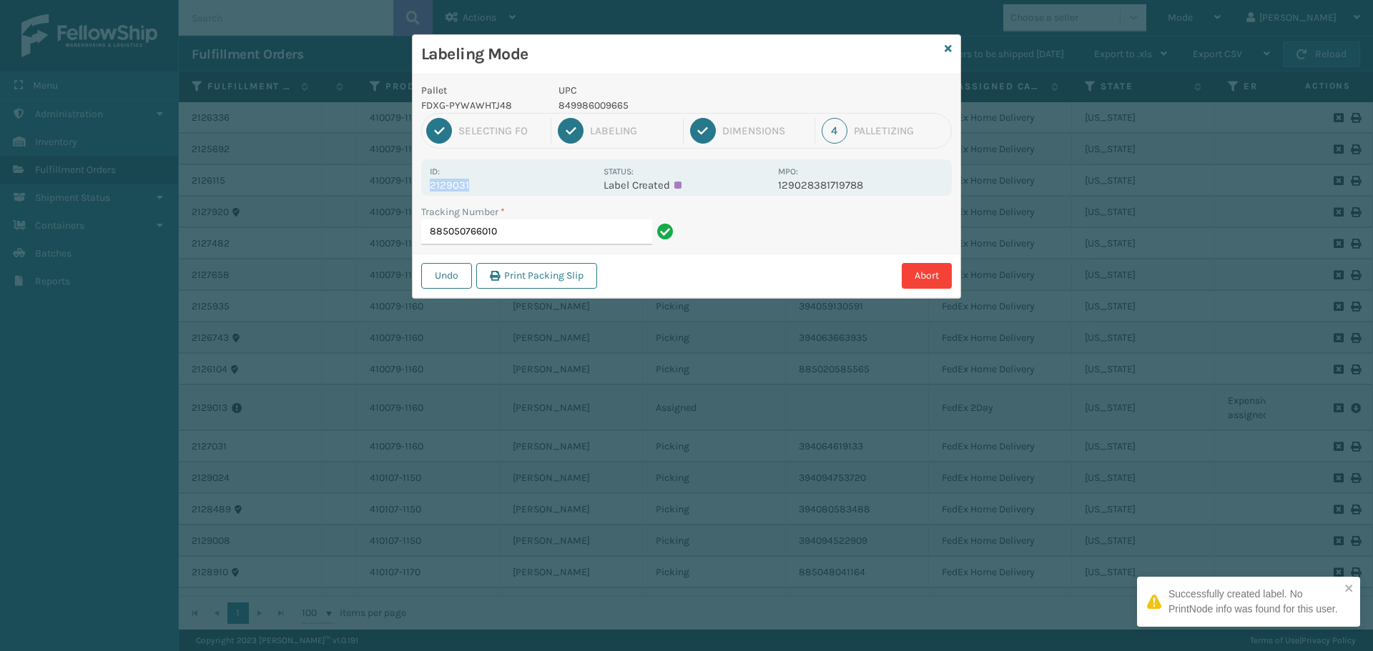
drag, startPoint x: 444, startPoint y: 184, endPoint x: 492, endPoint y: 192, distance: 48.4
click at [492, 192] on div "Id: 2129031 Status: Label Created MPO: 129028381719788" at bounding box center [686, 177] width 531 height 36
click at [528, 224] on input "885050766010" at bounding box center [536, 233] width 231 height 26
drag, startPoint x: 431, startPoint y: 189, endPoint x: 521, endPoint y: 195, distance: 90.3
click at [521, 195] on div "Id: 2129000 Status: Label Created MPO: 114-8016729-4713060" at bounding box center [686, 177] width 531 height 36
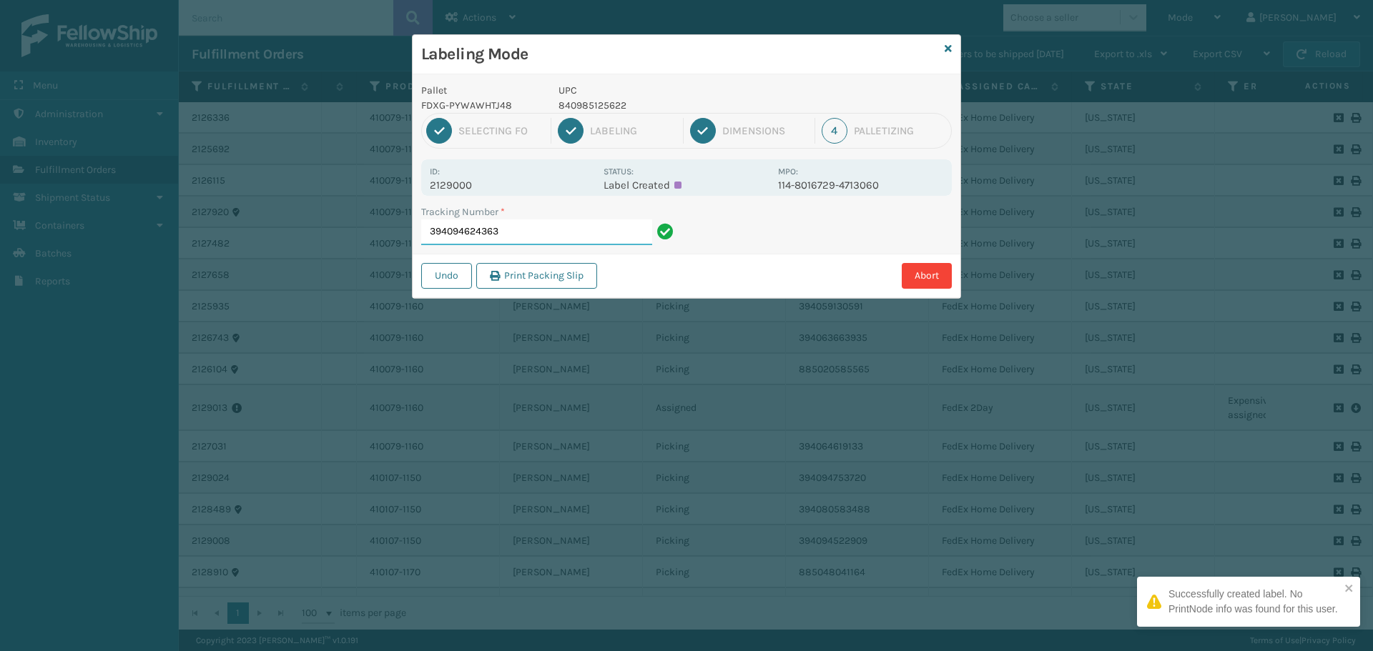
click at [534, 222] on input "394094624363" at bounding box center [536, 233] width 231 height 26
drag, startPoint x: 425, startPoint y: 181, endPoint x: 496, endPoint y: 184, distance: 70.9
click at [496, 184] on div "Id: 2128738 Status: Label Created MPO: 114-9423717-5685038" at bounding box center [686, 177] width 531 height 36
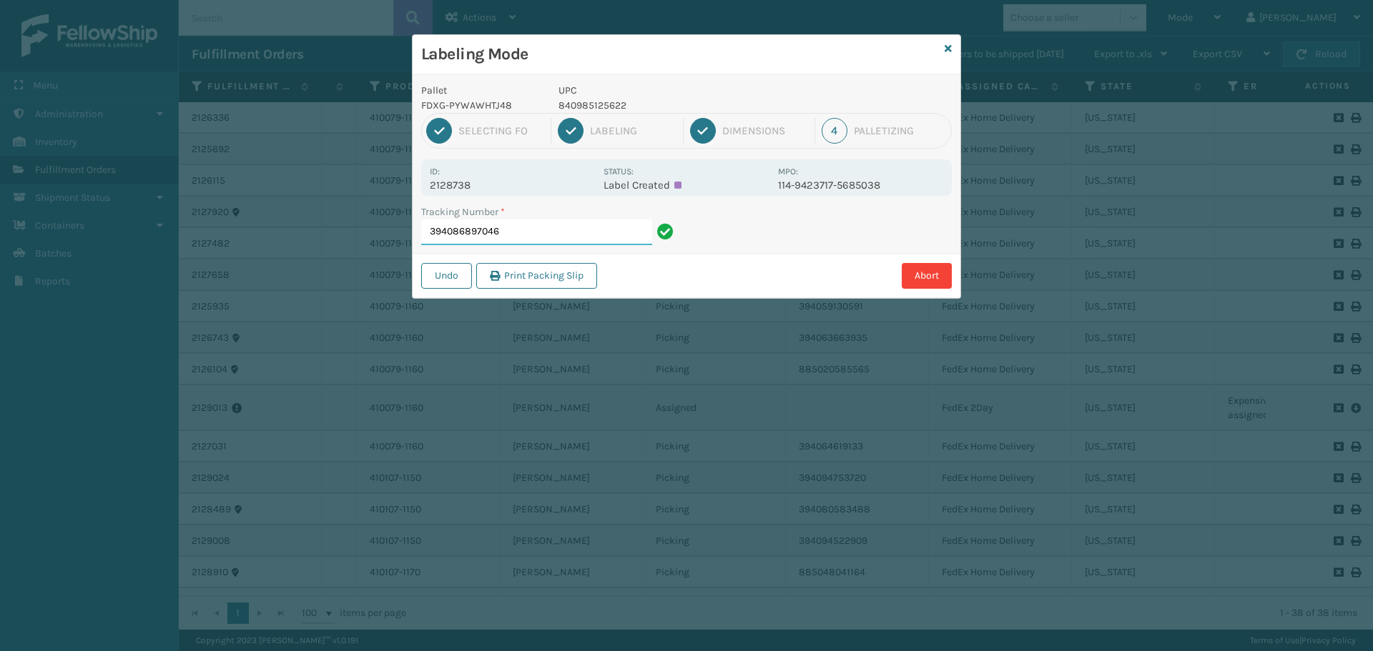
click at [536, 233] on input "394086897046" at bounding box center [536, 233] width 231 height 26
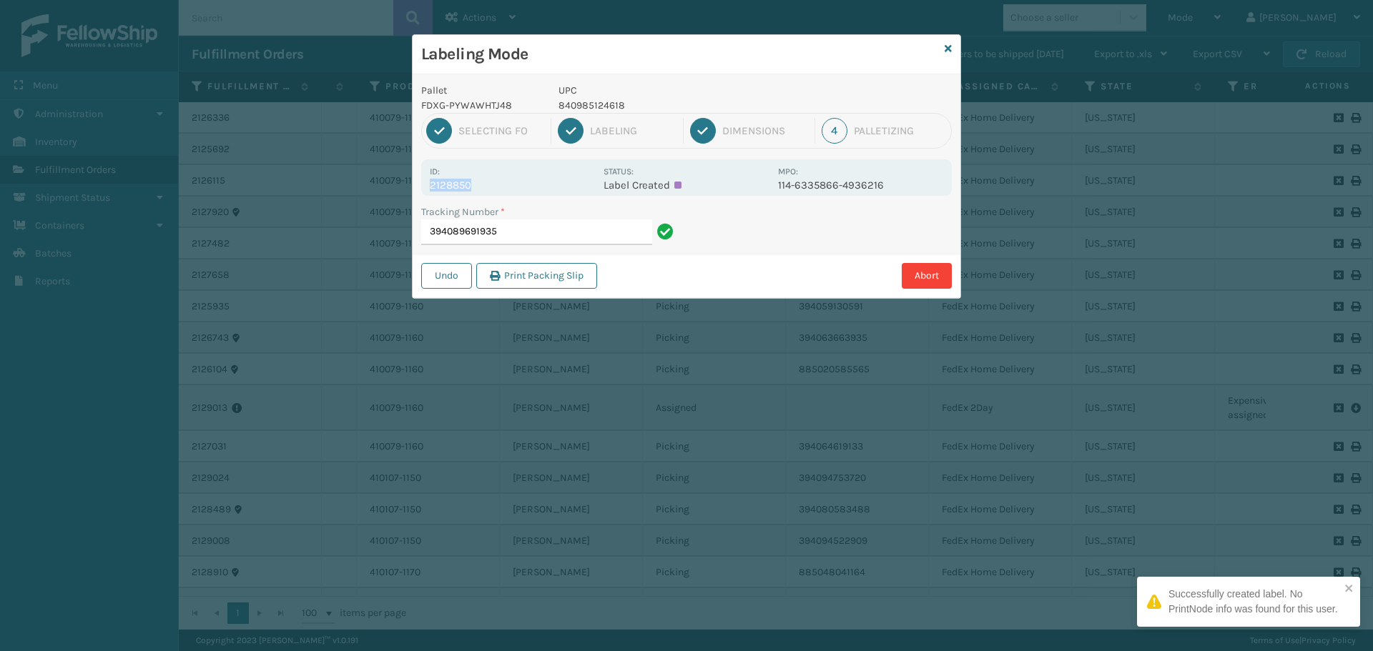
drag, startPoint x: 429, startPoint y: 186, endPoint x: 518, endPoint y: 187, distance: 88.7
click at [518, 187] on div "Id: 2128850 Status: Label Created MPO: 114-6335866-4936216" at bounding box center [686, 177] width 531 height 36
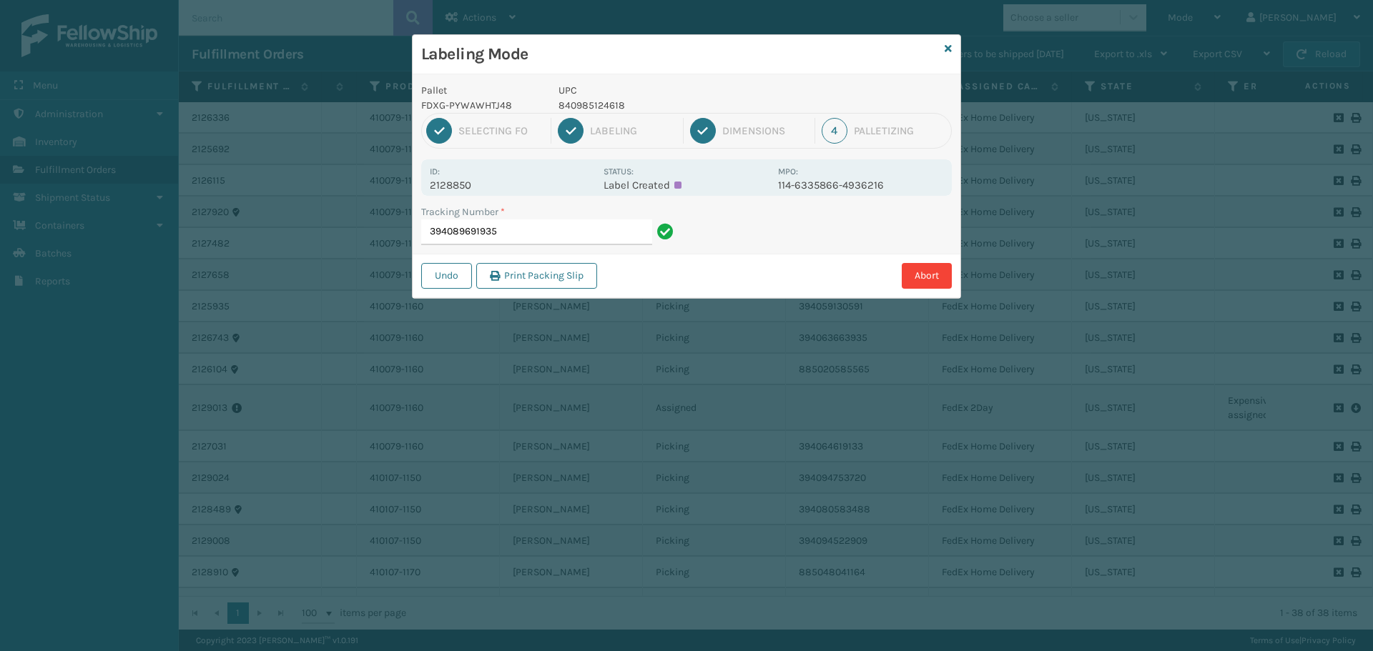
click at [523, 245] on div "Tracking Number * 394089691935" at bounding box center [550, 229] width 274 height 49
click at [533, 239] on input "394089691935" at bounding box center [536, 233] width 231 height 26
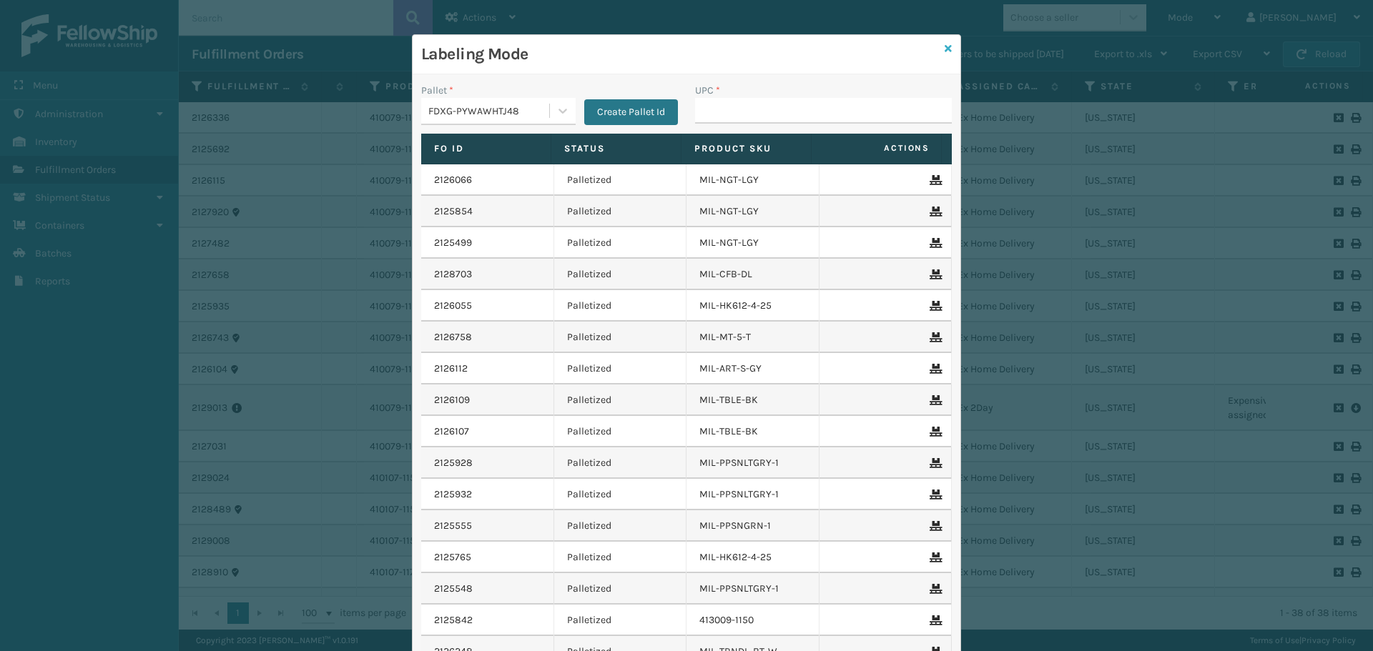
click at [945, 54] on link at bounding box center [948, 48] width 7 height 15
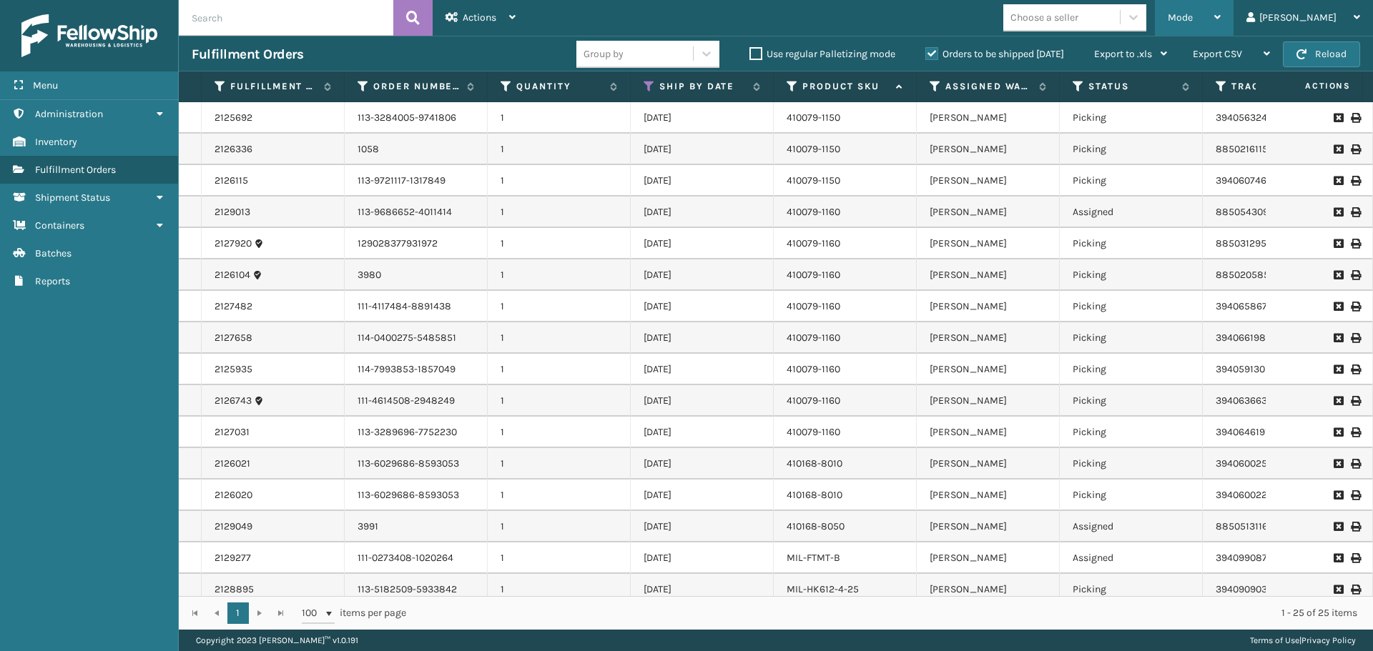
click at [1221, 31] on div "Mode" at bounding box center [1194, 18] width 53 height 36
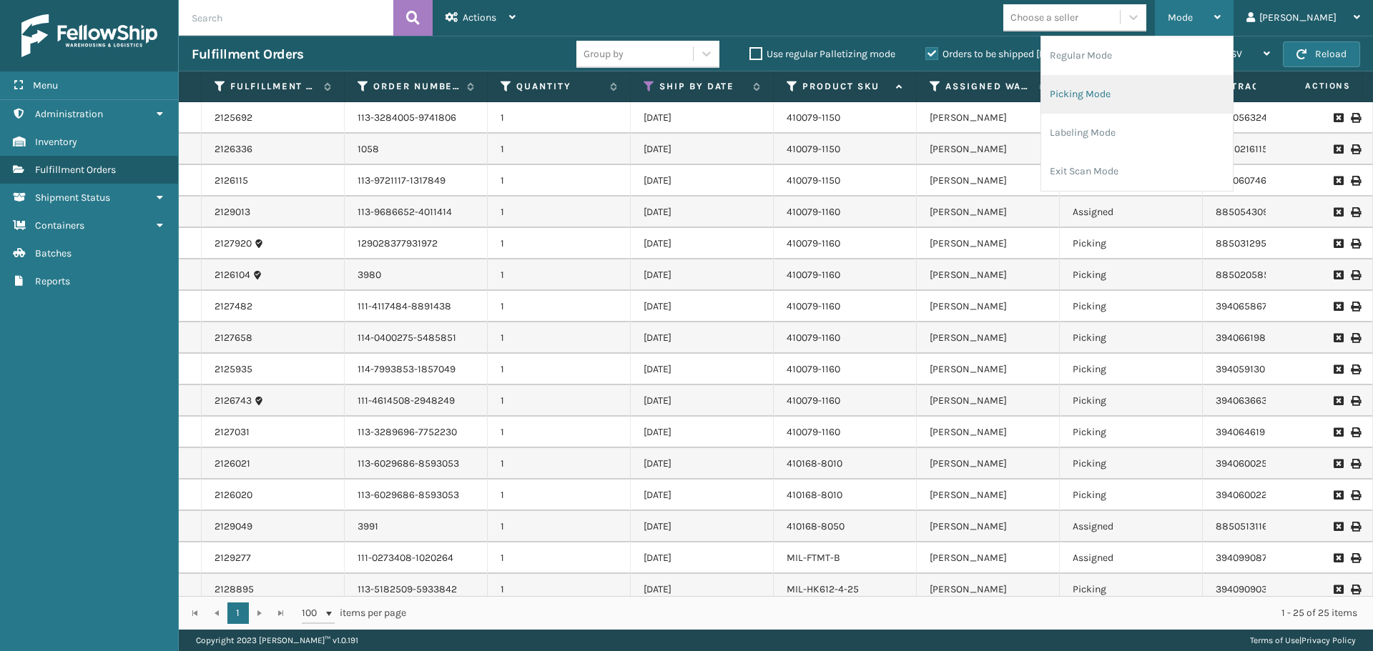
click at [1199, 113] on li "Picking Mode" at bounding box center [1137, 94] width 192 height 39
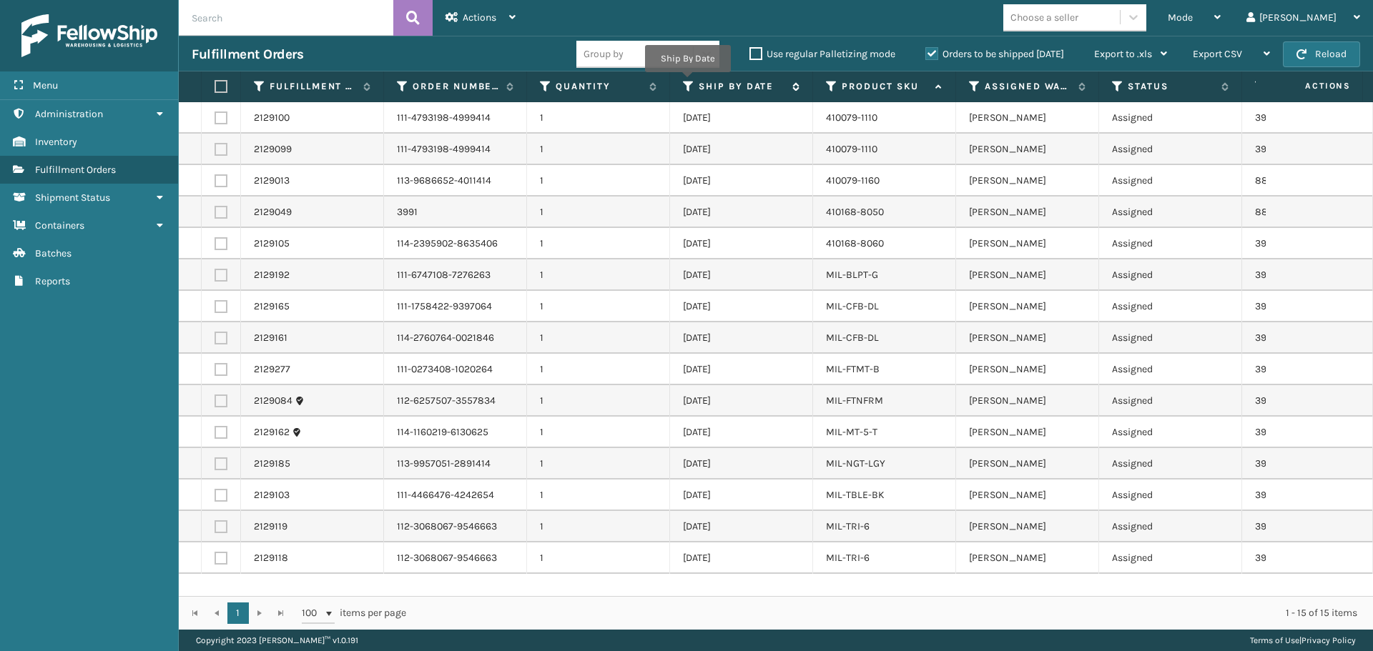
click at [687, 82] on icon at bounding box center [688, 86] width 11 height 13
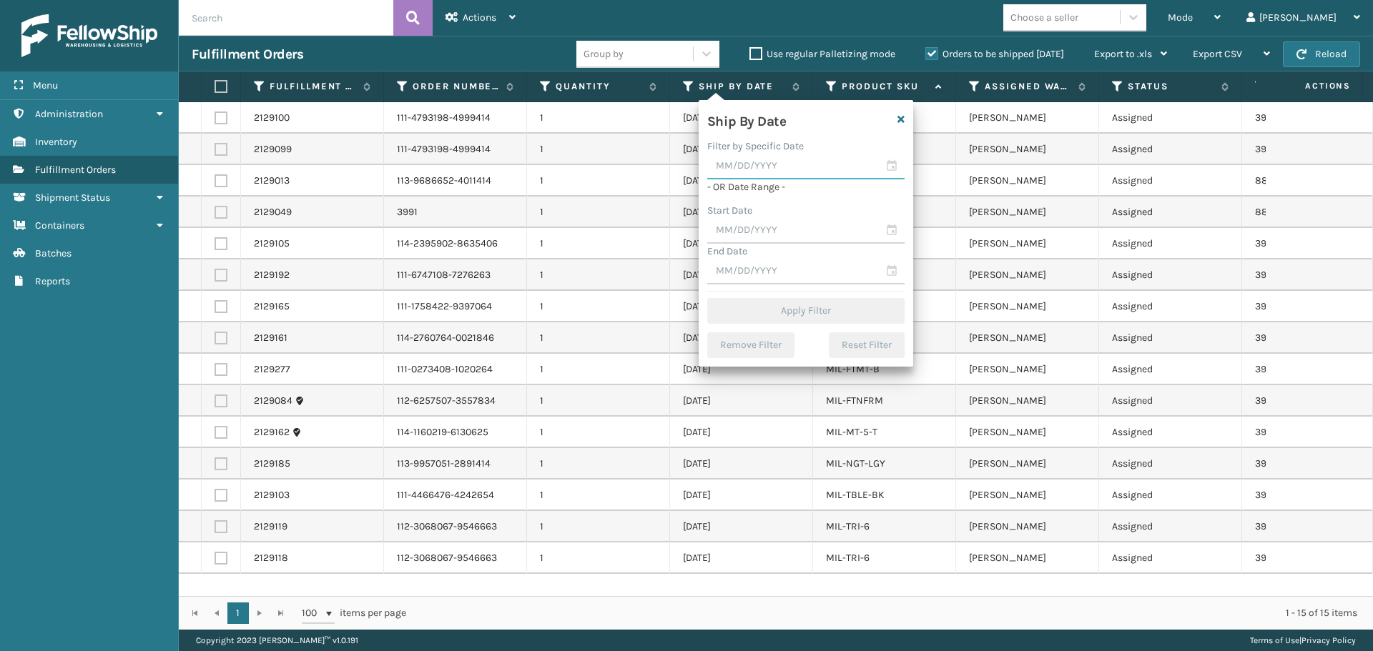
click at [820, 174] on input "text" at bounding box center [805, 167] width 197 height 26
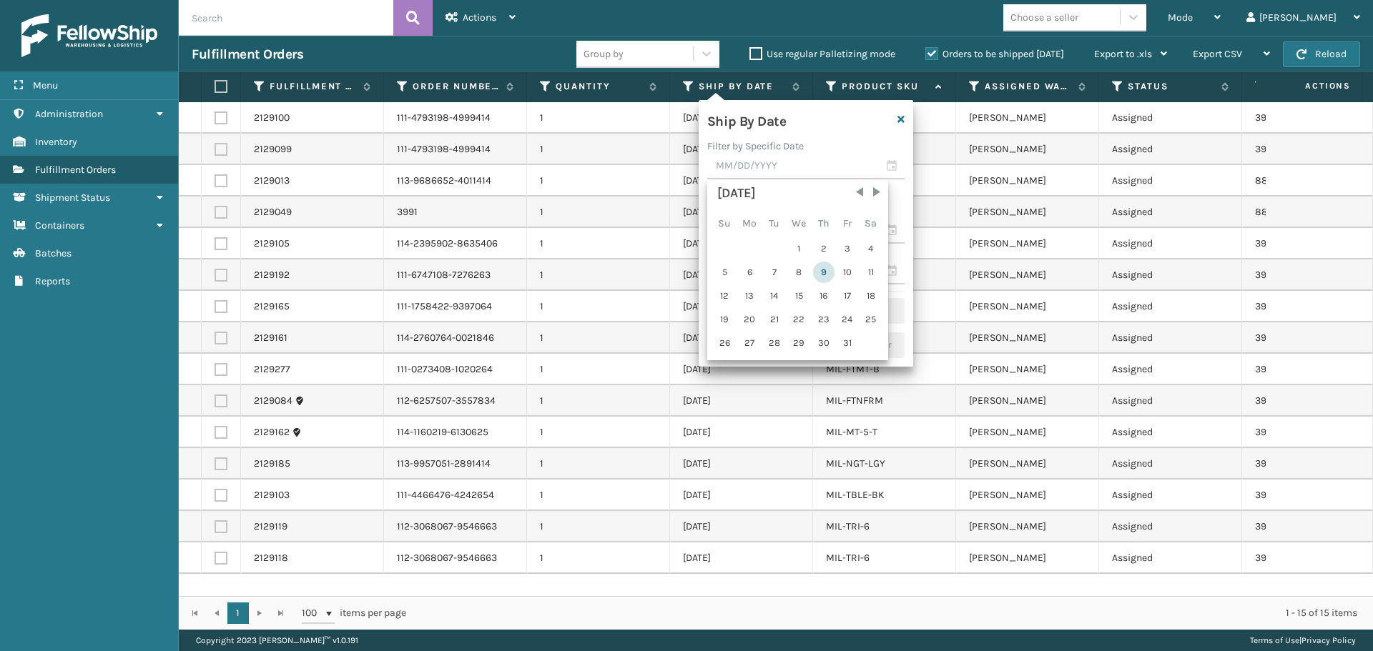
click at [822, 265] on div "9" at bounding box center [823, 272] width 21 height 21
type input "[DATE]"
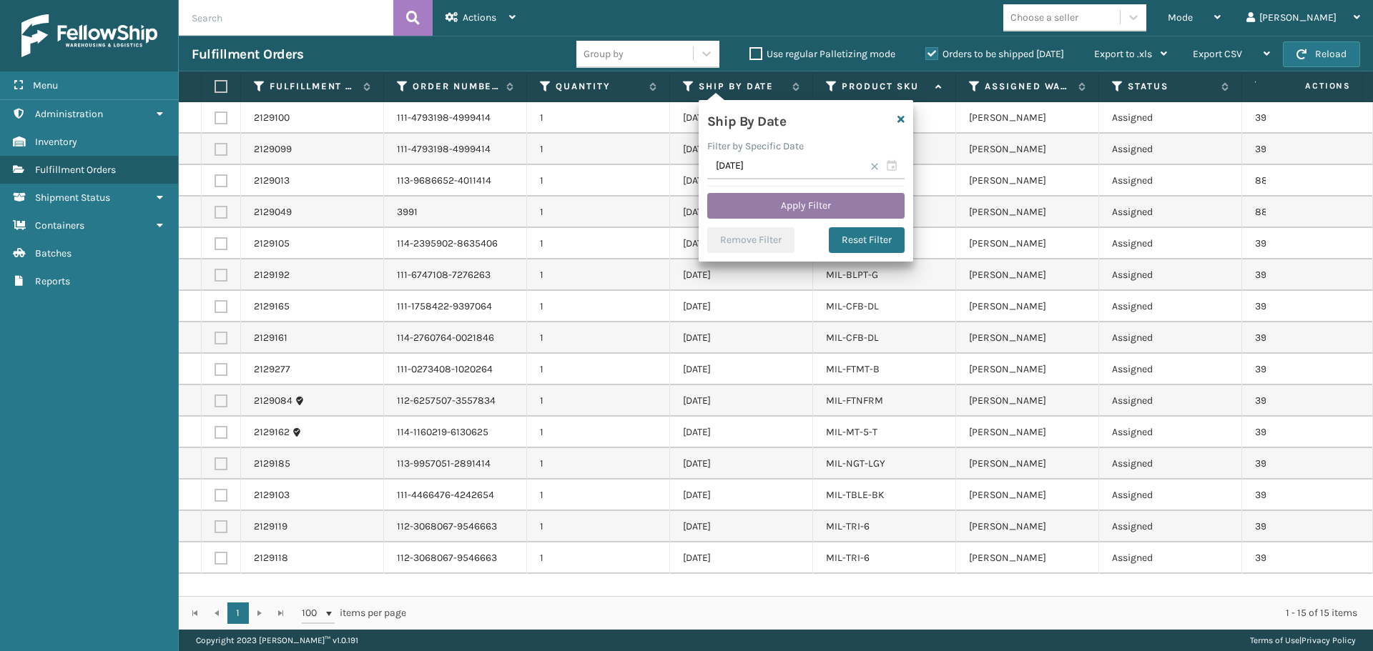
click at [816, 205] on button "Apply Filter" at bounding box center [805, 206] width 197 height 26
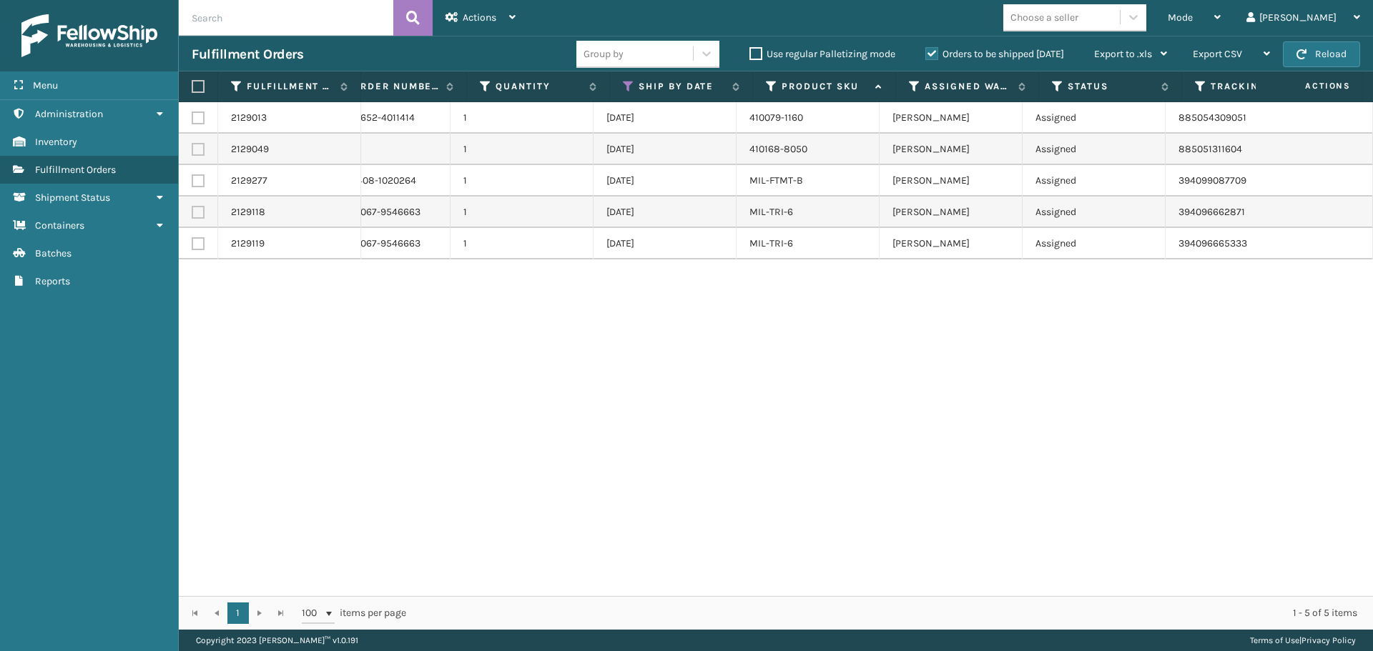
scroll to position [0, 77]
click at [1221, 15] on div "Mode" at bounding box center [1194, 18] width 53 height 36
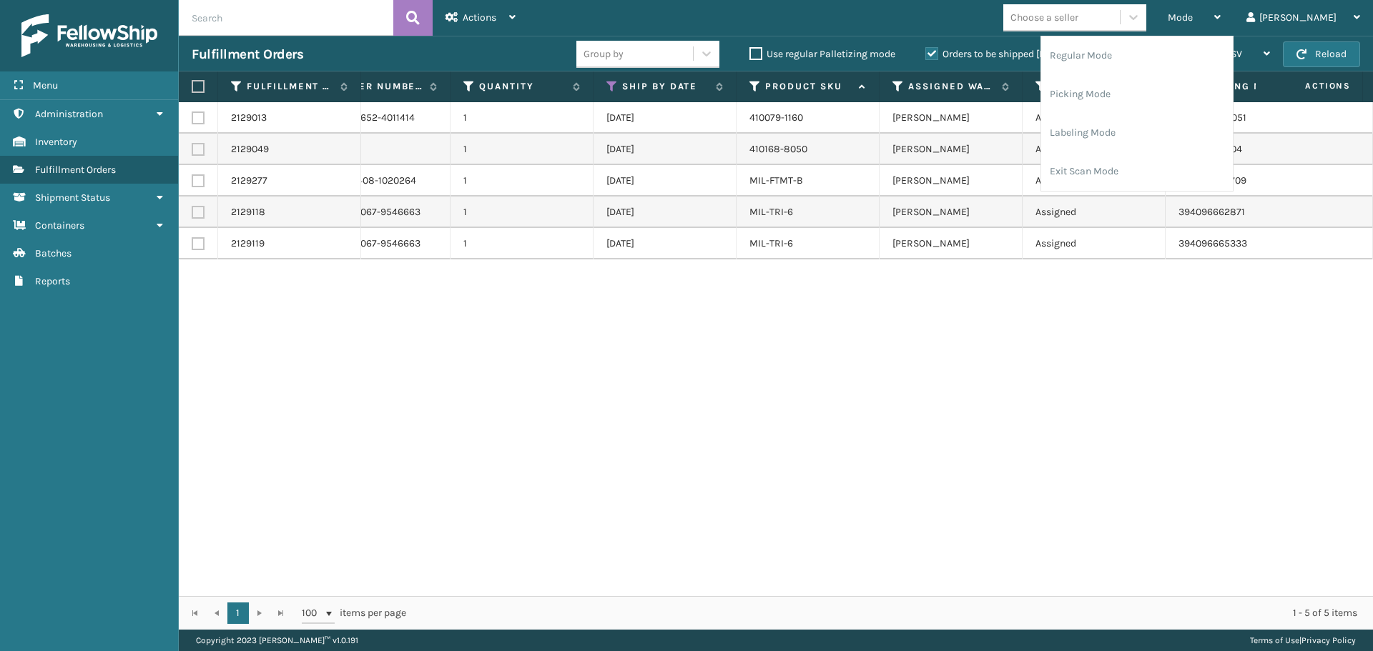
click at [966, 431] on div "2129013 113-9686652-4011414 1 [DATE] 410079-1160 [PERSON_NAME] Assigned 8850543…" at bounding box center [776, 349] width 1194 height 494
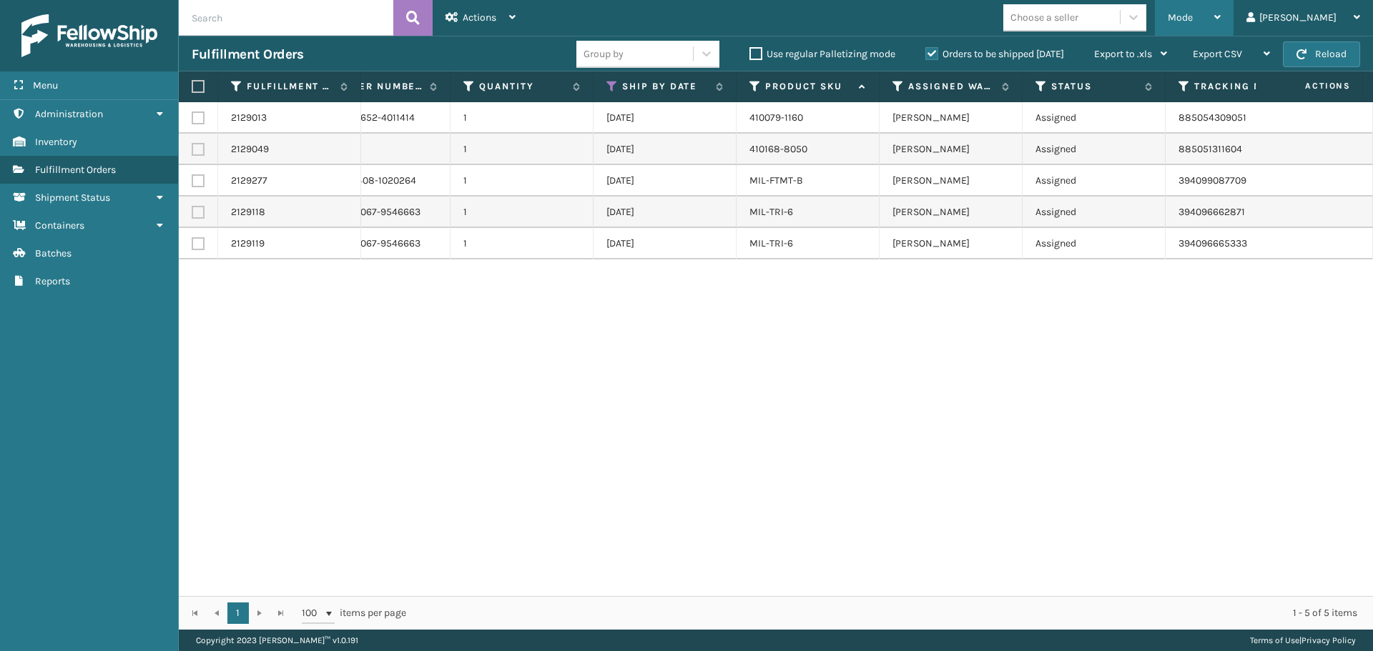
click at [1193, 17] on span "Mode" at bounding box center [1180, 17] width 25 height 12
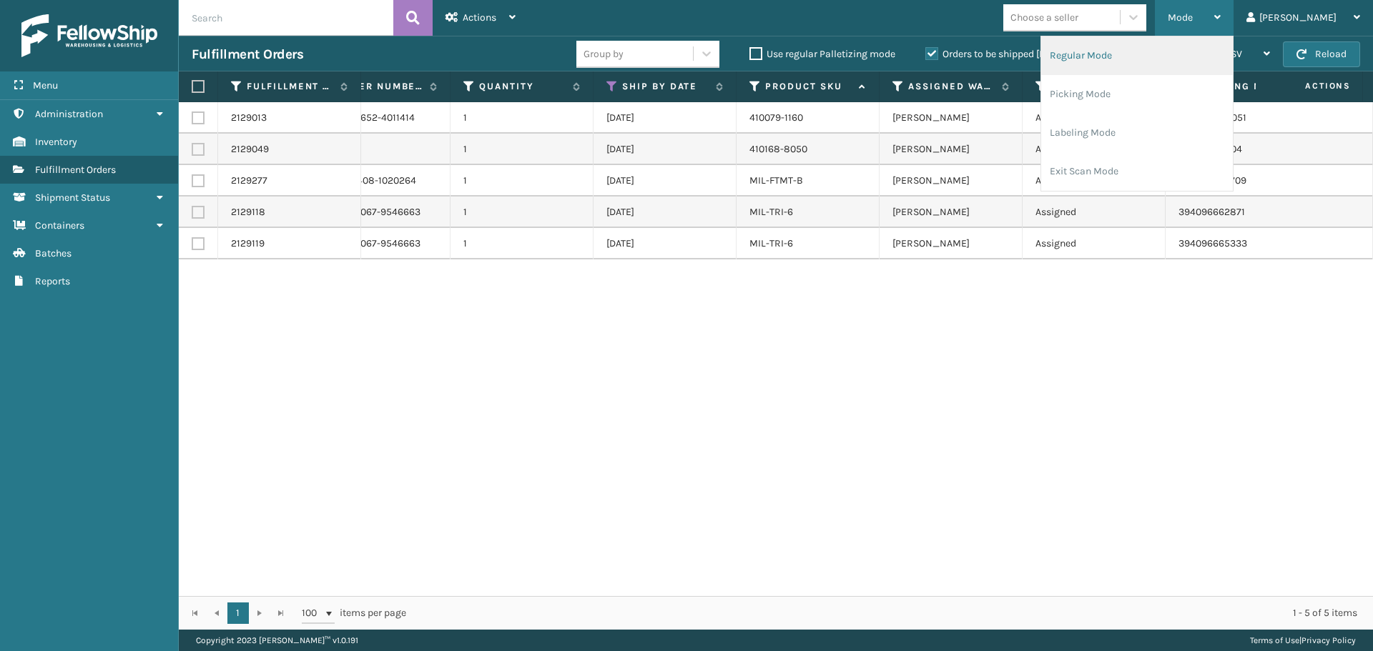
click at [1143, 53] on li "Regular Mode" at bounding box center [1137, 55] width 192 height 39
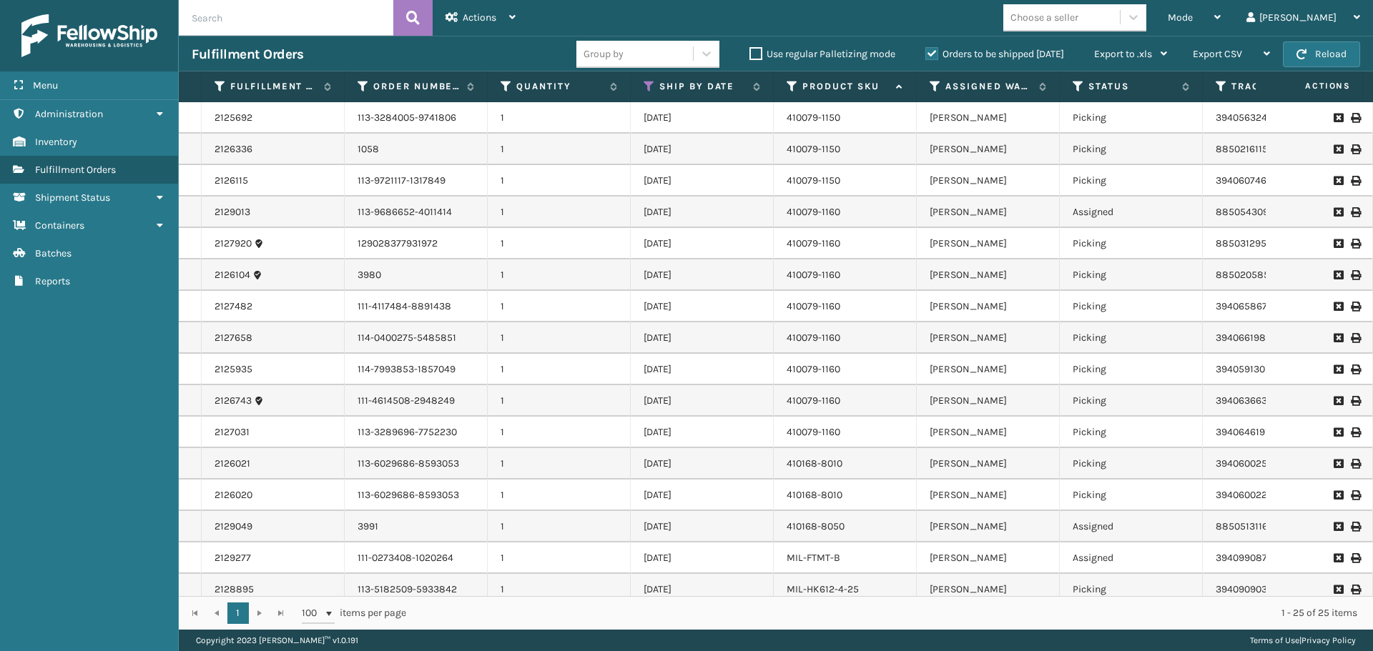
click at [930, 50] on label "Orders to be shipped [DATE]" at bounding box center [994, 54] width 139 height 12
click at [926, 50] on input "Orders to be shipped [DATE]" at bounding box center [925, 50] width 1 height 9
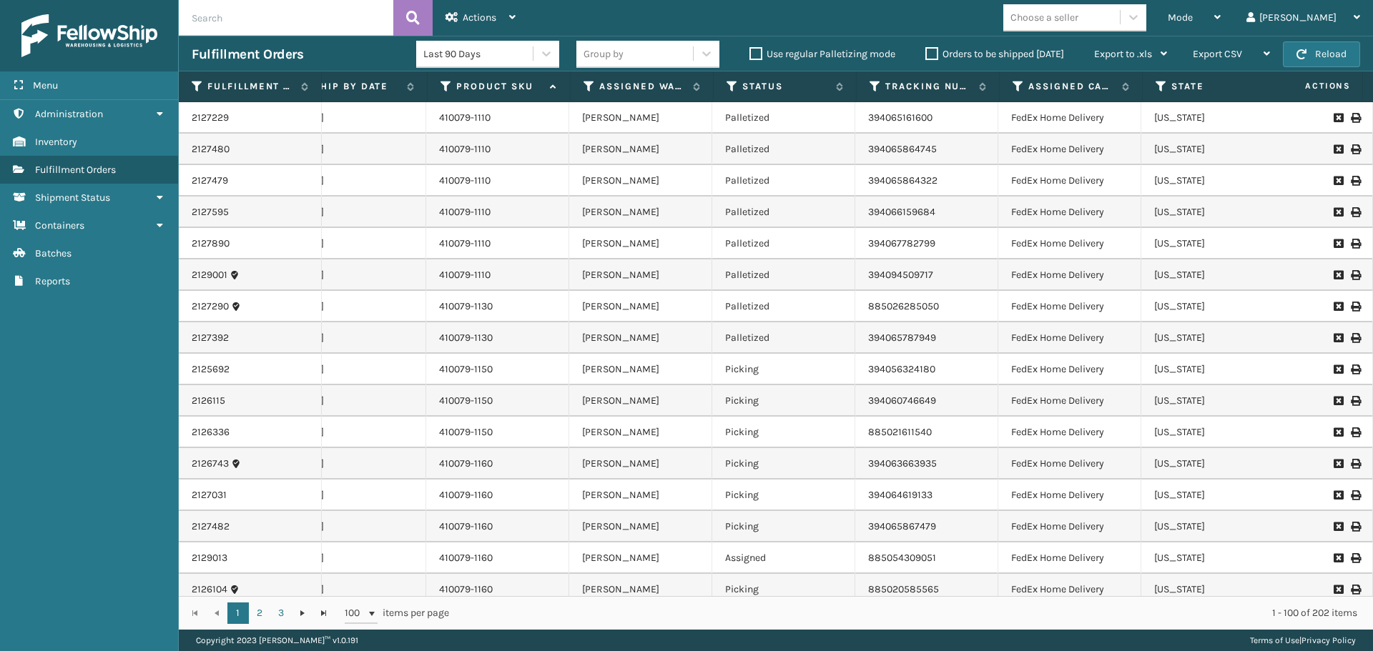
scroll to position [0, 348]
click at [874, 89] on icon at bounding box center [873, 86] width 11 height 13
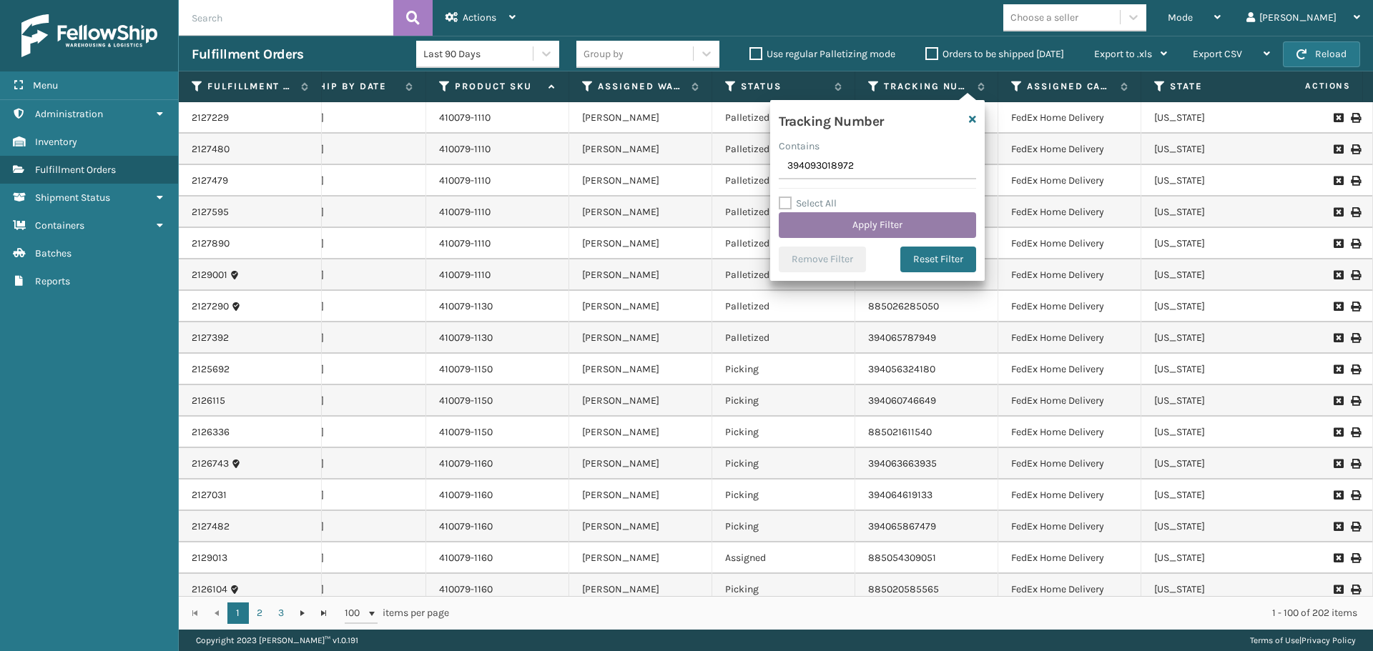
type input "394093018972"
click at [885, 218] on button "Apply Filter" at bounding box center [877, 225] width 197 height 26
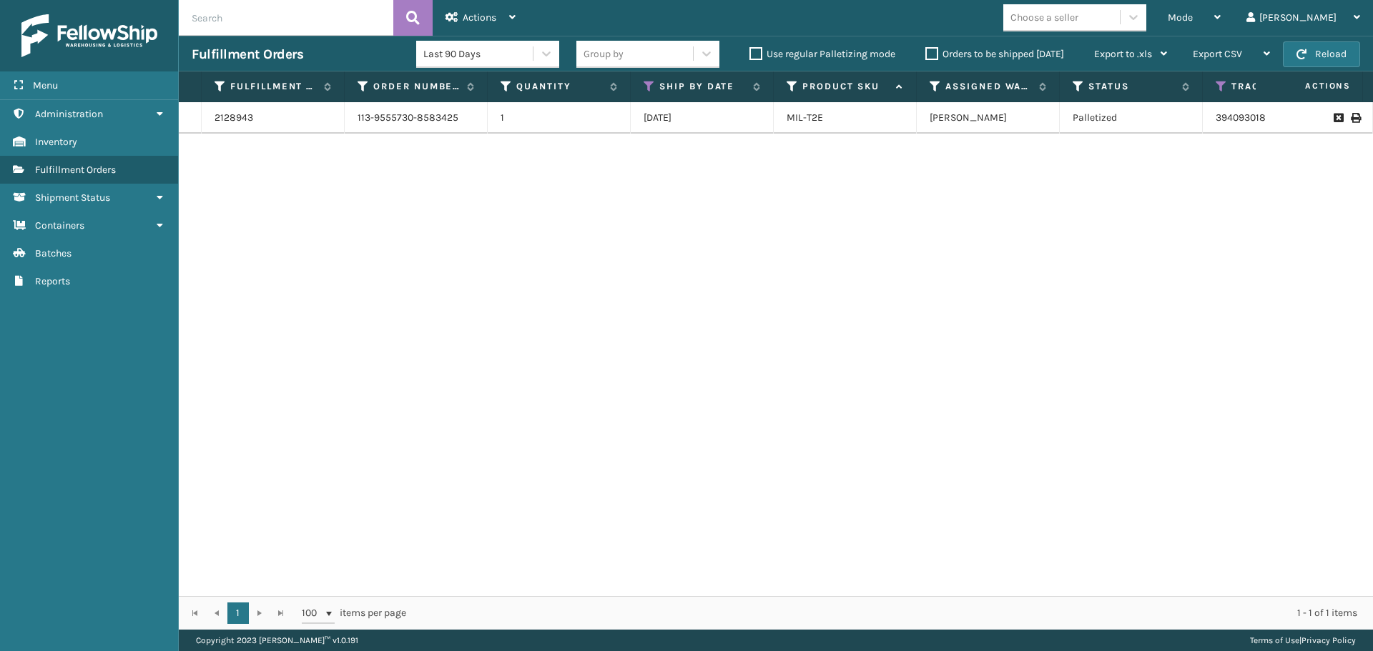
click at [1351, 120] on icon at bounding box center [1355, 118] width 9 height 10
click at [931, 53] on label "Orders to be shipped [DATE]" at bounding box center [994, 54] width 139 height 12
click at [926, 53] on input "Orders to be shipped [DATE]" at bounding box center [925, 50] width 1 height 9
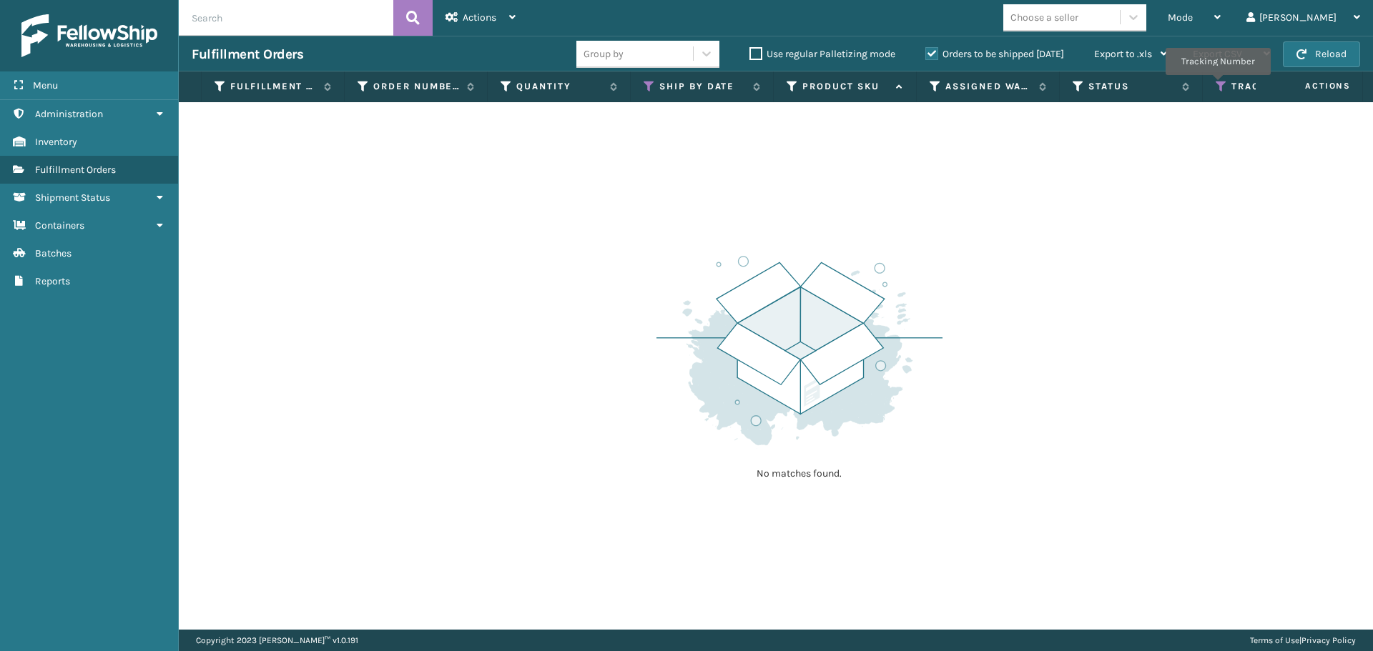
click at [1218, 85] on icon at bounding box center [1221, 86] width 11 height 13
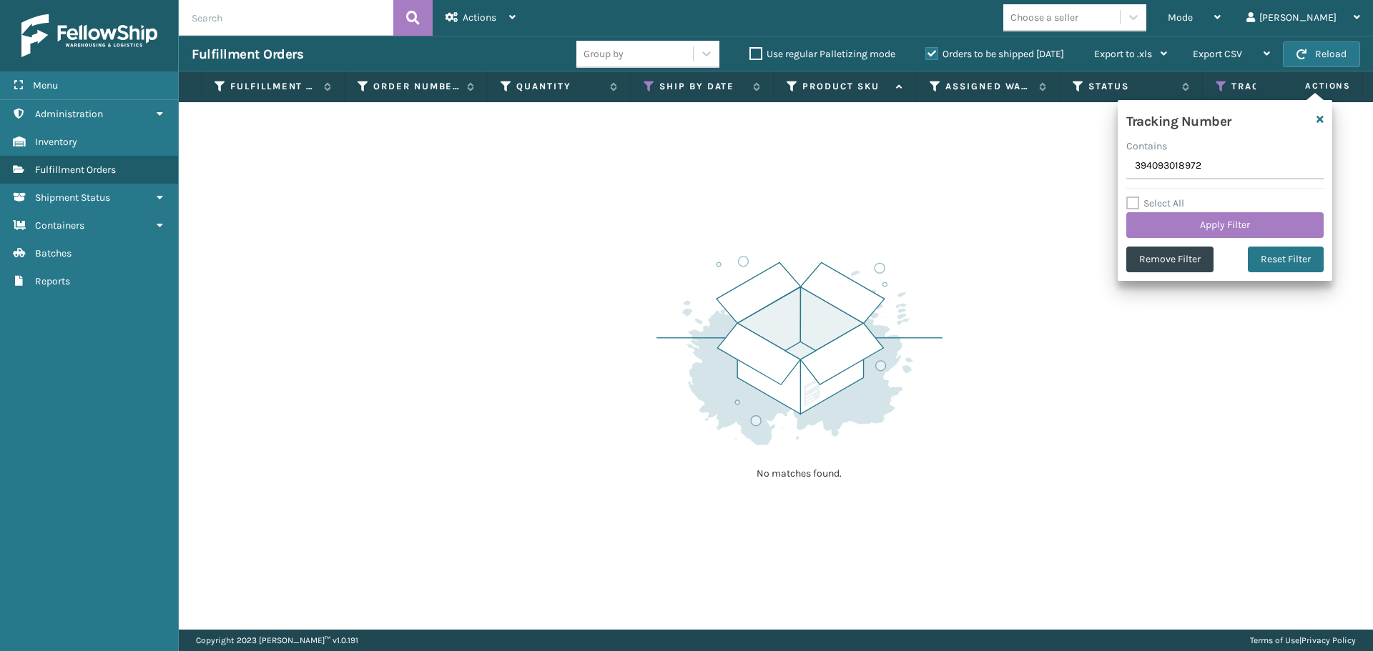
click at [1040, 364] on div "No matches found." at bounding box center [776, 366] width 1194 height 528
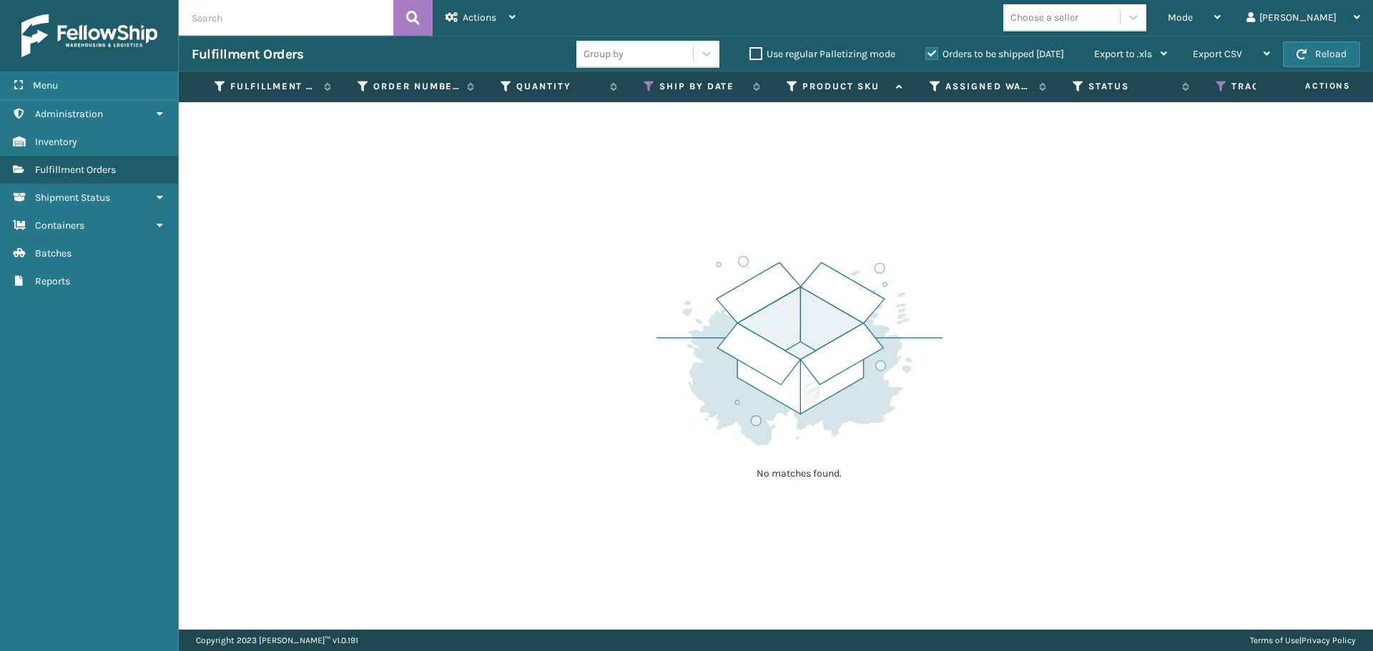
click at [950, 54] on label "Orders to be shipped [DATE]" at bounding box center [994, 54] width 139 height 12
click at [926, 54] on input "Orders to be shipped [DATE]" at bounding box center [925, 50] width 1 height 9
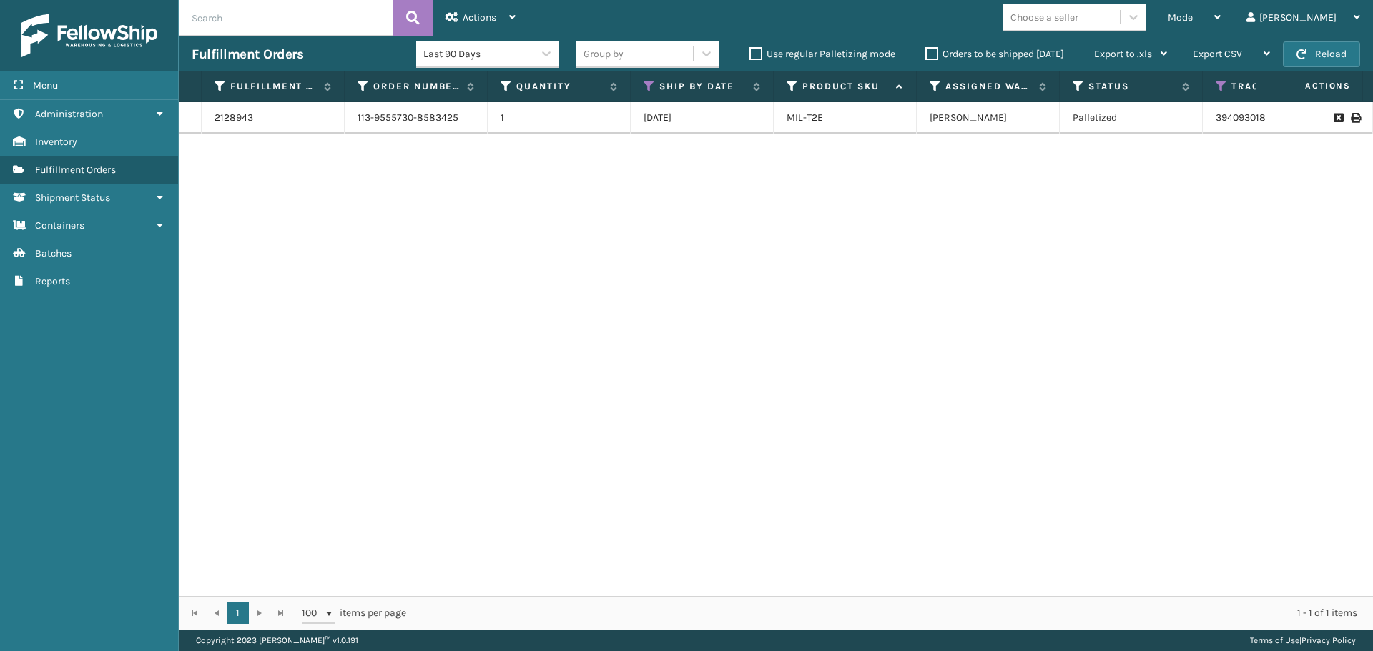
click at [928, 54] on label "Orders to be shipped [DATE]" at bounding box center [994, 54] width 139 height 12
click at [926, 54] on input "Orders to be shipped [DATE]" at bounding box center [925, 50] width 1 height 9
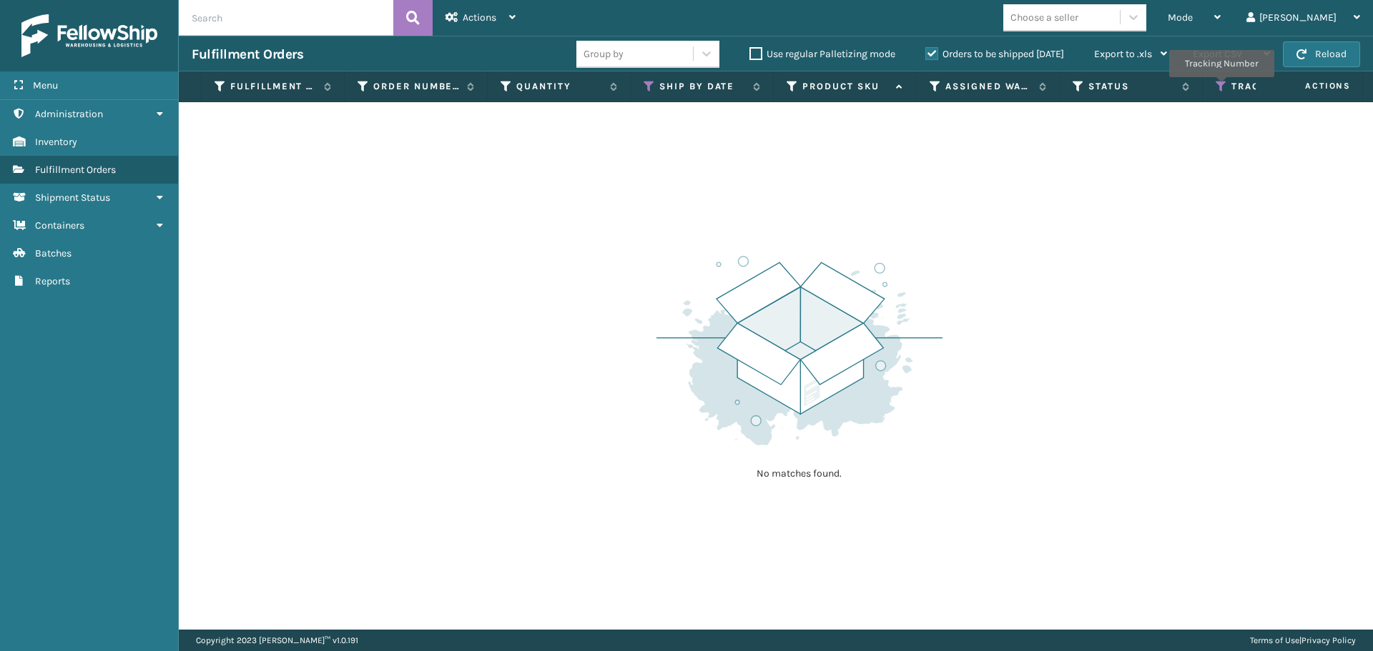
click at [1221, 87] on icon at bounding box center [1221, 86] width 11 height 13
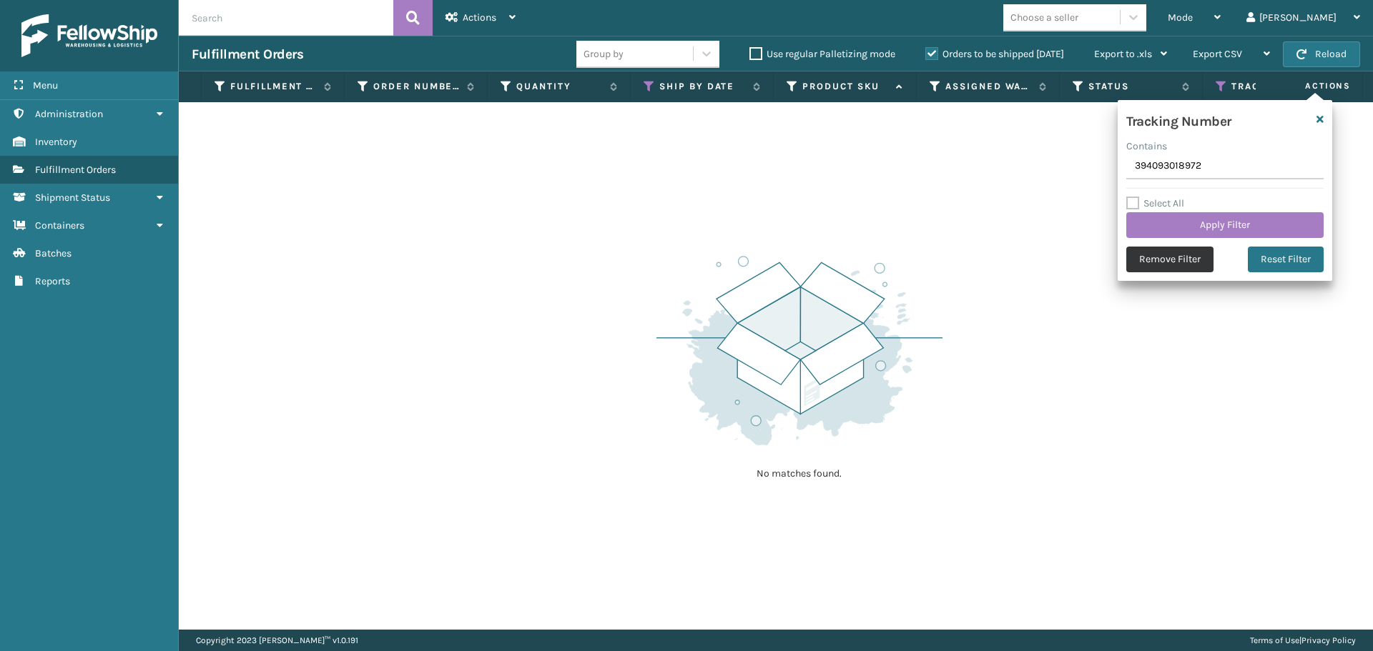
click at [1178, 254] on button "Remove Filter" at bounding box center [1169, 260] width 87 height 26
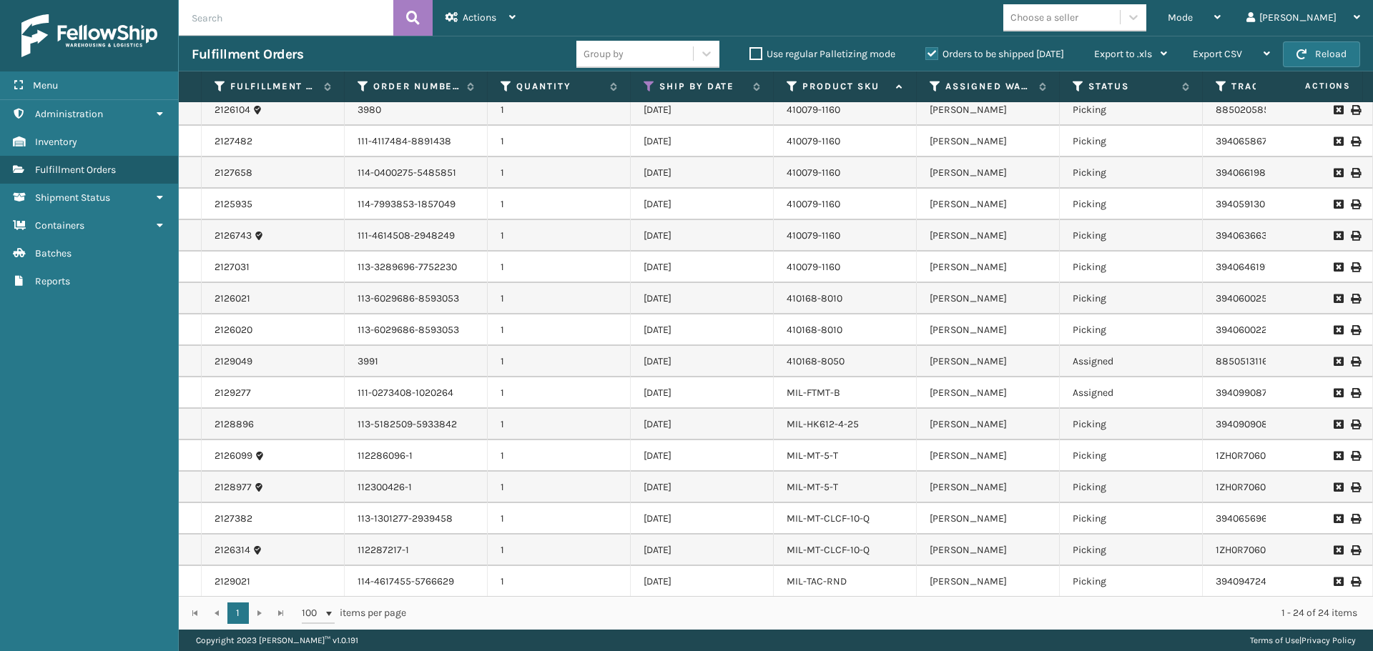
scroll to position [0, 0]
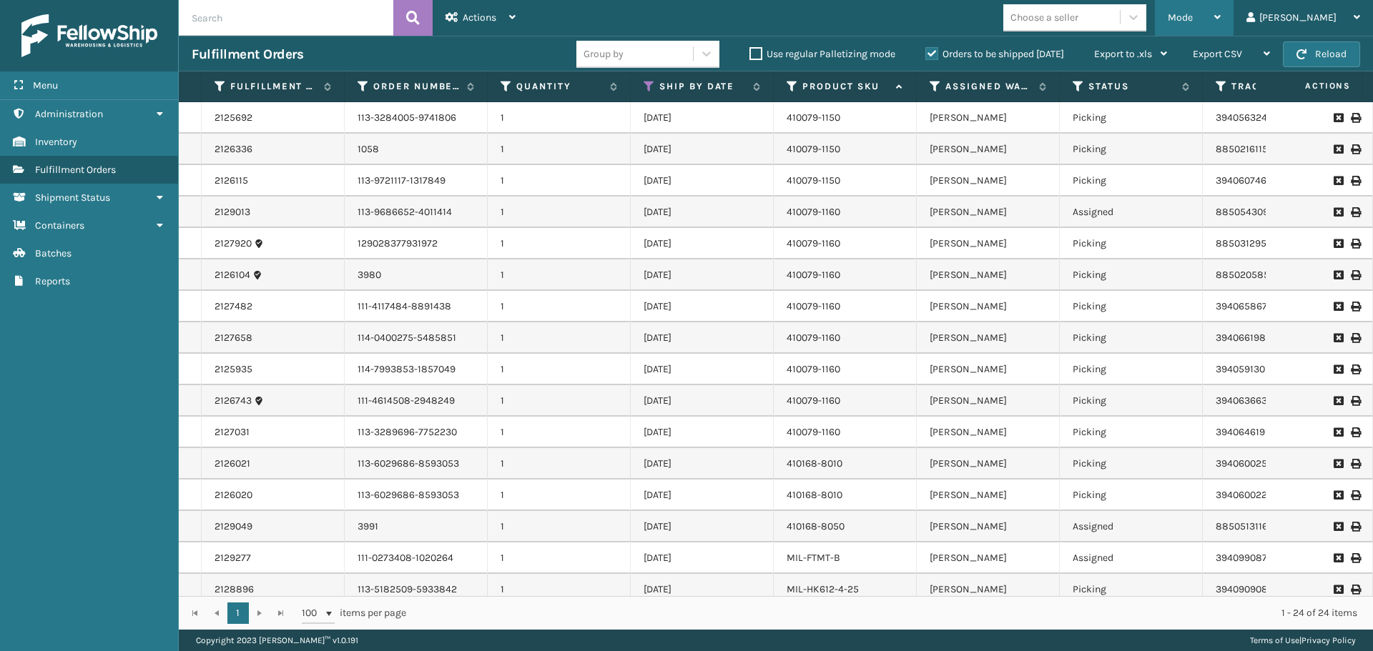
click at [1216, 7] on div "Mode" at bounding box center [1194, 18] width 53 height 36
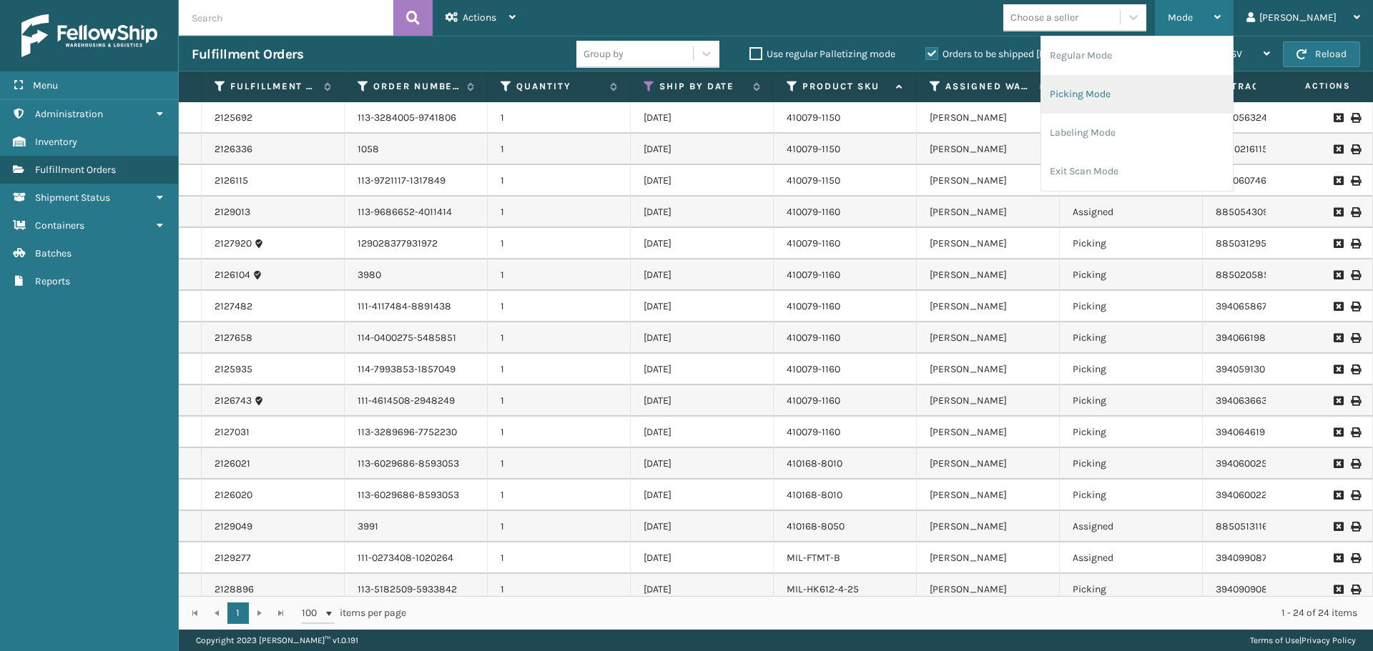
click at [1131, 94] on li "Picking Mode" at bounding box center [1137, 94] width 192 height 39
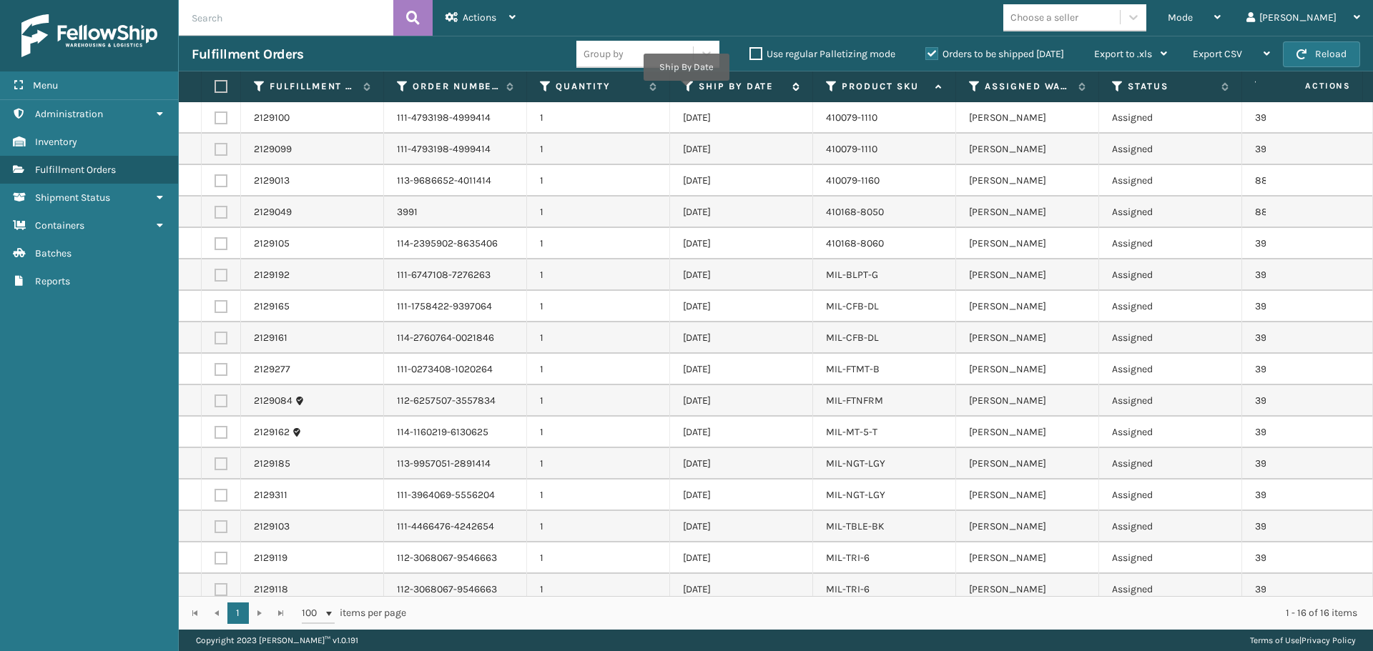
click at [686, 90] on icon at bounding box center [688, 86] width 11 height 13
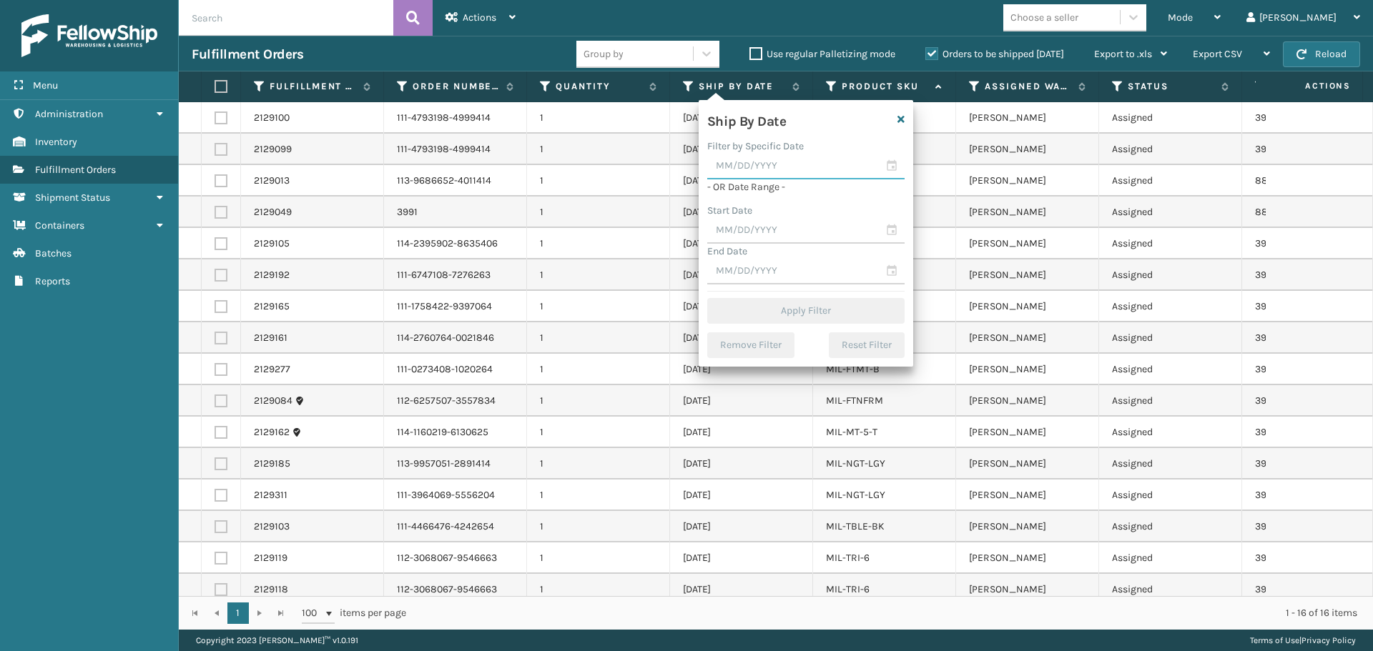
click at [749, 167] on input "text" at bounding box center [805, 167] width 197 height 26
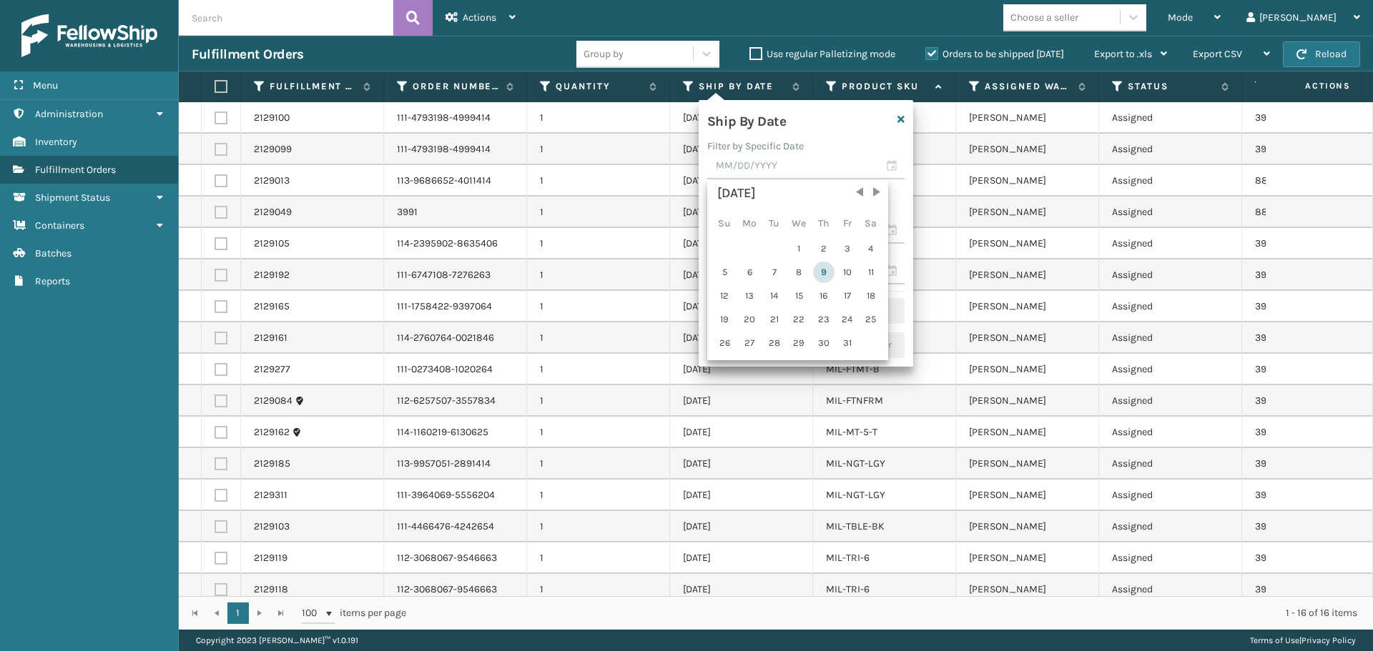
click at [818, 272] on div "9" at bounding box center [823, 272] width 21 height 21
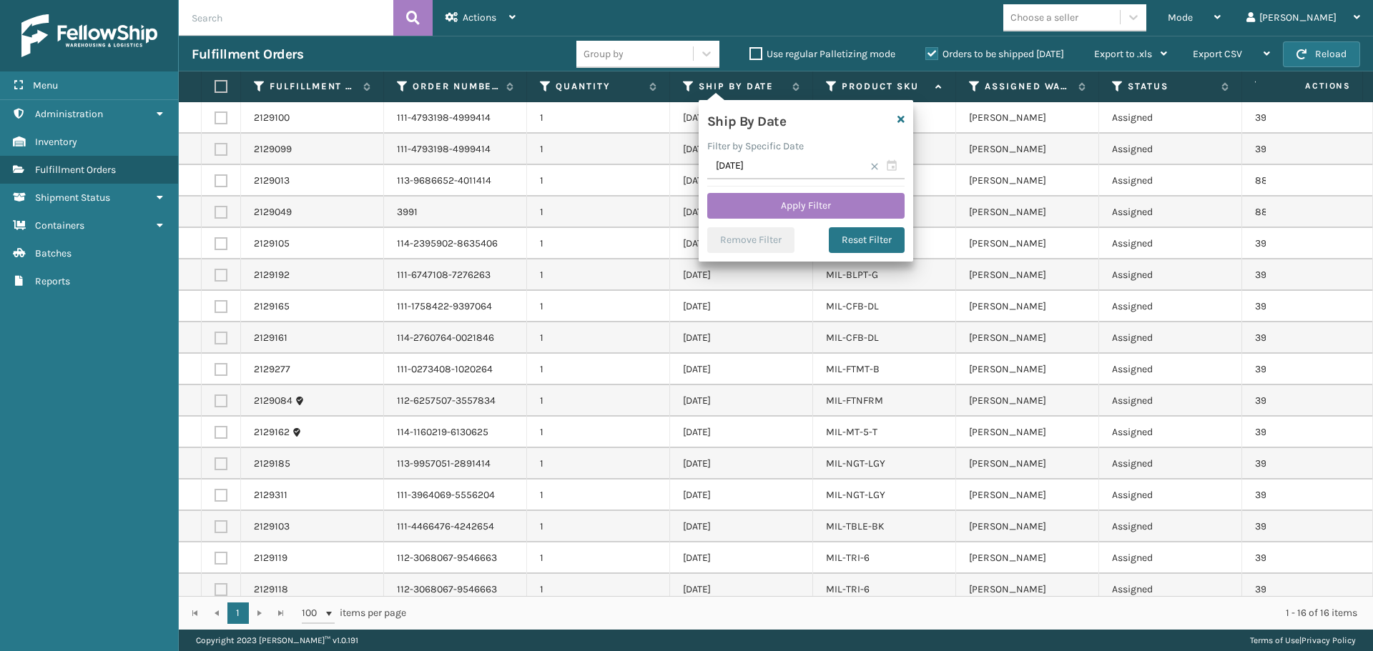
type input "[DATE]"
click at [812, 212] on button "Apply Filter" at bounding box center [805, 206] width 197 height 26
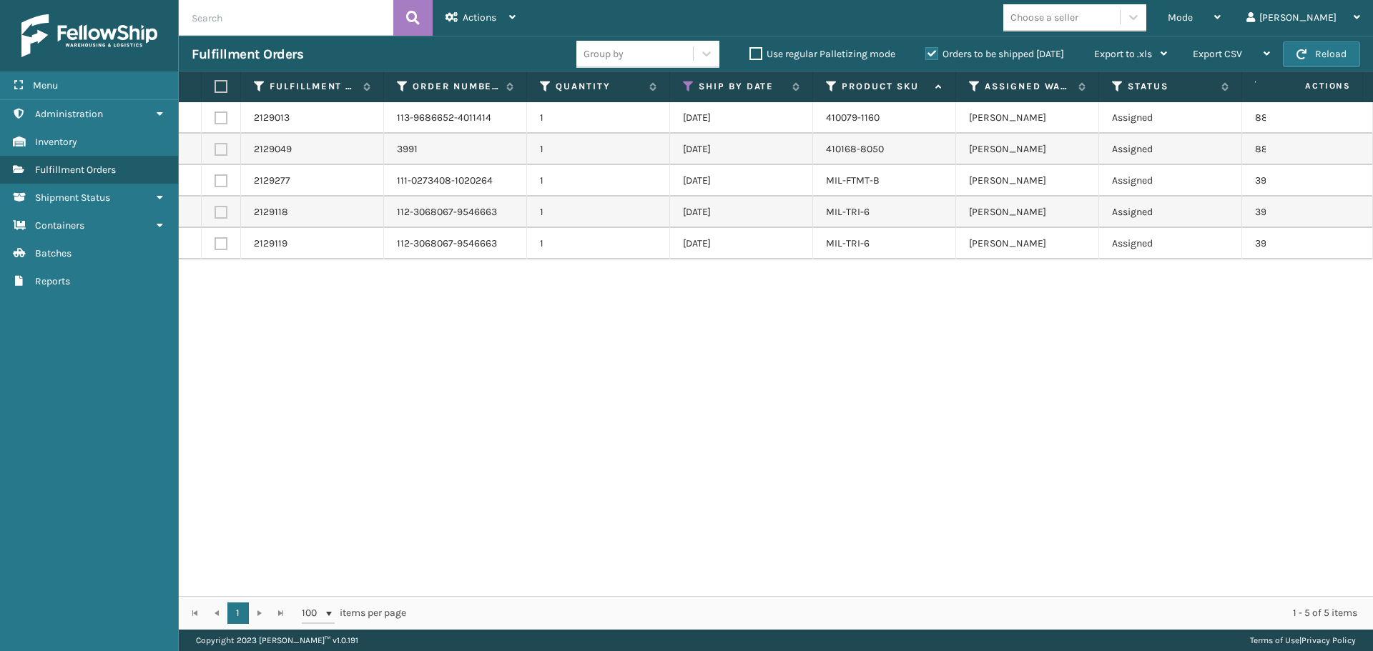
click at [222, 85] on label at bounding box center [219, 86] width 9 height 13
click at [215, 85] on input "checkbox" at bounding box center [215, 86] width 1 height 9
checkbox input "true"
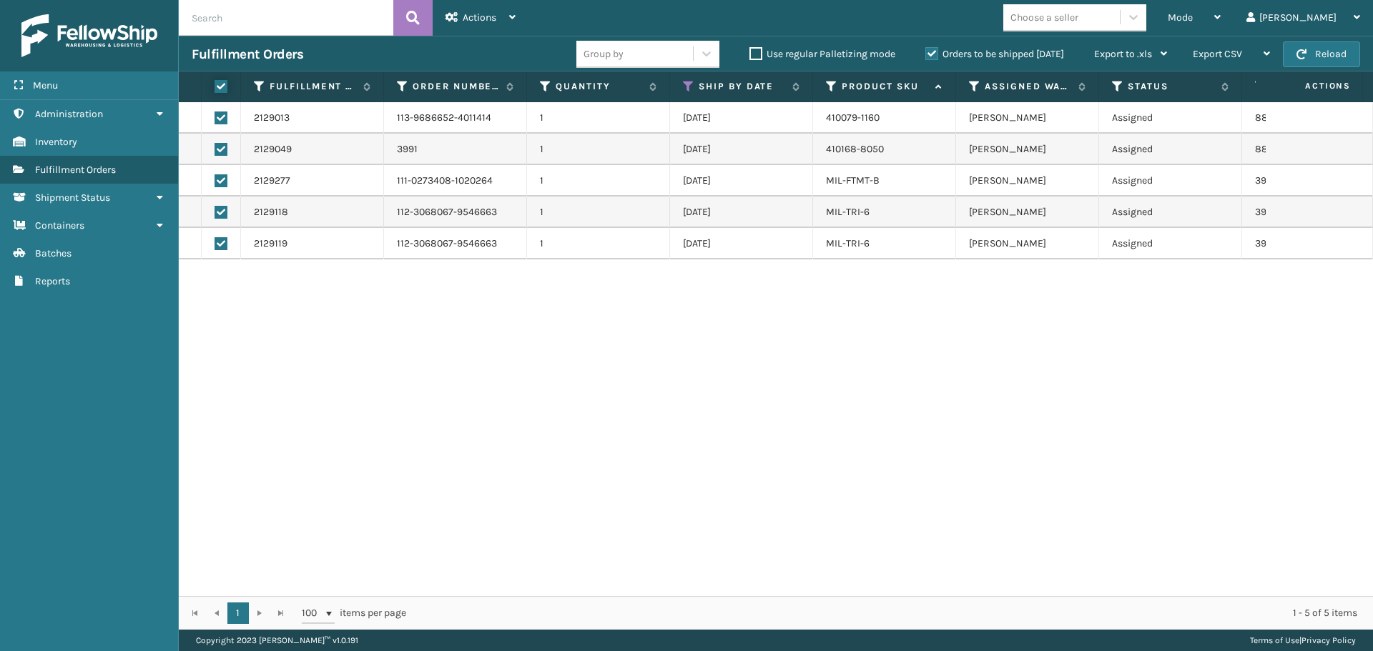
checkbox input "true"
click at [477, 19] on span "Actions" at bounding box center [480, 17] width 34 height 12
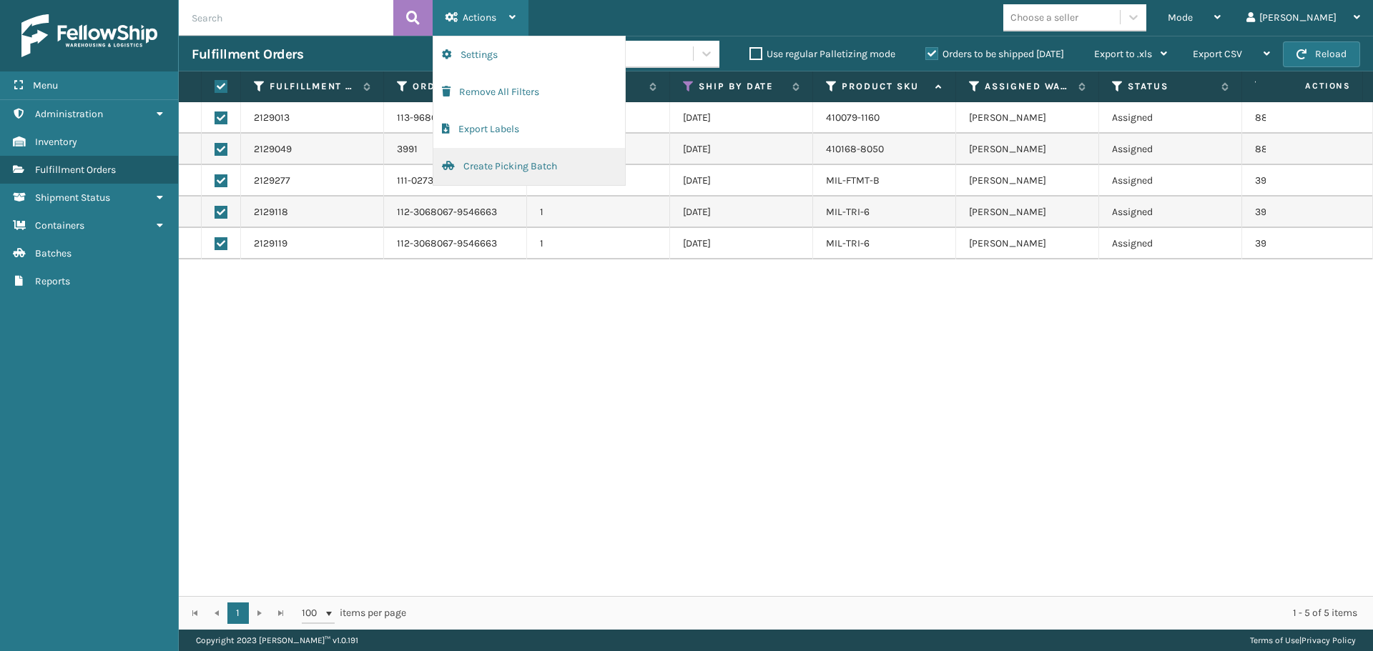
click at [541, 174] on button "Create Picking Batch" at bounding box center [529, 166] width 192 height 37
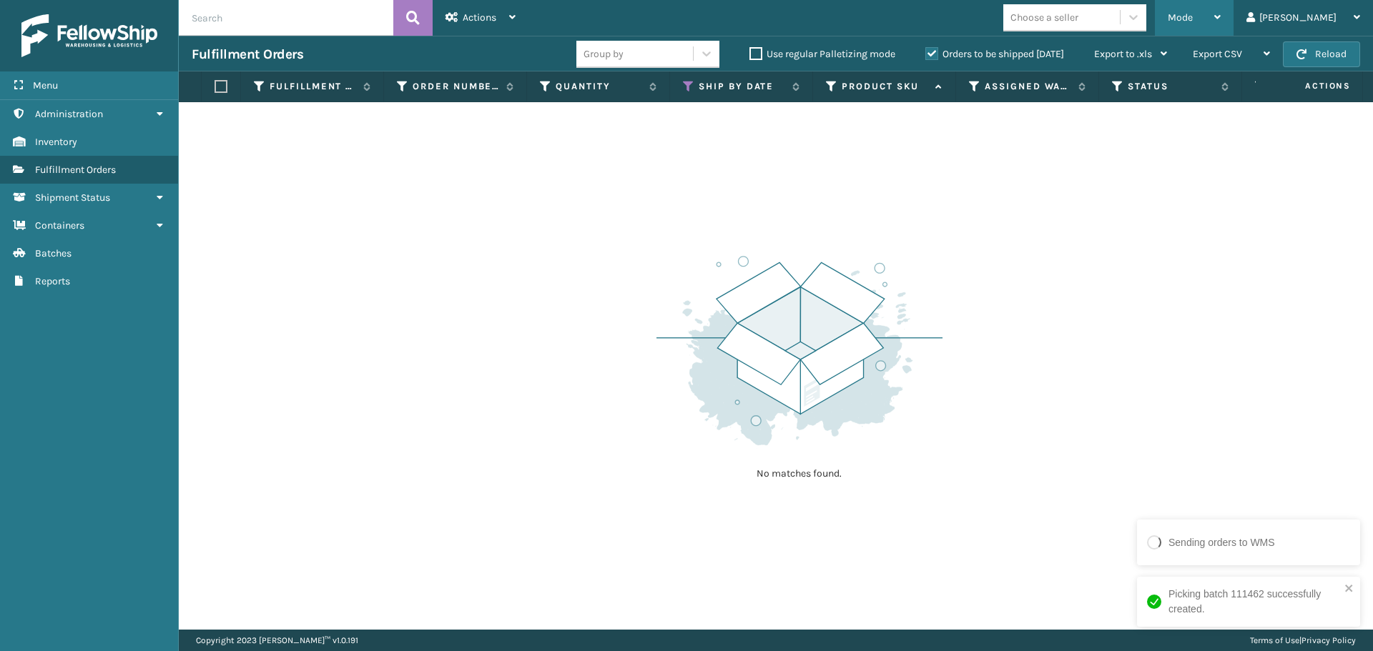
click at [1193, 11] on span "Mode" at bounding box center [1180, 17] width 25 height 12
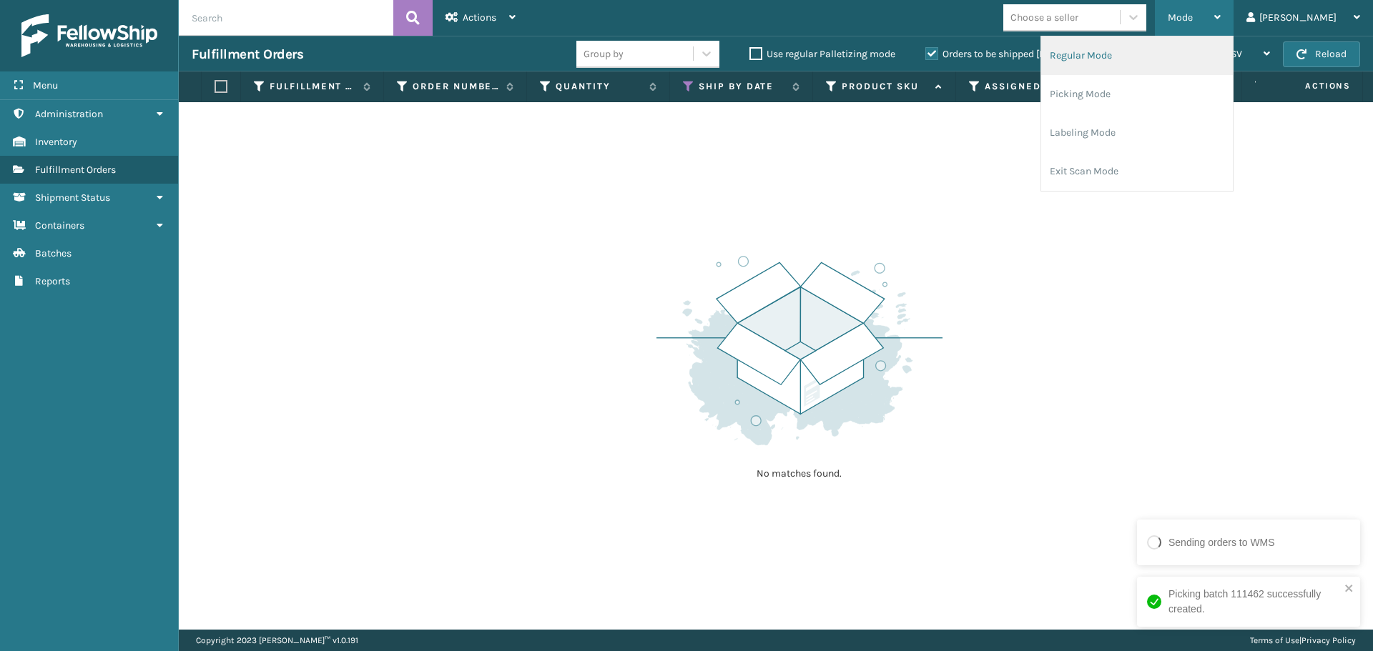
click at [1199, 70] on li "Regular Mode" at bounding box center [1137, 55] width 192 height 39
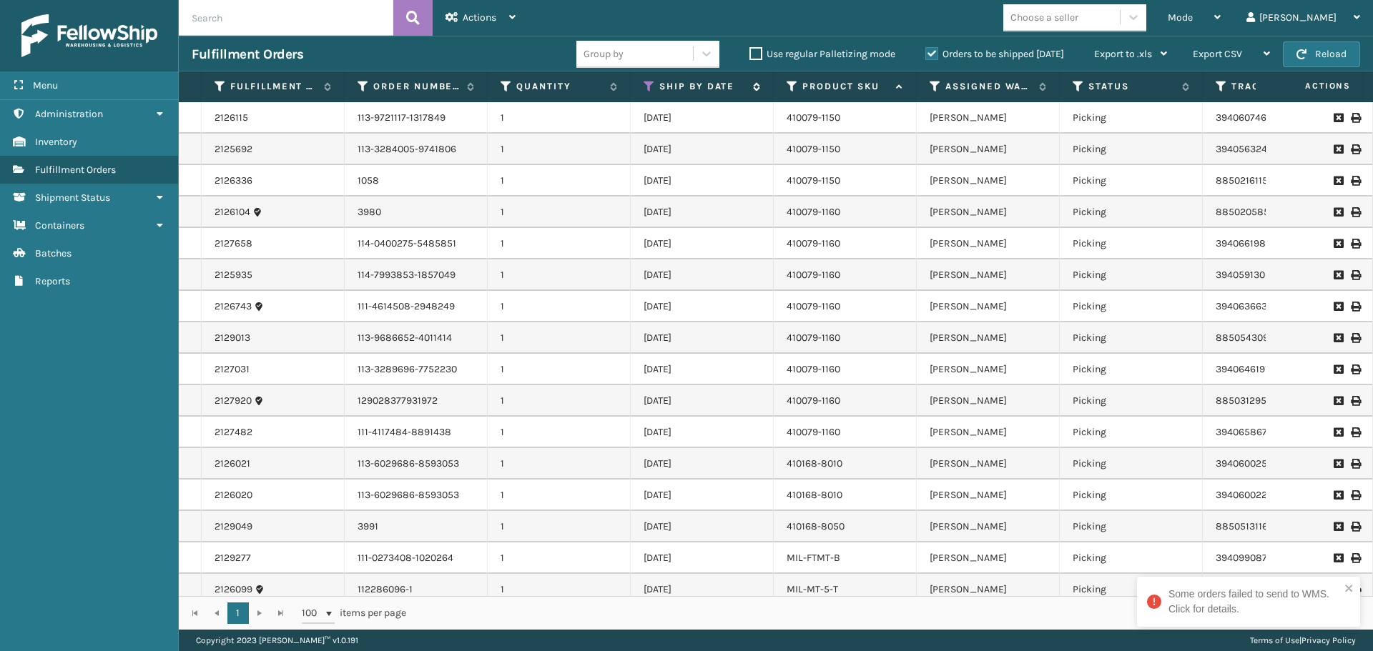
click at [648, 91] on icon at bounding box center [649, 86] width 11 height 13
click at [527, 54] on div "Fulfillment Orders" at bounding box center [384, 54] width 385 height 17
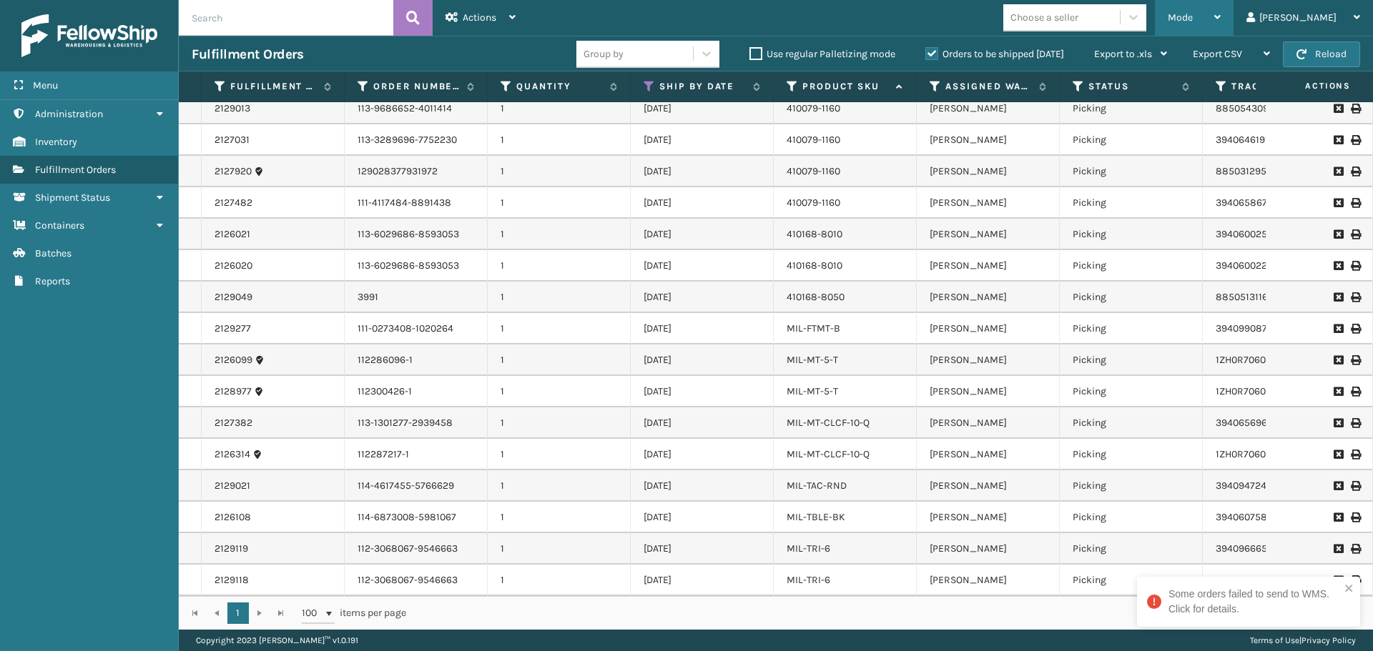
drag, startPoint x: 1210, startPoint y: 12, endPoint x: 1201, endPoint y: 19, distance: 11.2
click at [1193, 12] on span "Mode" at bounding box center [1180, 17] width 25 height 12
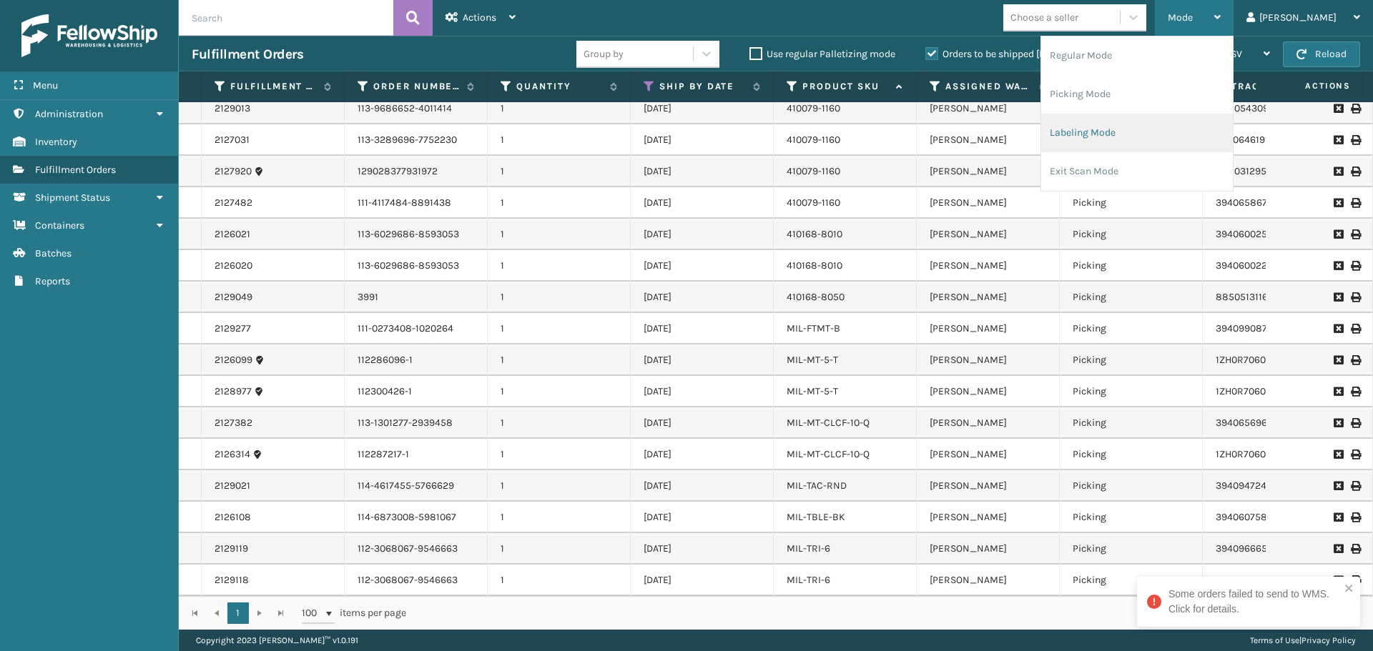
click at [1180, 137] on li "Labeling Mode" at bounding box center [1137, 133] width 192 height 39
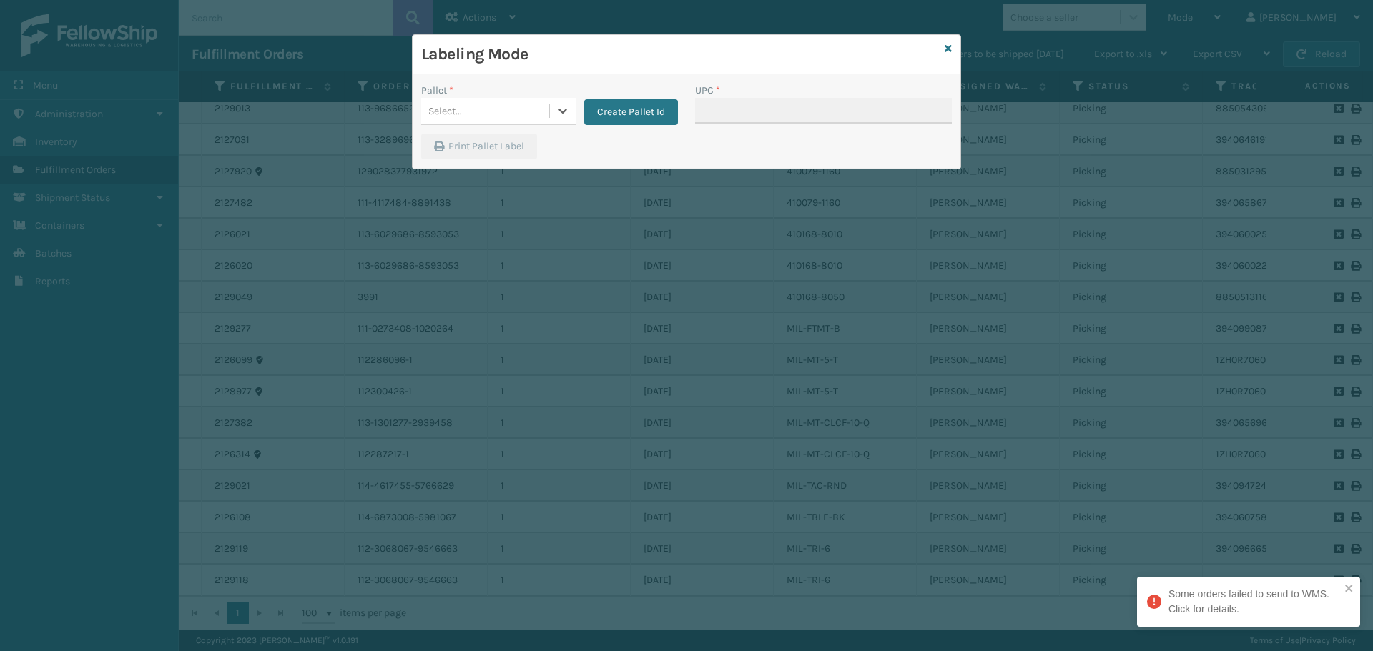
click at [507, 103] on div "Select..." at bounding box center [485, 111] width 128 height 24
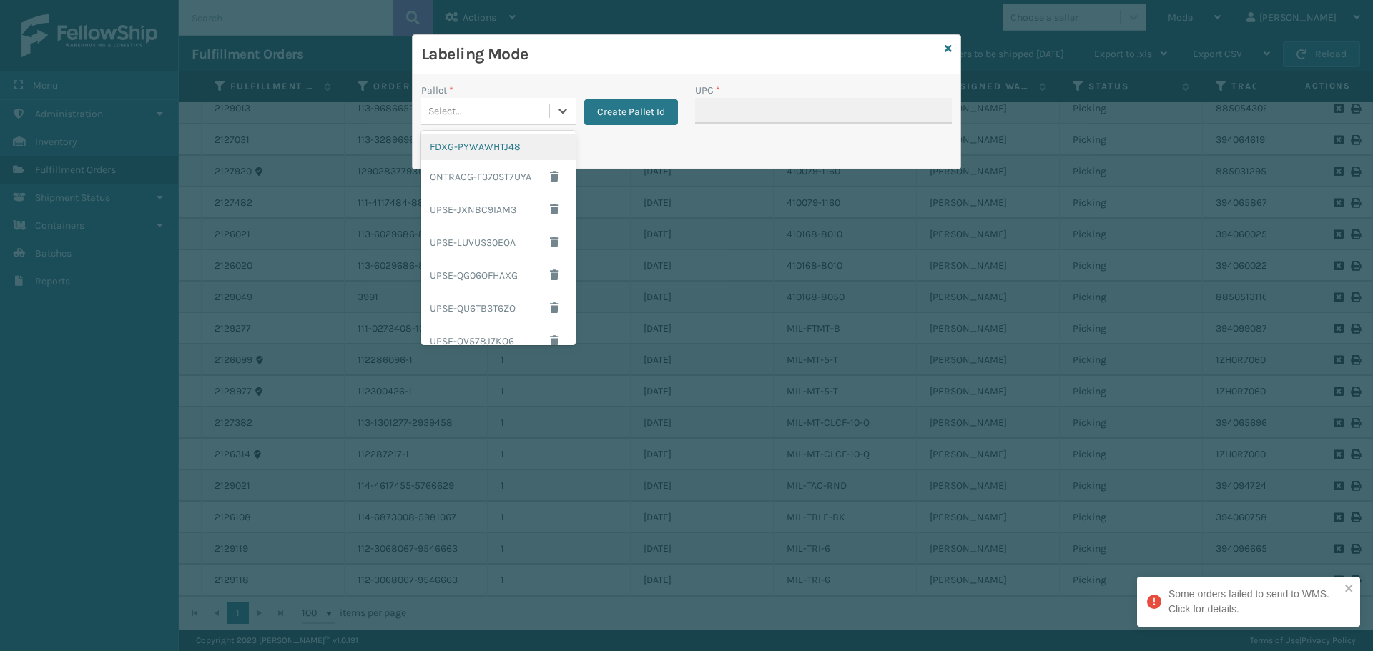
click at [510, 143] on div "FDXG-PYWAWHTJ48" at bounding box center [498, 147] width 154 height 26
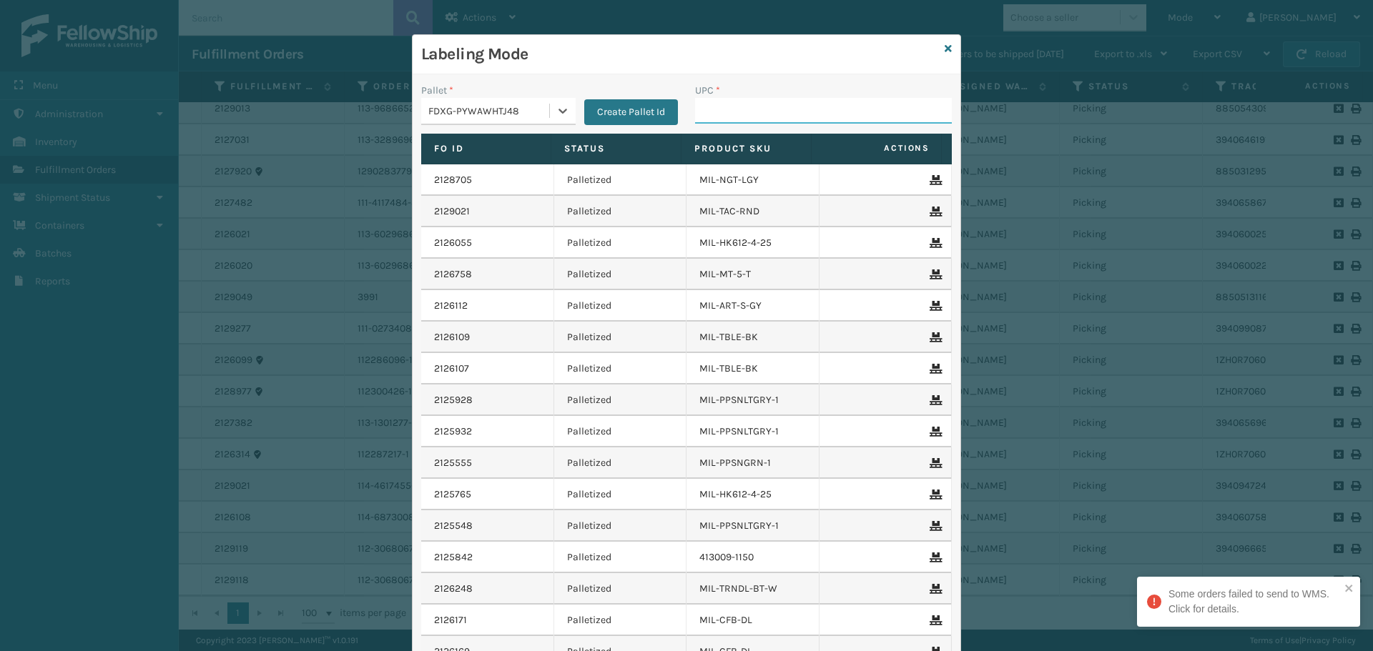
click at [728, 108] on input "UPC *" at bounding box center [823, 111] width 257 height 26
click at [945, 50] on icon at bounding box center [948, 49] width 7 height 10
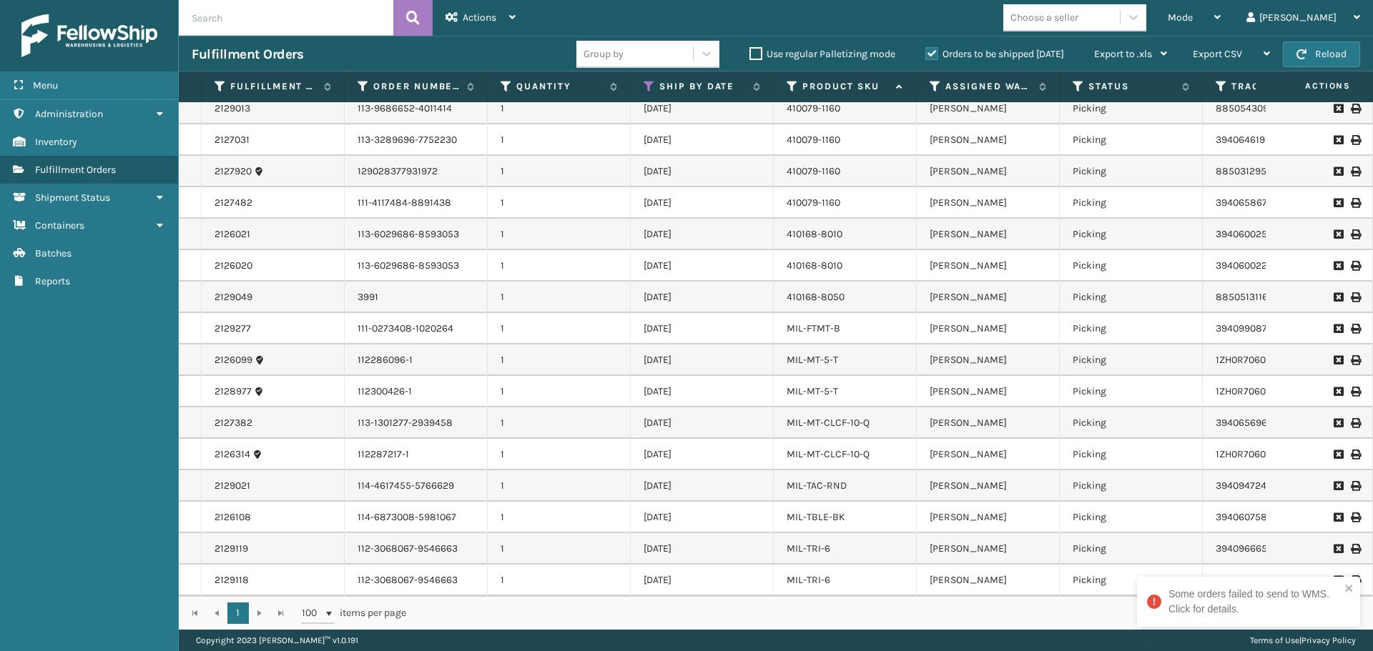
click at [1346, 70] on div "Fulfillment Orders Group by Use regular Palletizing mode Orders to be shipped […" at bounding box center [776, 54] width 1194 height 36
click at [1346, 54] on button "Reload" at bounding box center [1321, 54] width 77 height 26
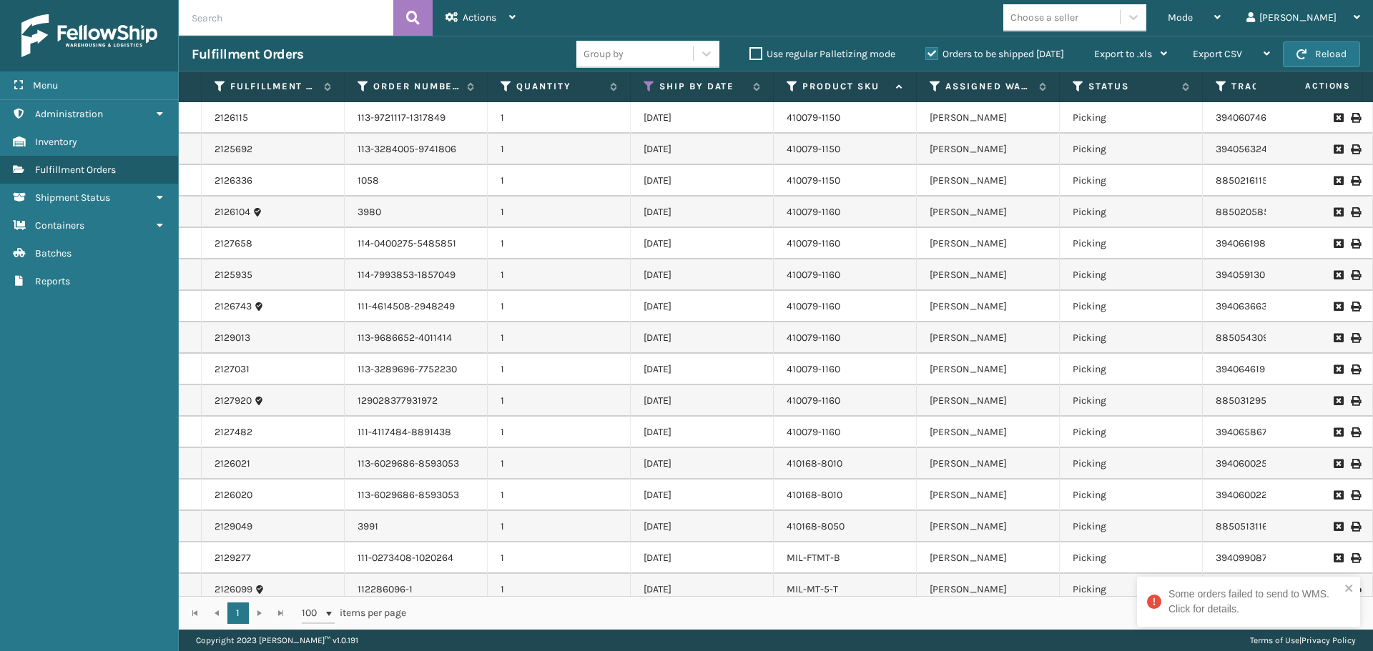
scroll to position [209, 0]
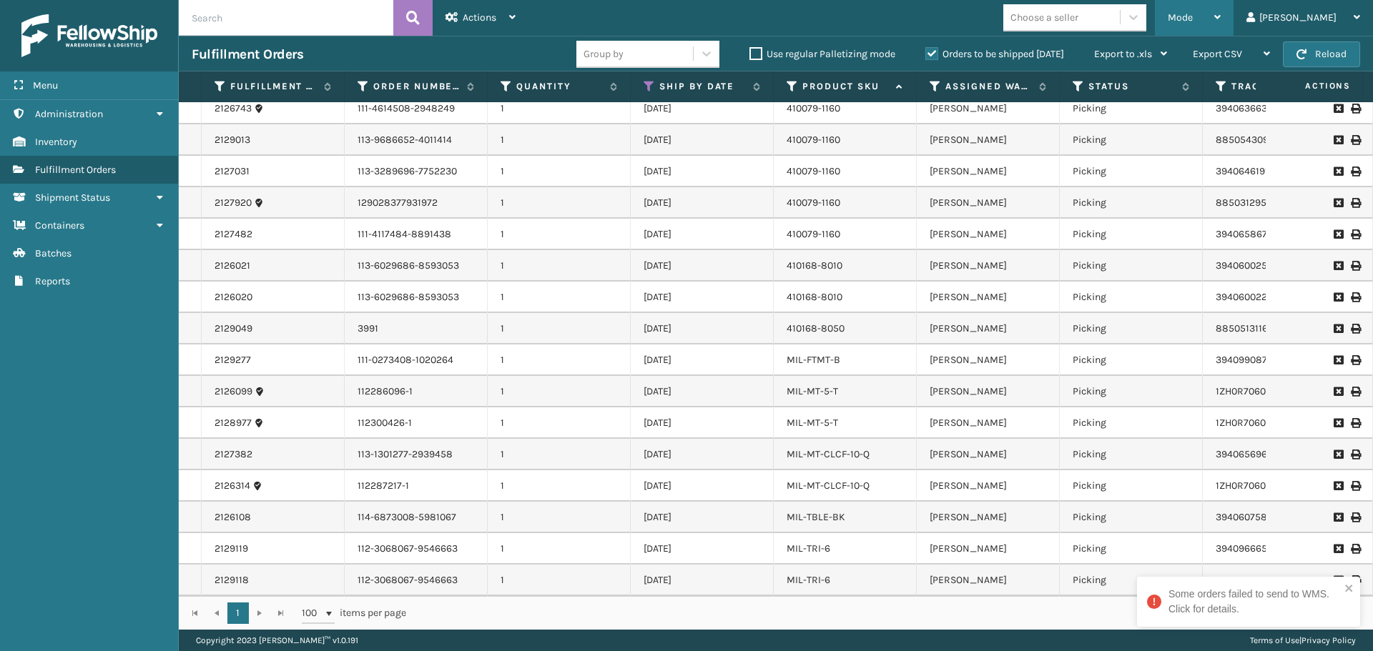
click at [1197, 12] on div "Mode Regular Mode Picking Mode Labeling Mode Exit Scan Mode" at bounding box center [1194, 18] width 79 height 36
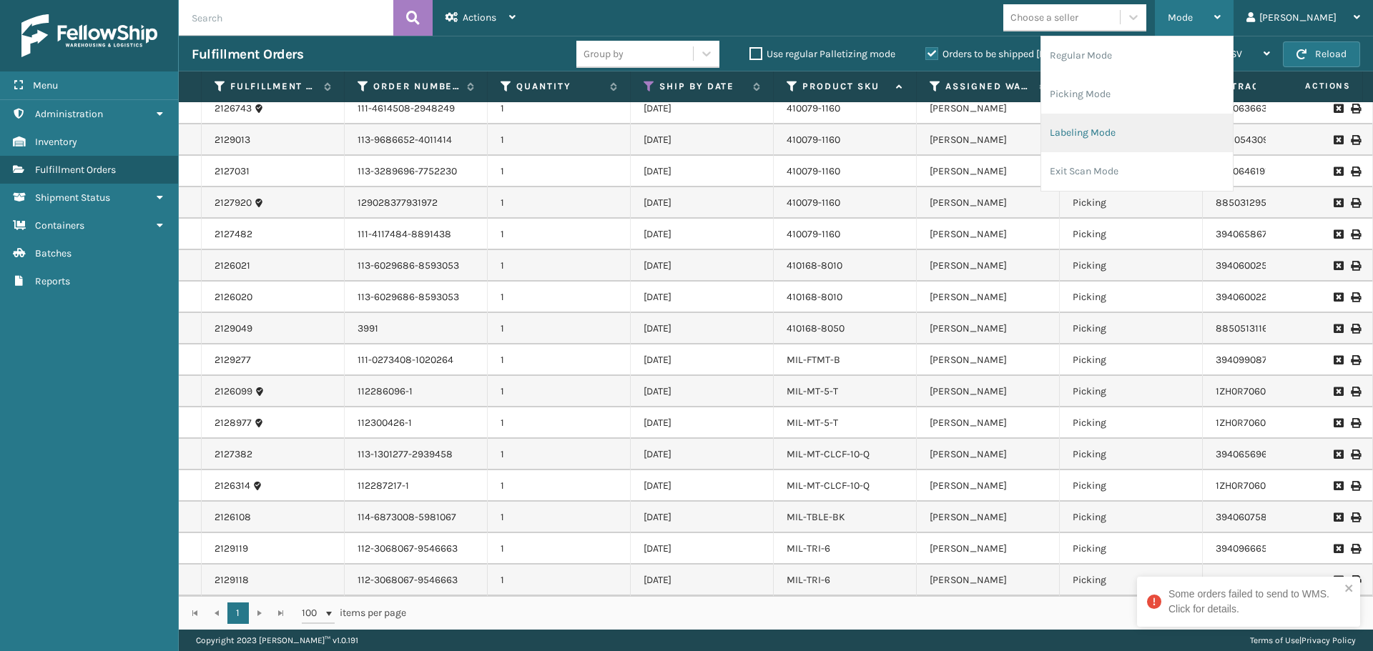
click at [1181, 126] on li "Labeling Mode" at bounding box center [1137, 133] width 192 height 39
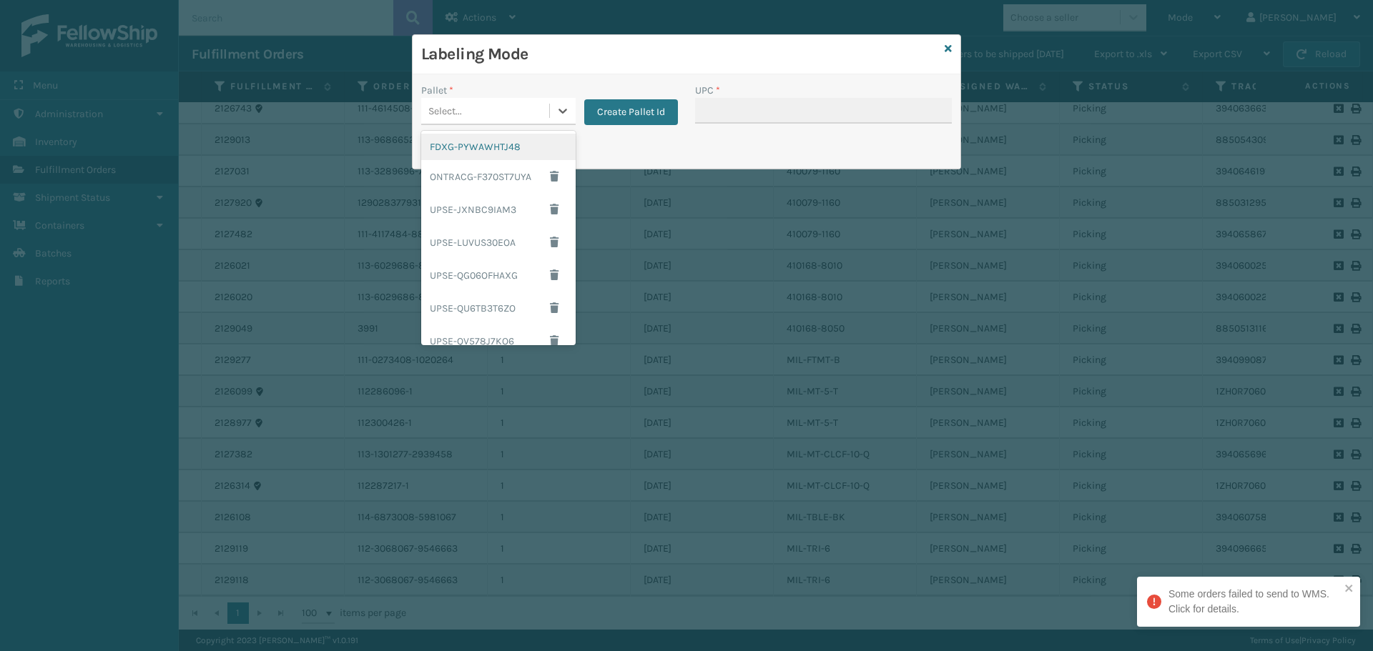
click at [501, 108] on div "Select..." at bounding box center [485, 111] width 128 height 24
click at [491, 150] on div "FDXG-PYWAWHTJ48" at bounding box center [498, 147] width 154 height 26
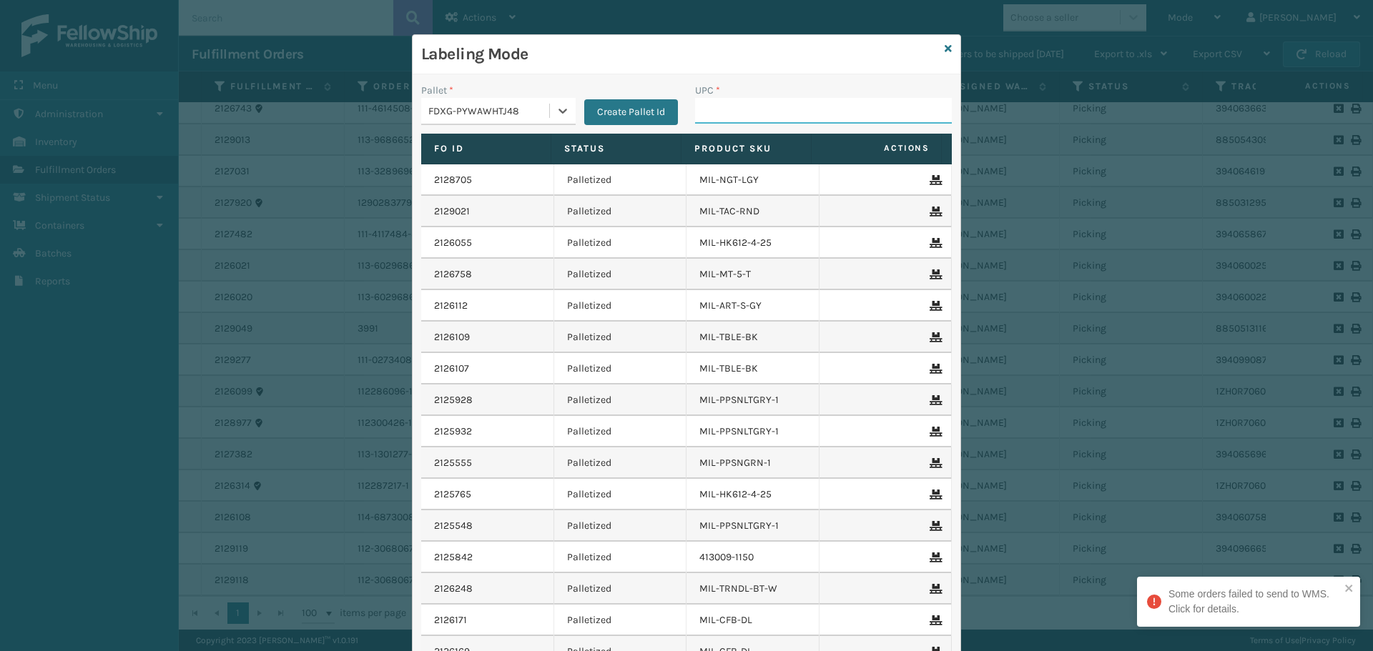
click at [768, 110] on input "UPC *" at bounding box center [823, 111] width 257 height 26
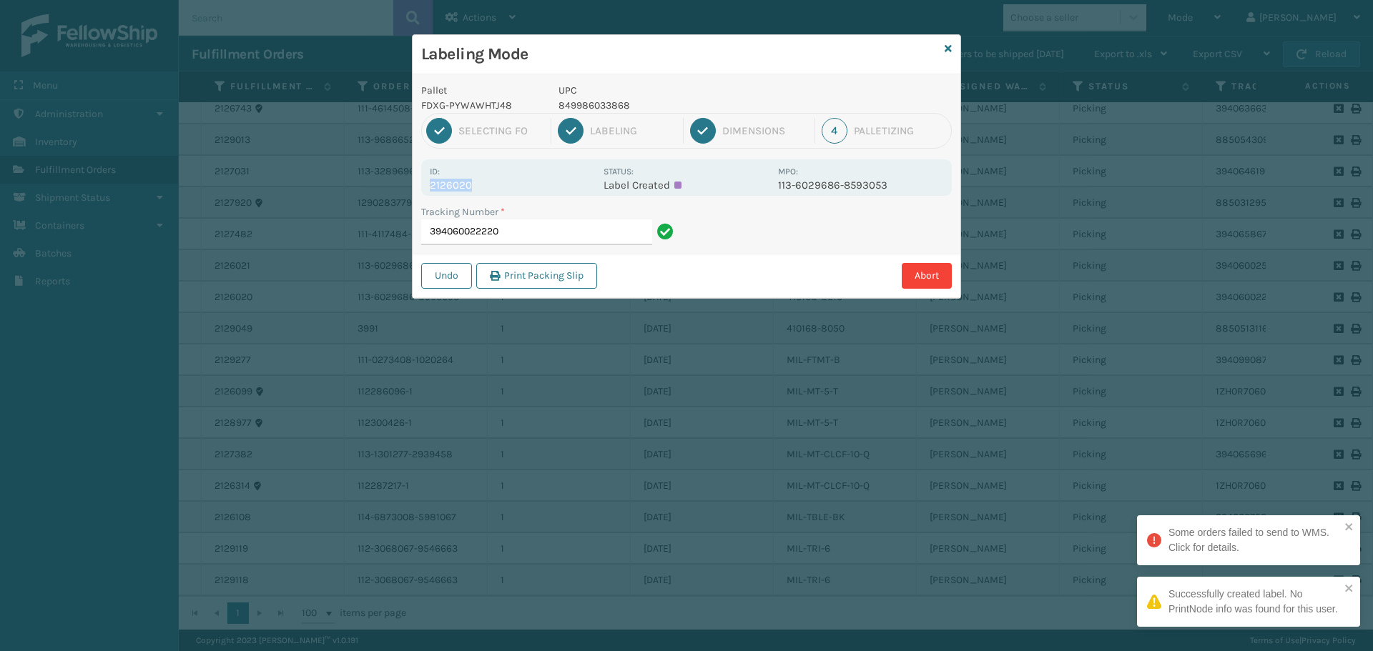
drag, startPoint x: 428, startPoint y: 181, endPoint x: 511, endPoint y: 187, distance: 82.4
click at [511, 187] on div "Id: 2126020 Status: Label Created MPO: 113-6029686-8593053" at bounding box center [686, 177] width 531 height 36
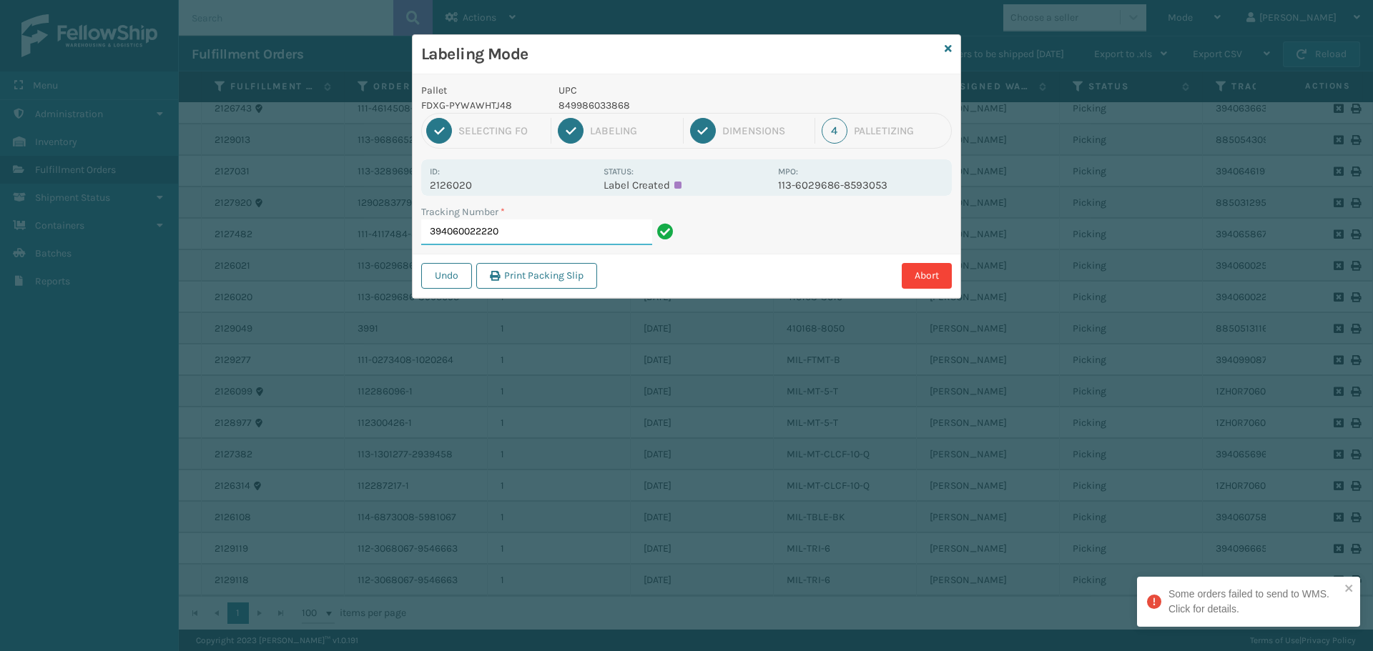
click at [559, 236] on input "394060022220" at bounding box center [536, 233] width 231 height 26
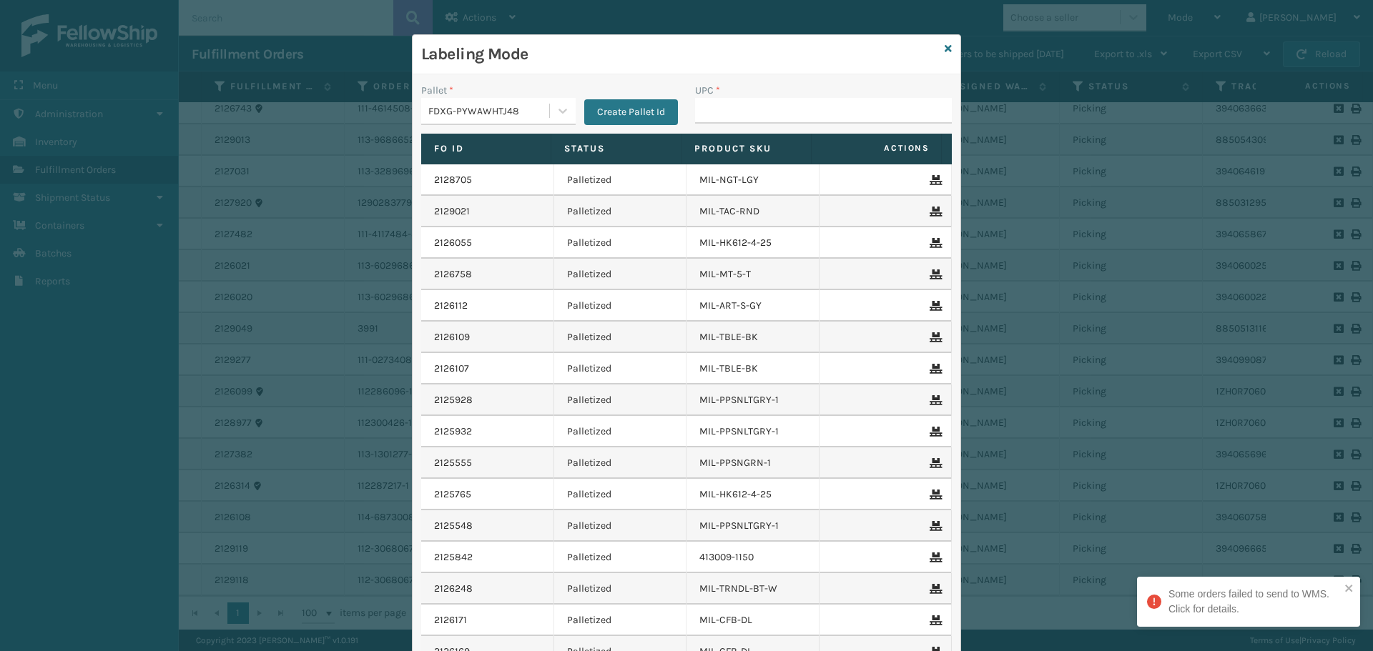
click at [935, 44] on div "Labeling Mode" at bounding box center [687, 54] width 548 height 39
click at [945, 49] on icon at bounding box center [948, 49] width 7 height 10
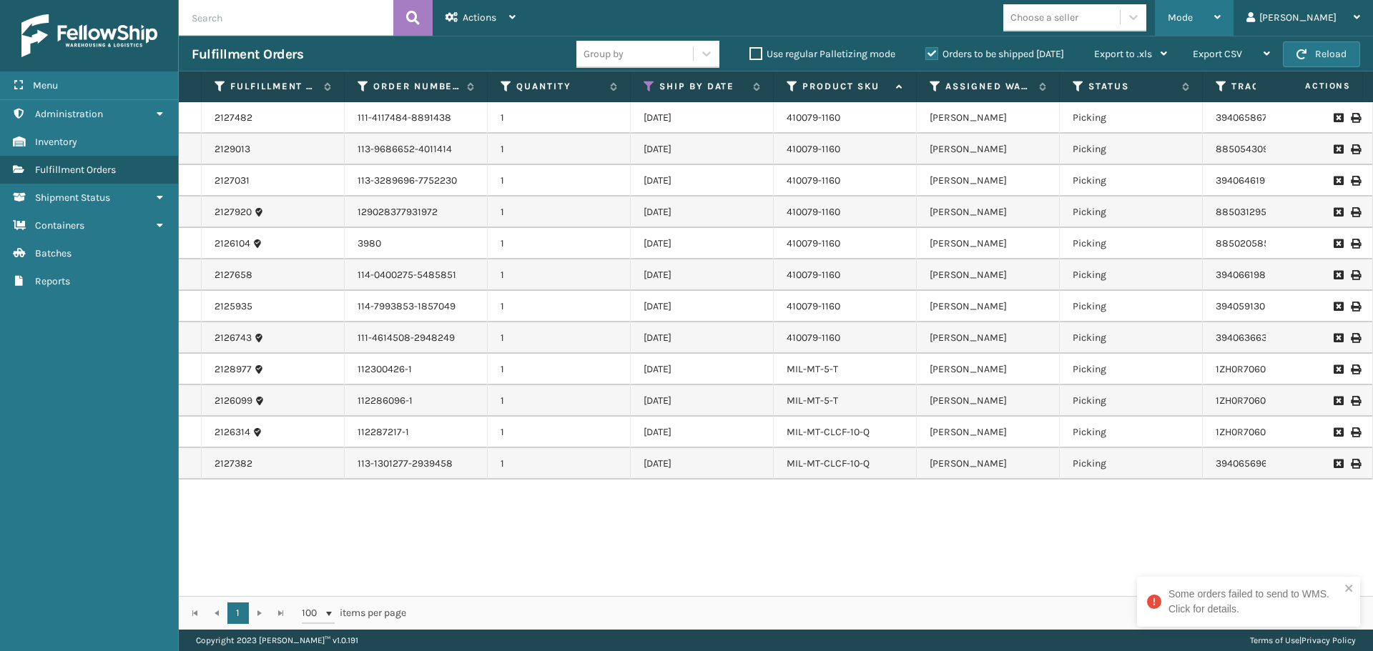
click at [1221, 13] on div "Mode" at bounding box center [1194, 18] width 53 height 36
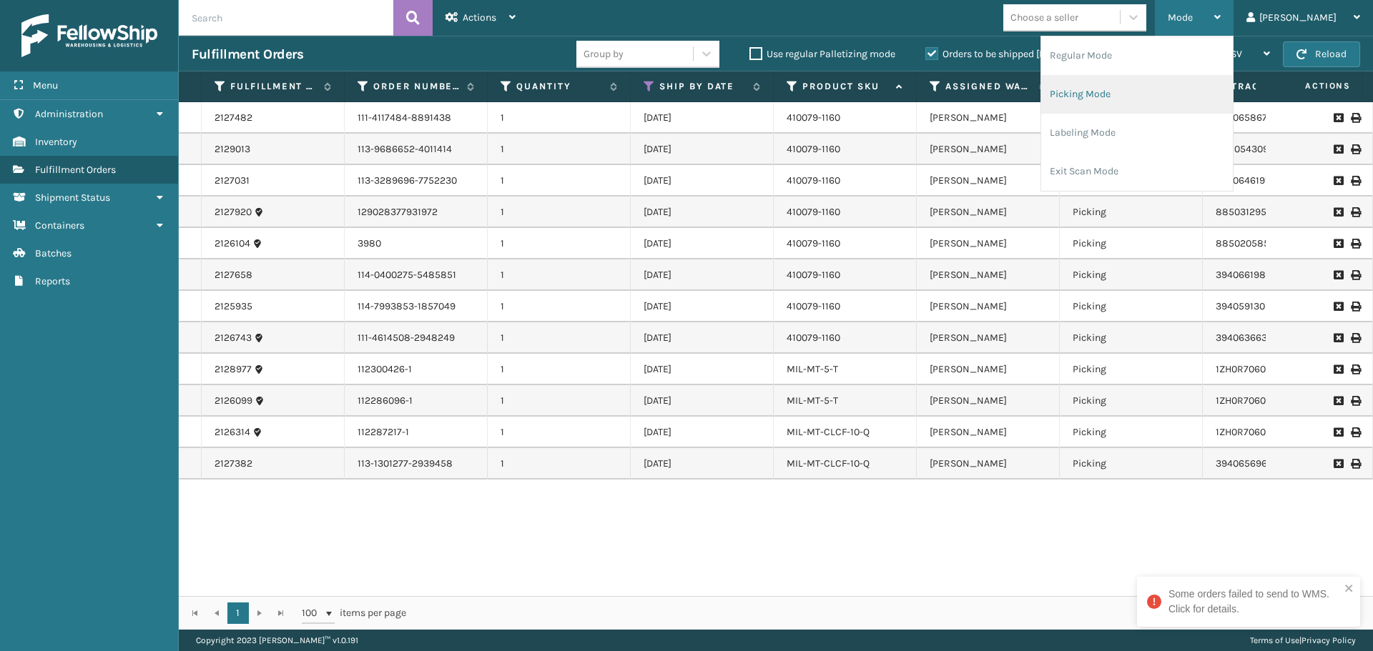
click at [1201, 89] on li "Picking Mode" at bounding box center [1137, 94] width 192 height 39
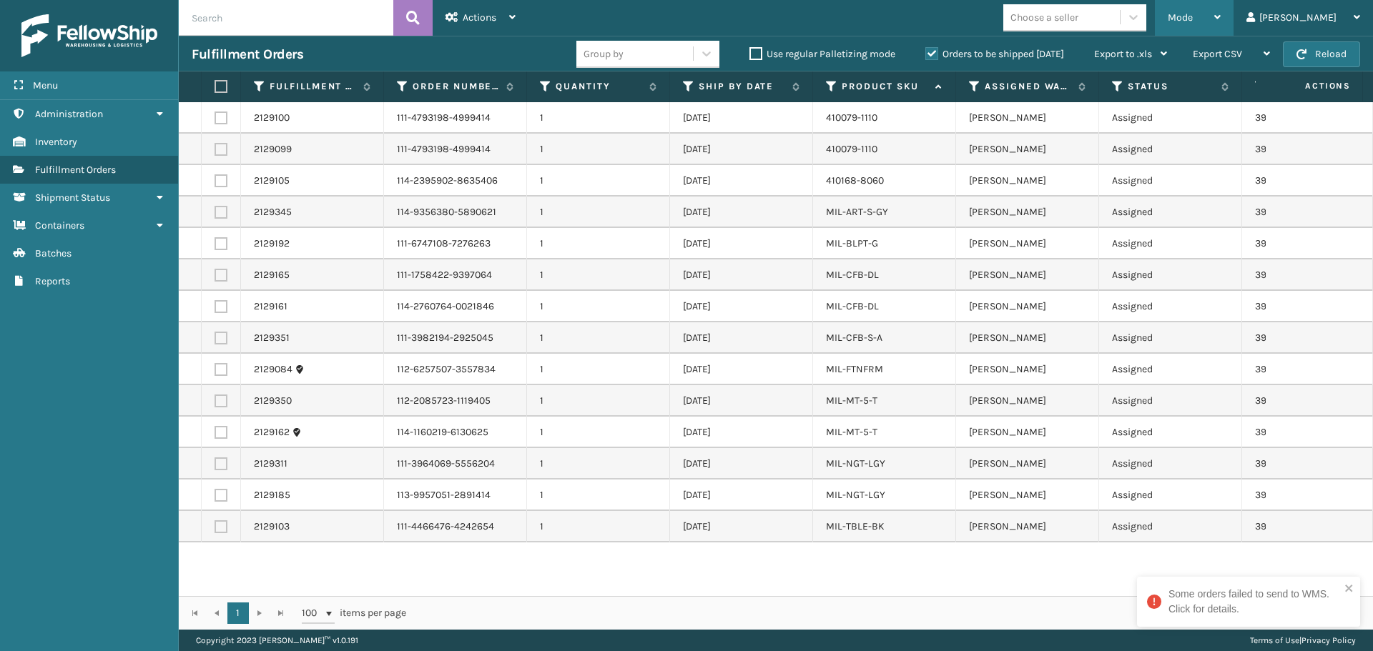
click at [1221, 27] on div "Mode" at bounding box center [1194, 18] width 53 height 36
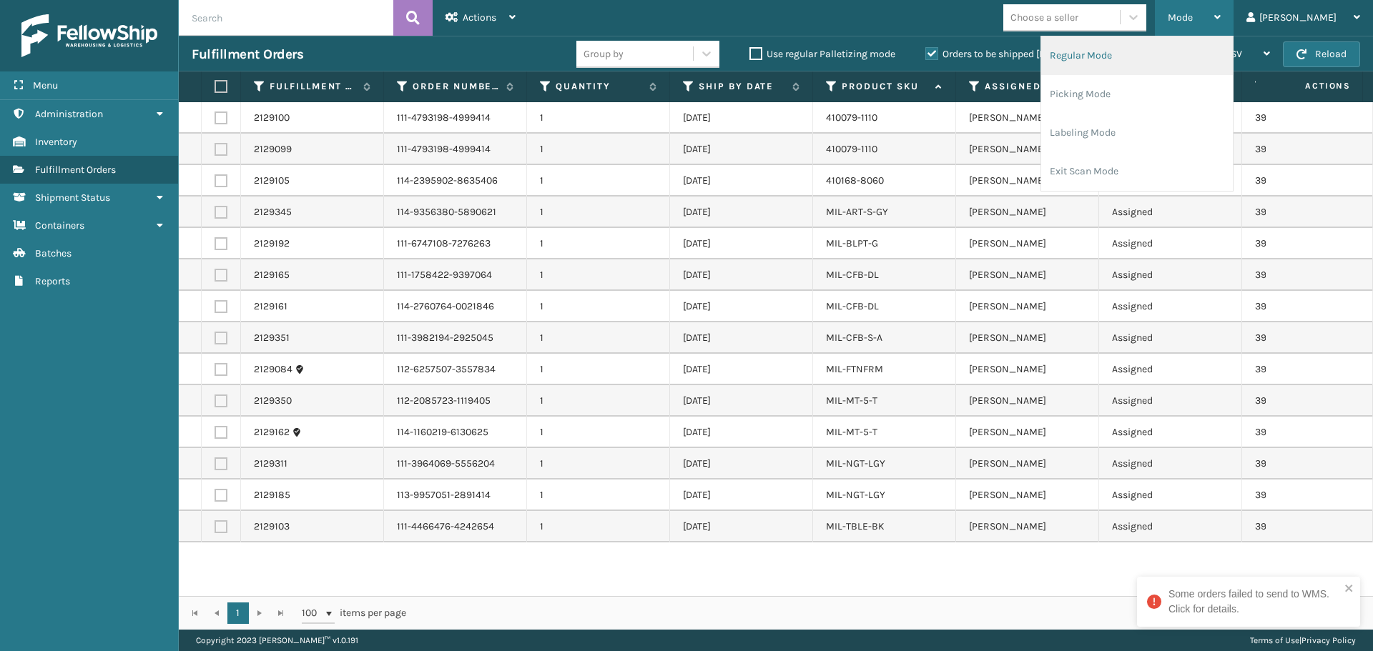
click at [1170, 51] on li "Regular Mode" at bounding box center [1137, 55] width 192 height 39
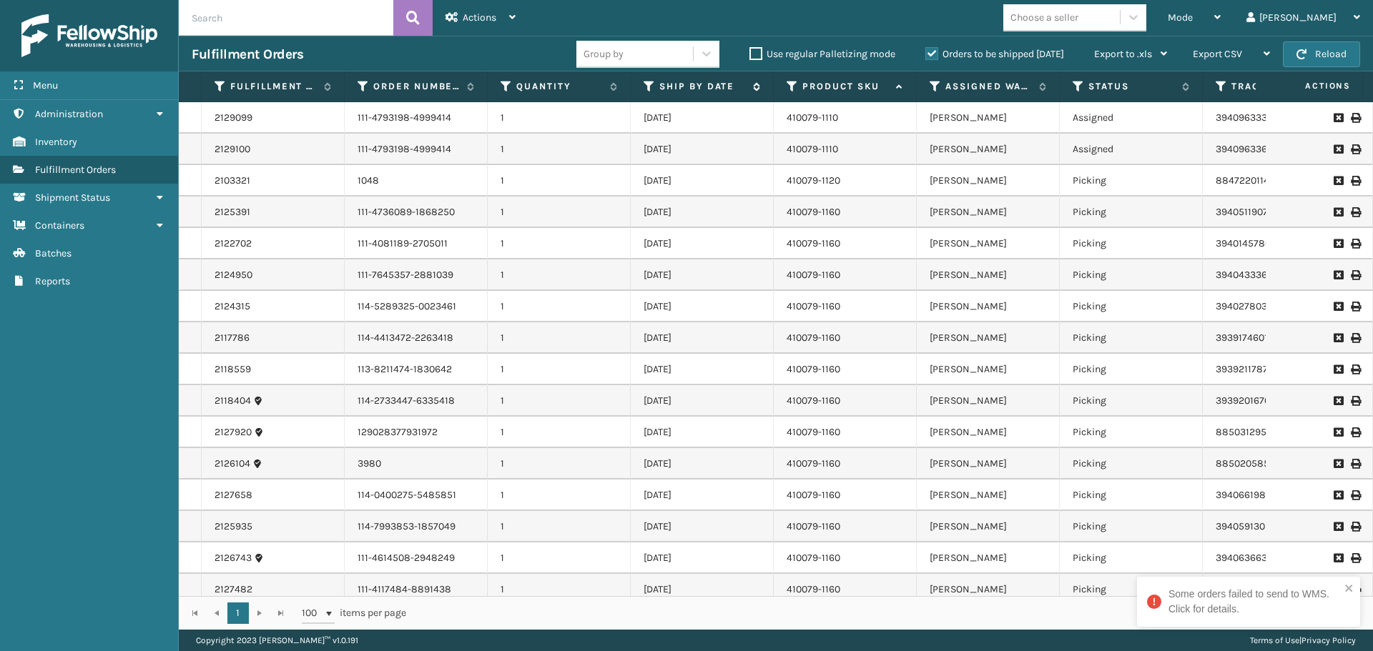
click at [651, 87] on icon at bounding box center [649, 86] width 11 height 13
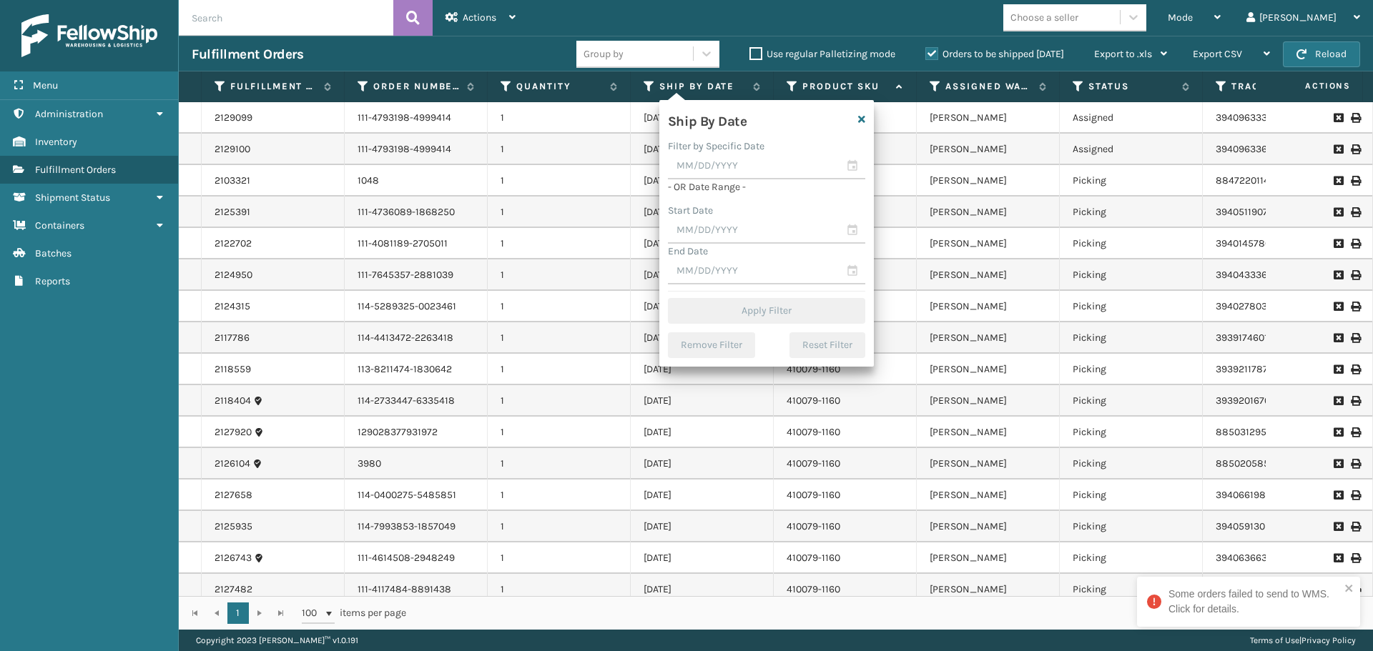
click at [757, 188] on div "- OR Date Range -" at bounding box center [766, 186] width 197 height 15
click at [768, 169] on input "text" at bounding box center [766, 167] width 197 height 26
click at [779, 276] on div "9" at bounding box center [784, 272] width 21 height 21
type input "[DATE]"
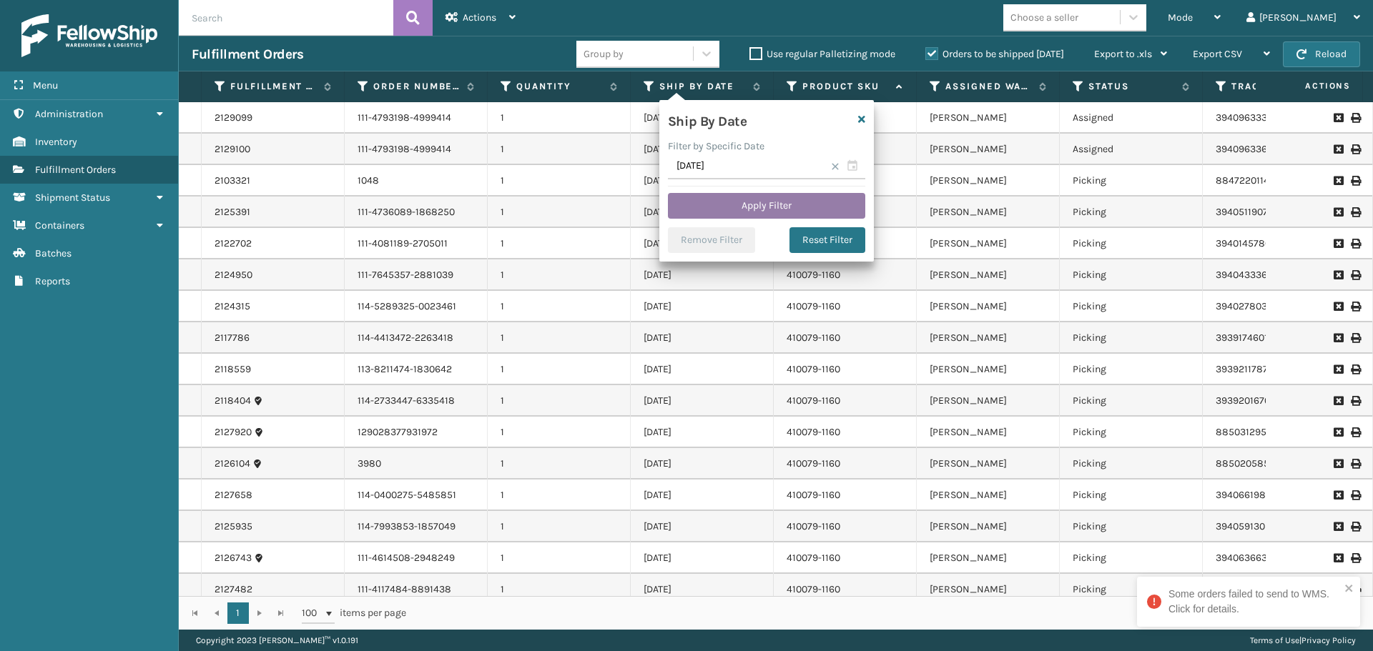
click at [772, 210] on button "Apply Filter" at bounding box center [766, 206] width 197 height 26
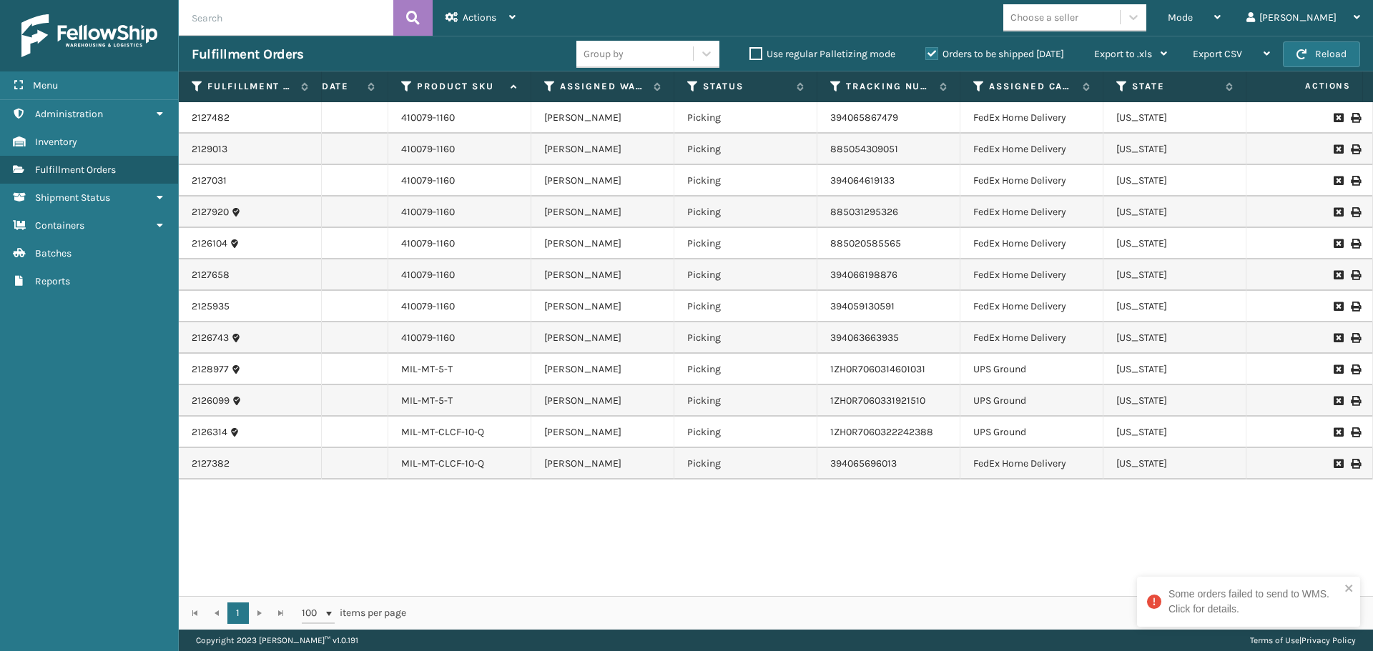
scroll to position [0, 0]
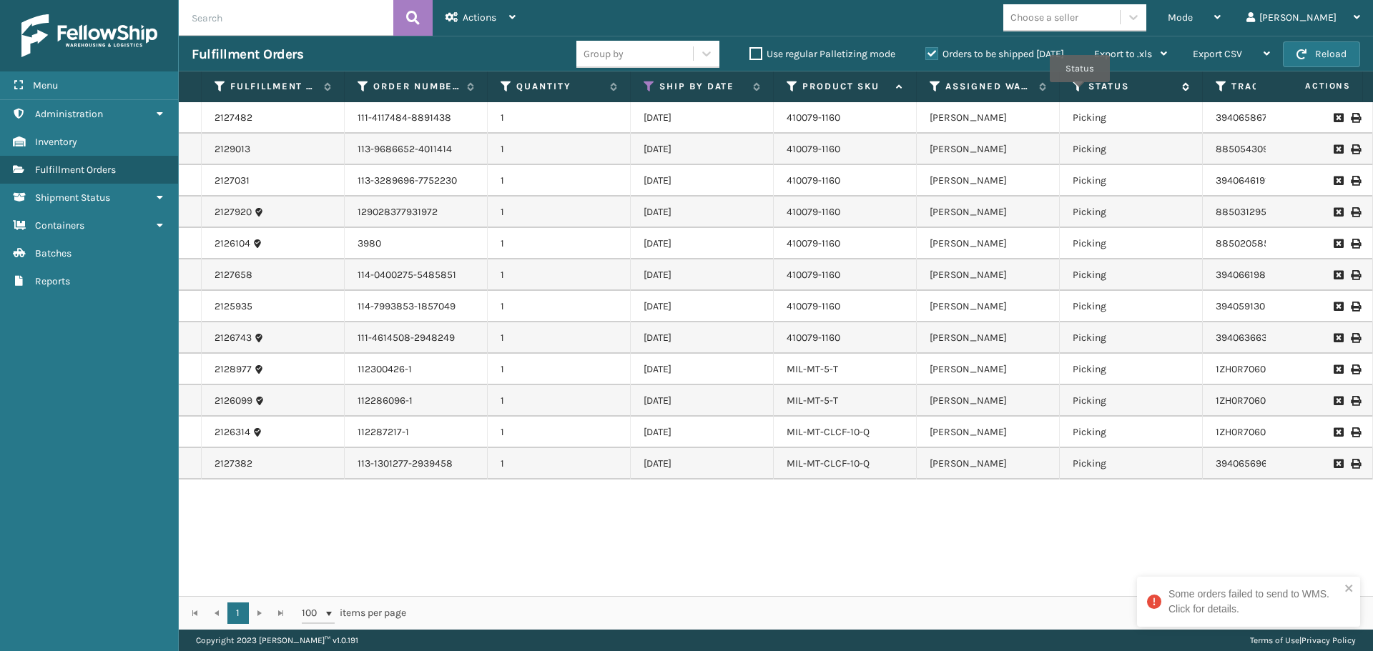
click at [1079, 87] on icon at bounding box center [1078, 86] width 11 height 13
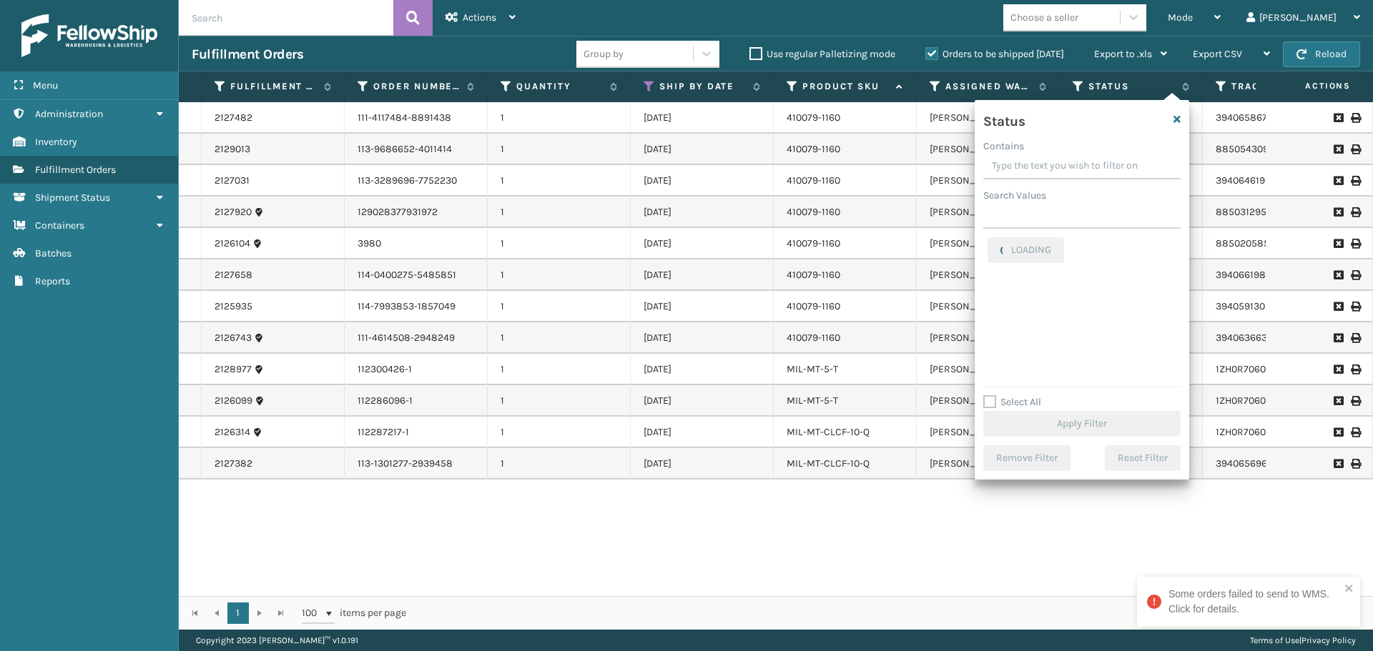
click at [890, 536] on div "2127482 111-4117484-8891438 1 [DATE] 410079-1160 [PERSON_NAME] Picking 39406586…" at bounding box center [776, 349] width 1194 height 494
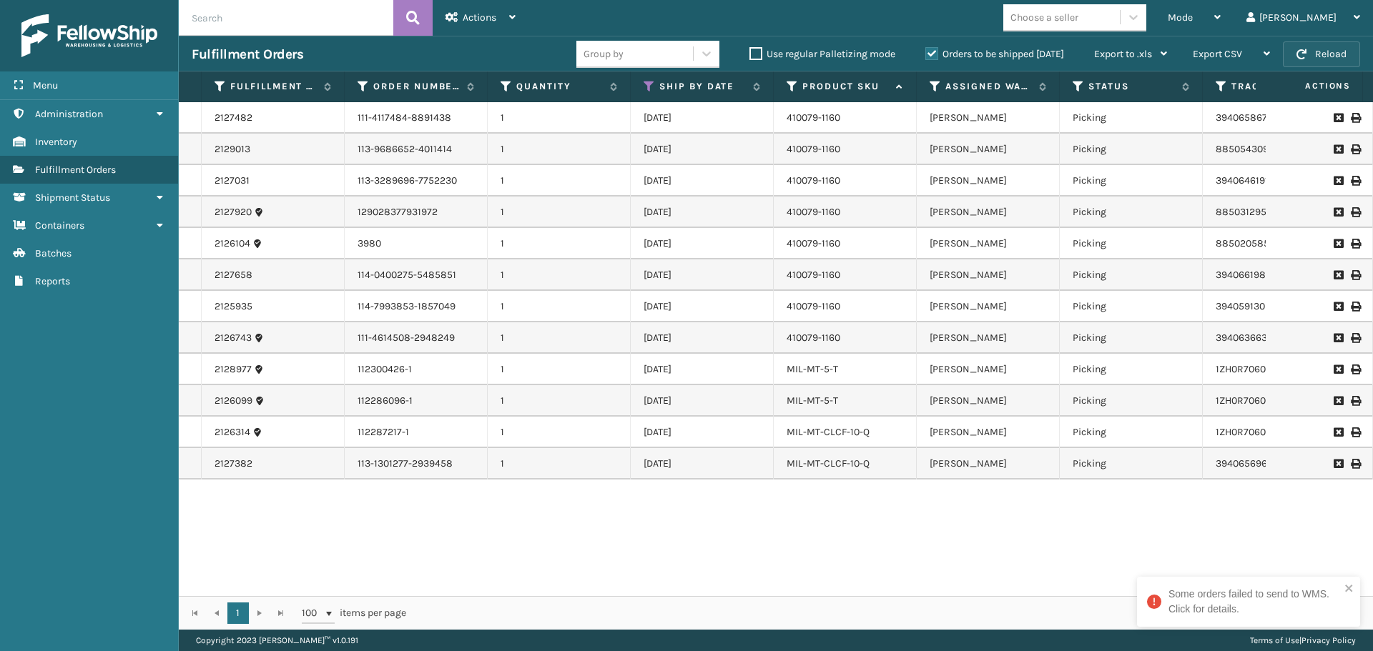
click at [1342, 67] on button "Reload" at bounding box center [1321, 54] width 77 height 26
click at [1336, 51] on button "Reload" at bounding box center [1321, 54] width 77 height 26
click at [1352, 588] on icon "close" at bounding box center [1349, 588] width 10 height 11
click at [1301, 49] on span "button" at bounding box center [1301, 54] width 10 height 10
click at [1314, 58] on button "Reload" at bounding box center [1321, 54] width 77 height 26
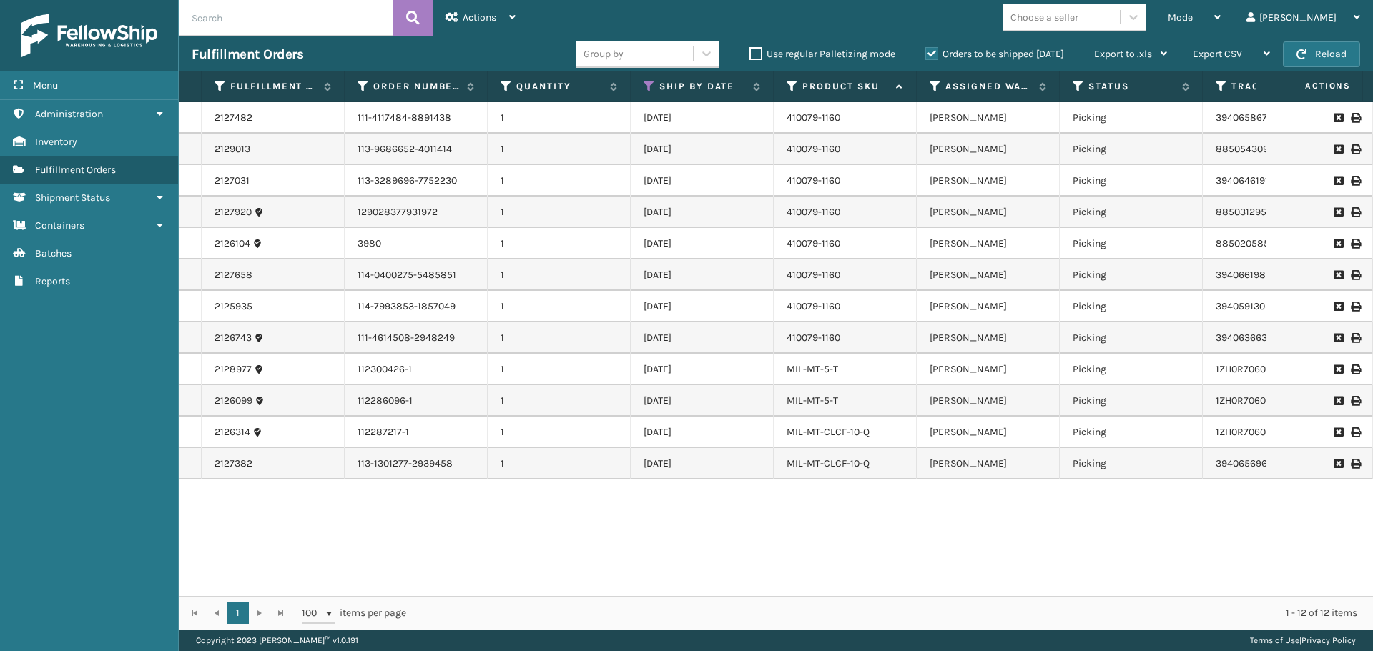
click at [1314, 58] on button "Reload" at bounding box center [1321, 54] width 77 height 26
click at [1080, 89] on icon at bounding box center [1078, 86] width 11 height 13
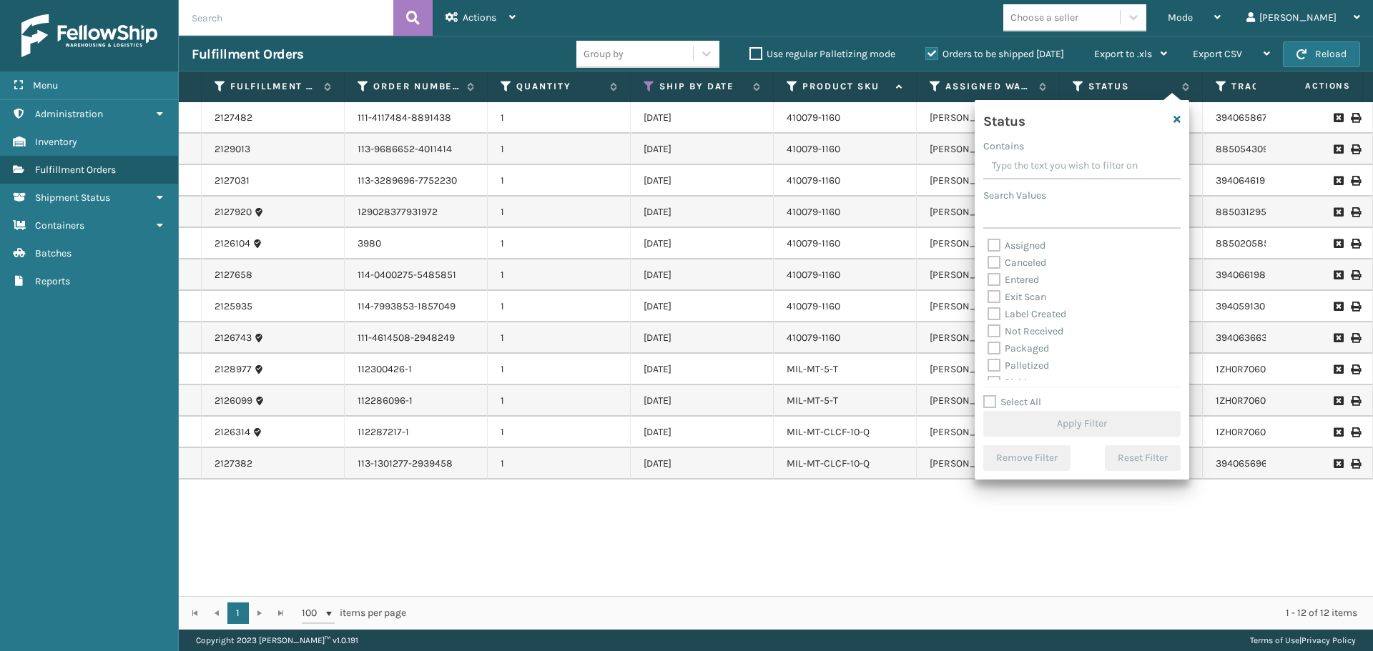
click at [1022, 367] on label "Palletized" at bounding box center [1018, 366] width 61 height 12
click at [988, 367] on input "Palletized" at bounding box center [988, 362] width 1 height 9
checkbox input "true"
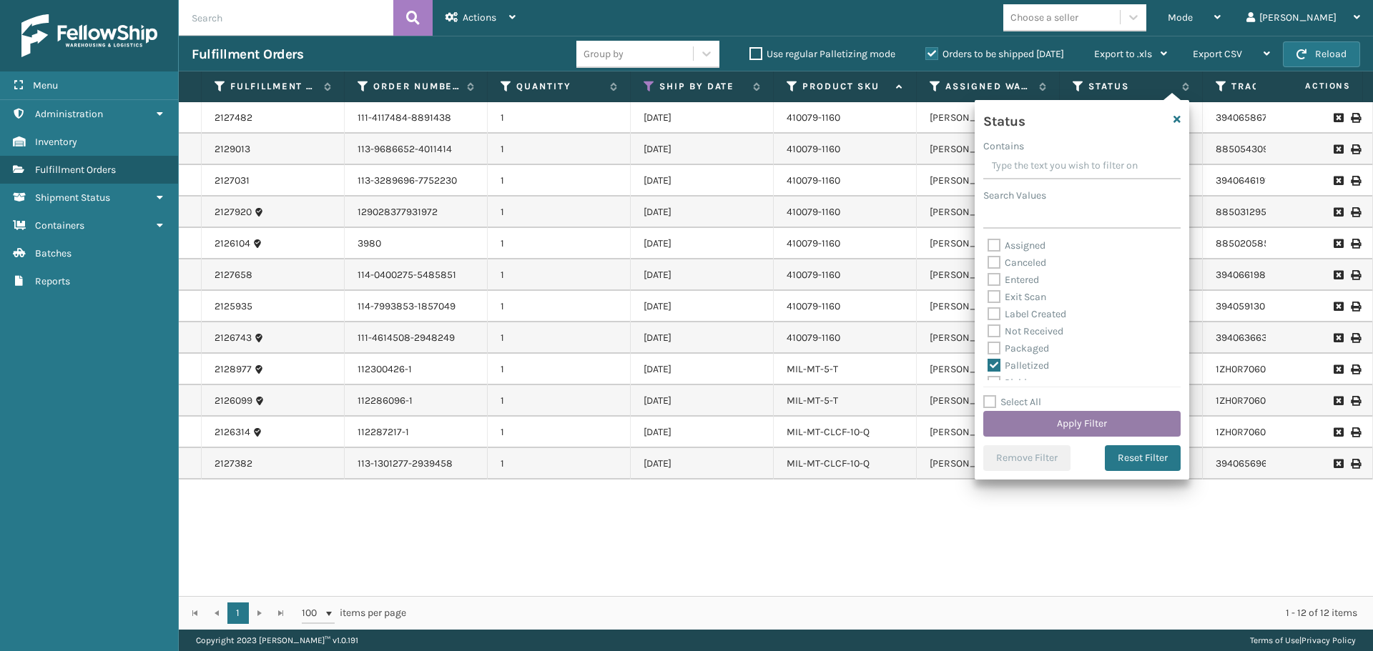
click at [1083, 422] on button "Apply Filter" at bounding box center [1081, 424] width 197 height 26
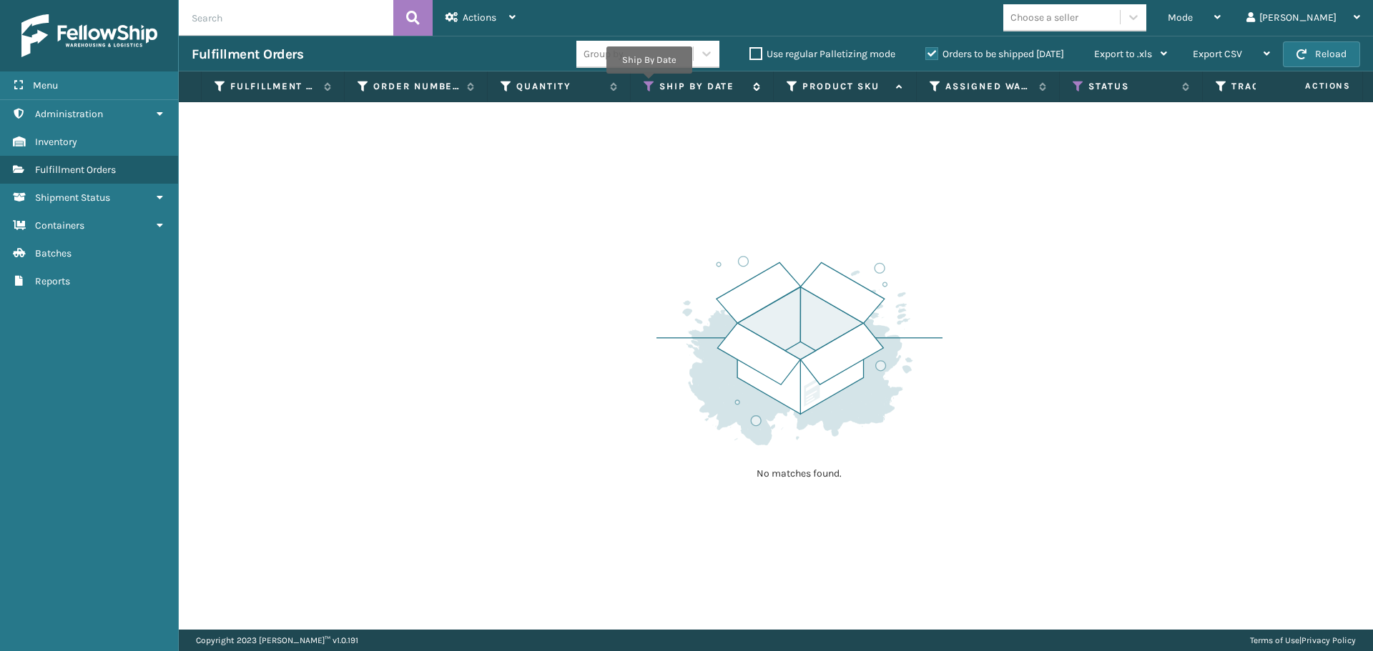
click at [649, 84] on icon at bounding box center [649, 86] width 11 height 13
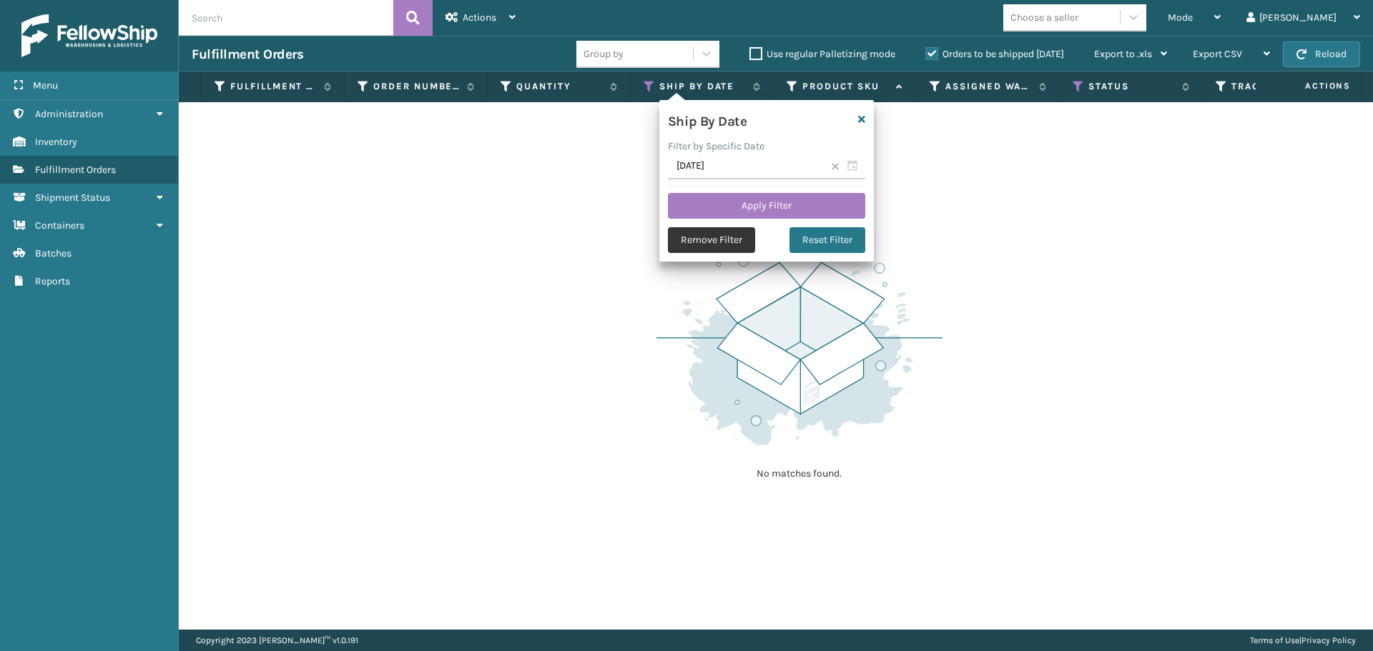
click at [723, 242] on button "Remove Filter" at bounding box center [711, 240] width 87 height 26
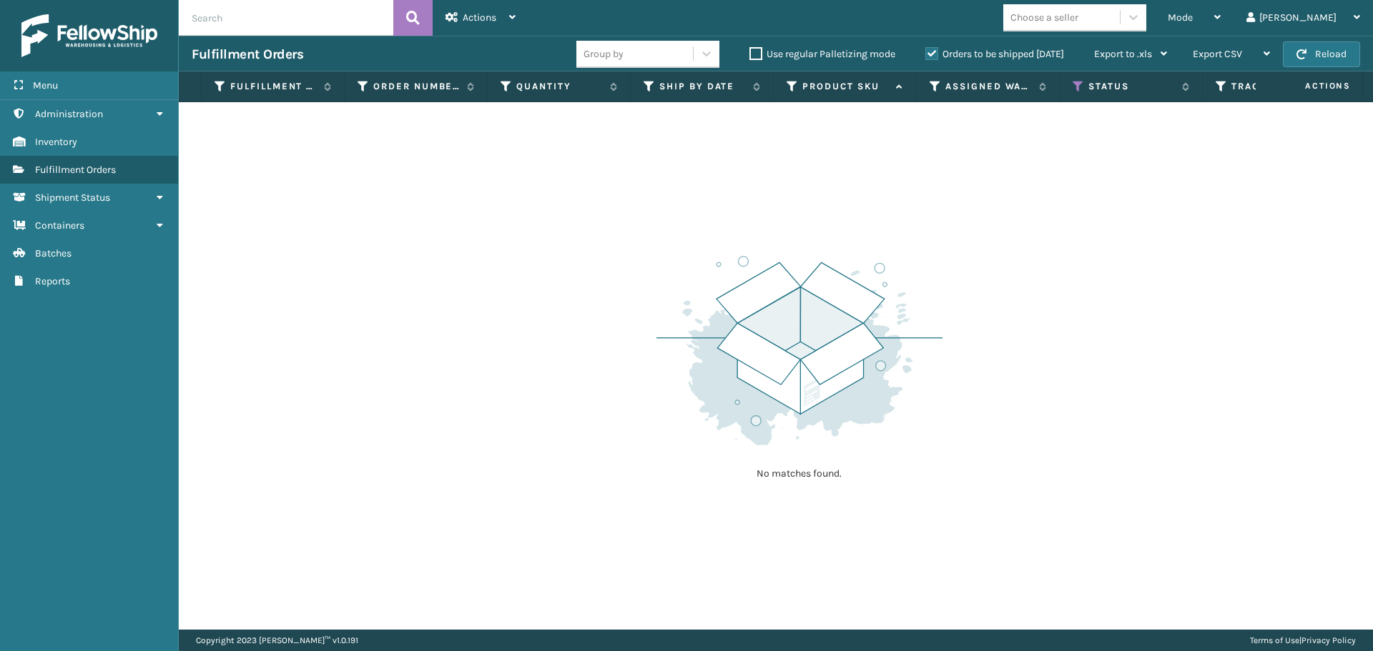
click at [931, 50] on label "Orders to be shipped [DATE]" at bounding box center [994, 54] width 139 height 12
click at [926, 50] on input "Orders to be shipped [DATE]" at bounding box center [925, 50] width 1 height 9
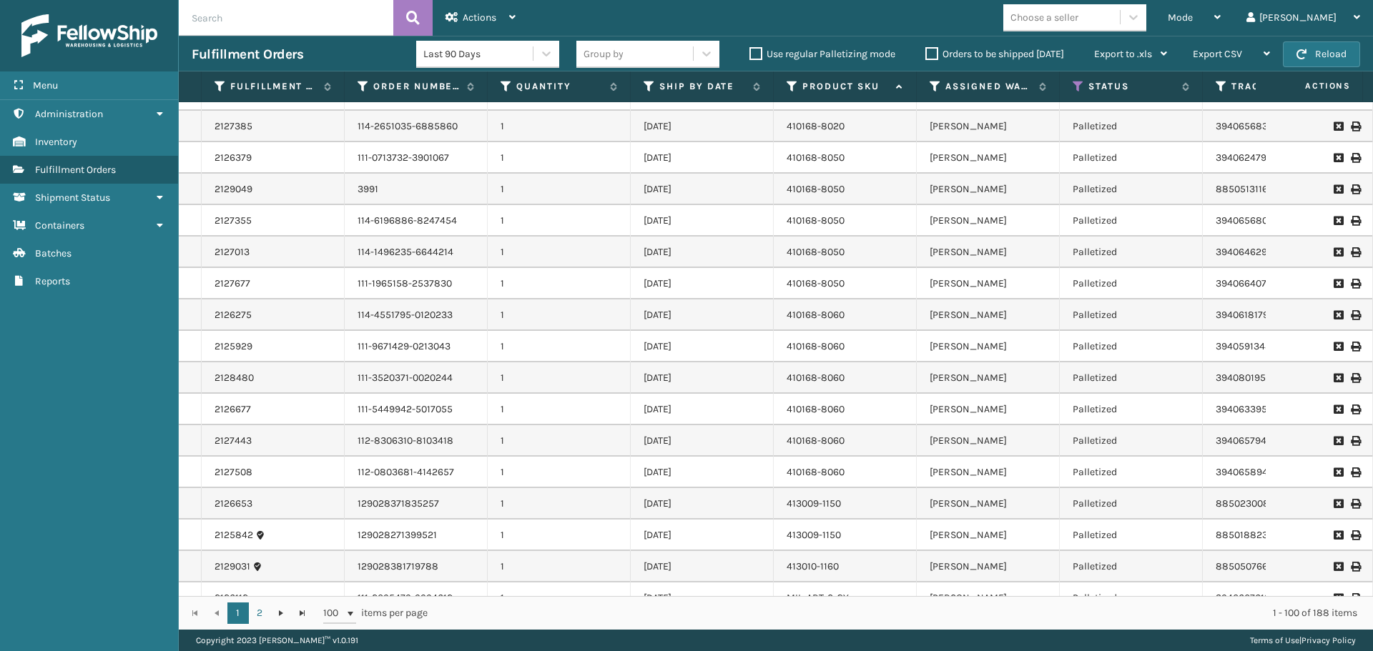
scroll to position [1373, 0]
